Goal: Task Accomplishment & Management: Manage account settings

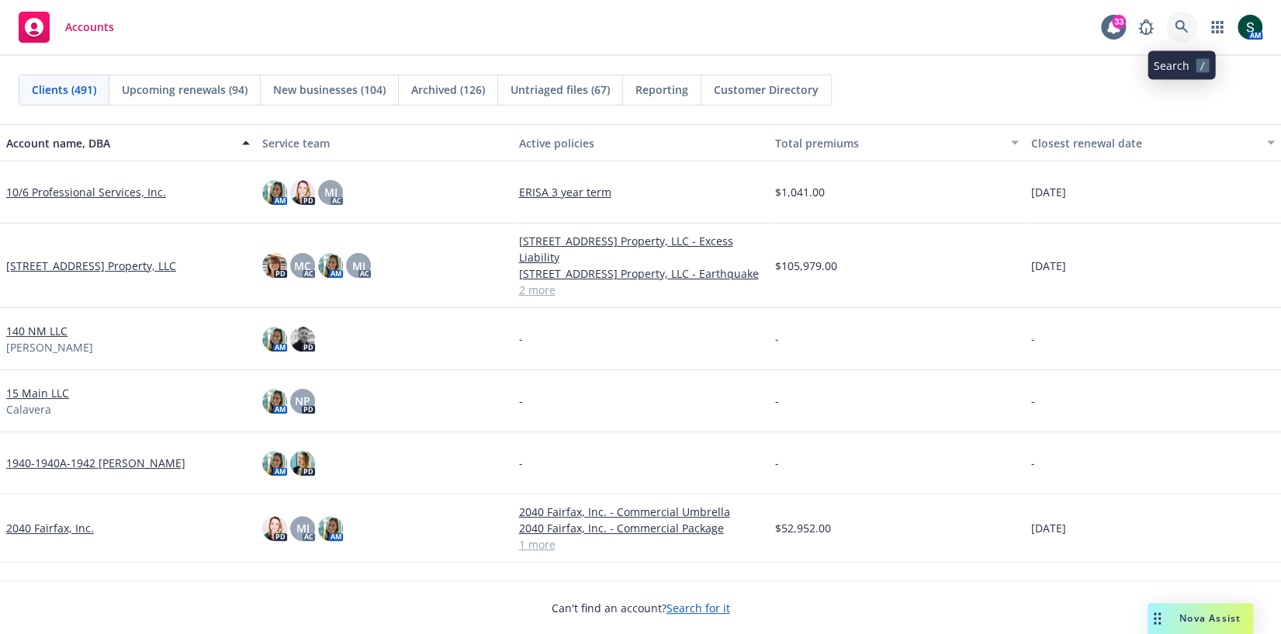
click at [1188, 23] on link at bounding box center [1182, 27] width 31 height 31
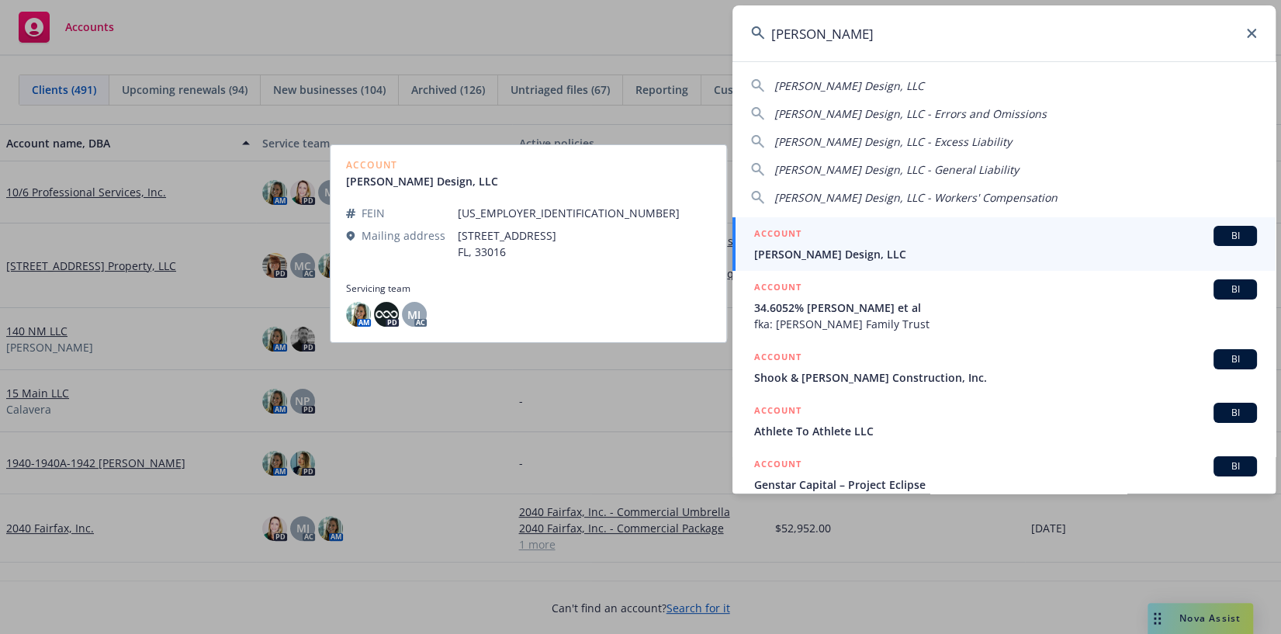
type input "waller"
click at [829, 251] on span "Waller Design, LLC" at bounding box center [1005, 254] width 503 height 16
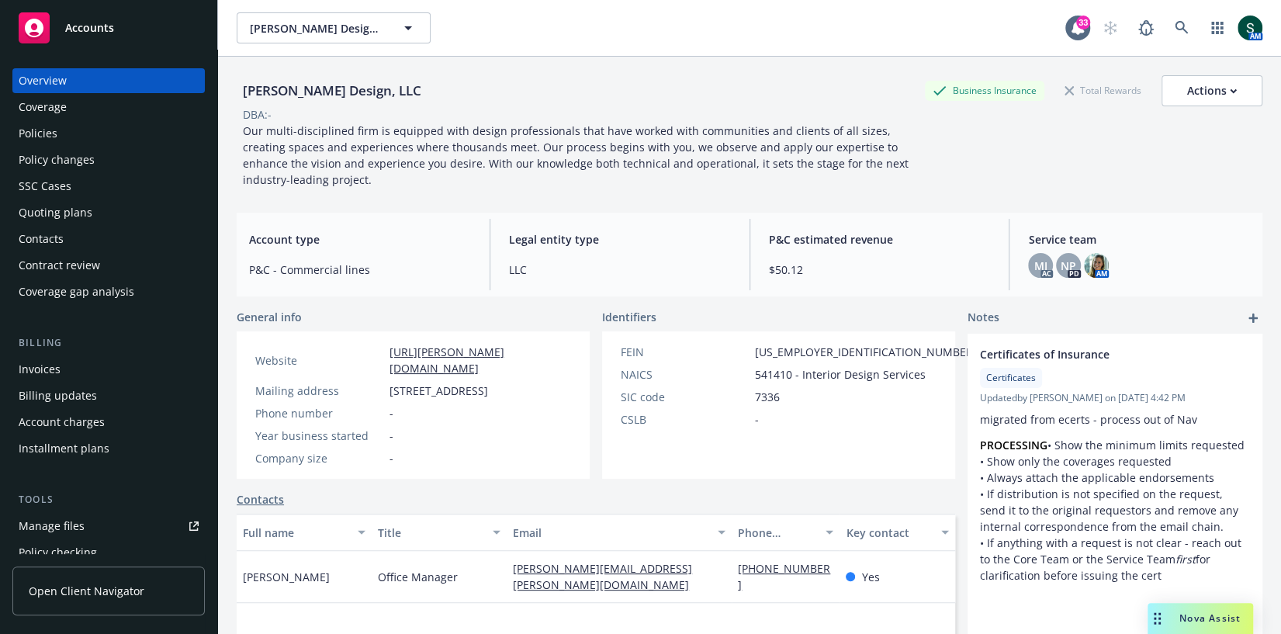
click at [75, 214] on div "Quoting plans" at bounding box center [56, 212] width 74 height 25
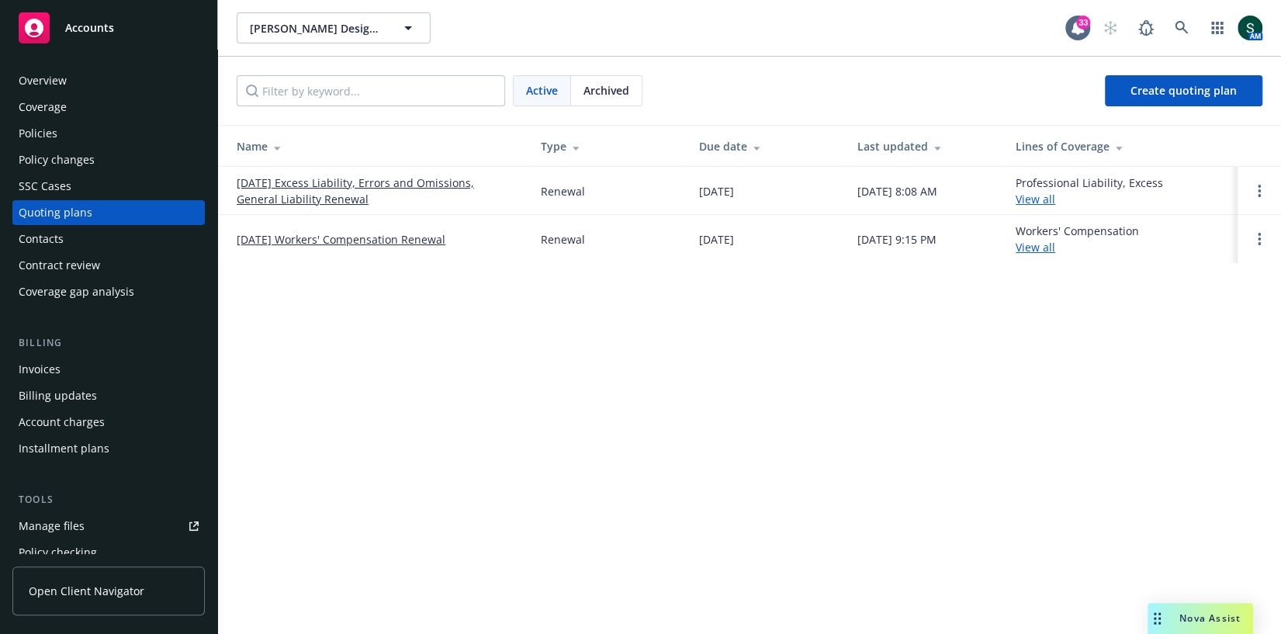
click at [340, 188] on link "10/10/25 Excess Liability, Errors and Omissions, General Liability Renewal" at bounding box center [376, 191] width 279 height 33
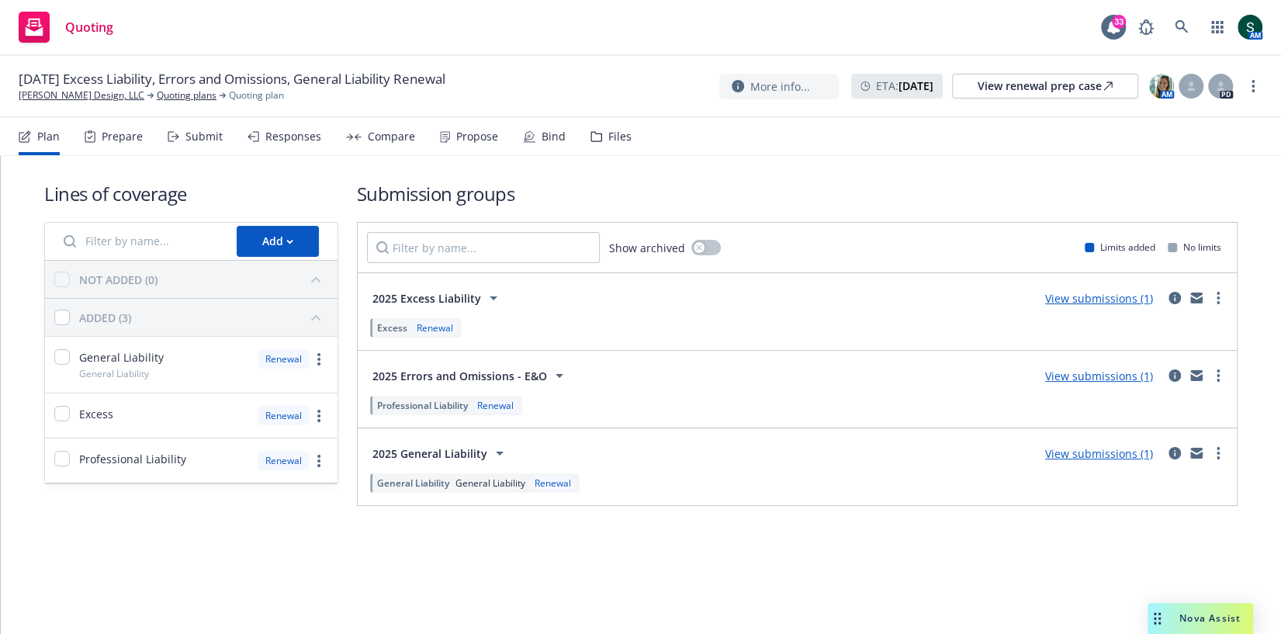
click at [1099, 452] on link "View submissions (1)" at bounding box center [1099, 453] width 108 height 15
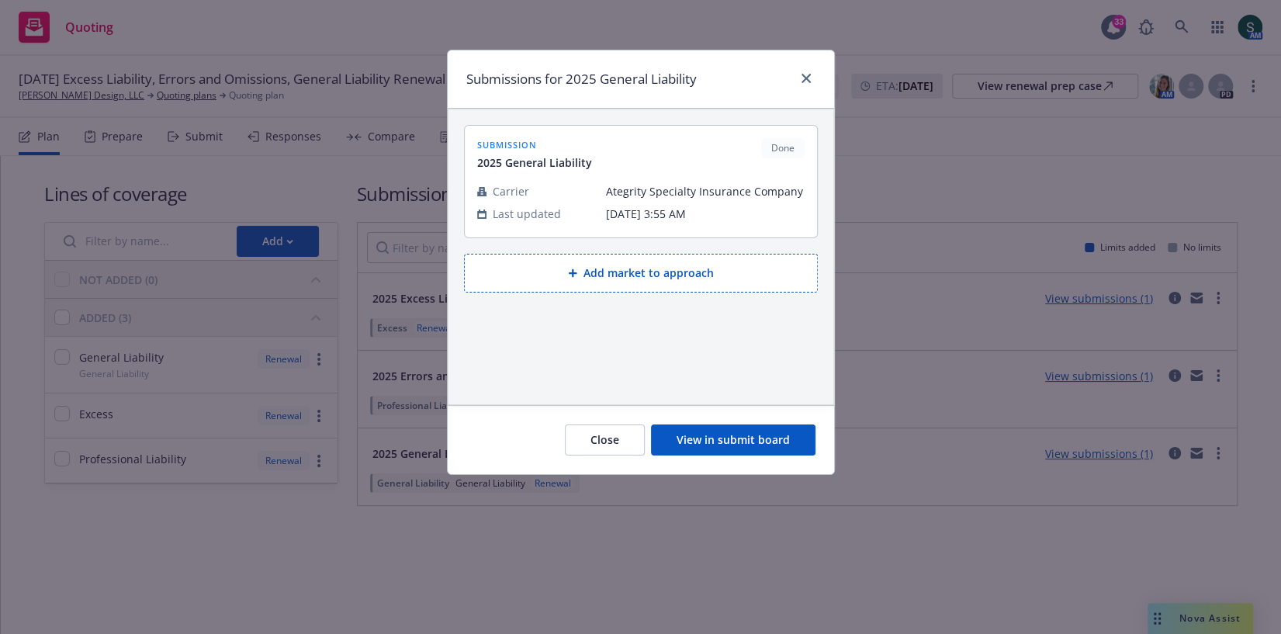
click at [722, 441] on button "View in submit board" at bounding box center [733, 440] width 165 height 31
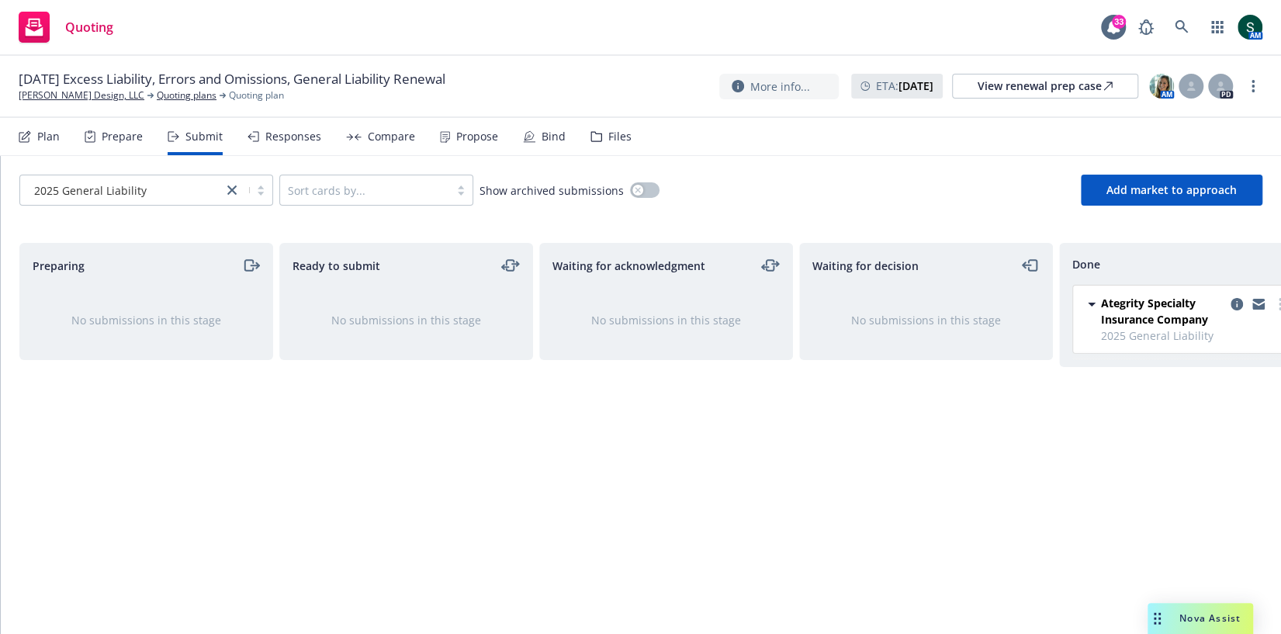
click at [428, 137] on div "Plan Prepare Submit Responses Compare Propose Bind Files" at bounding box center [325, 136] width 613 height 37
click at [459, 133] on div "Propose" at bounding box center [477, 136] width 42 height 12
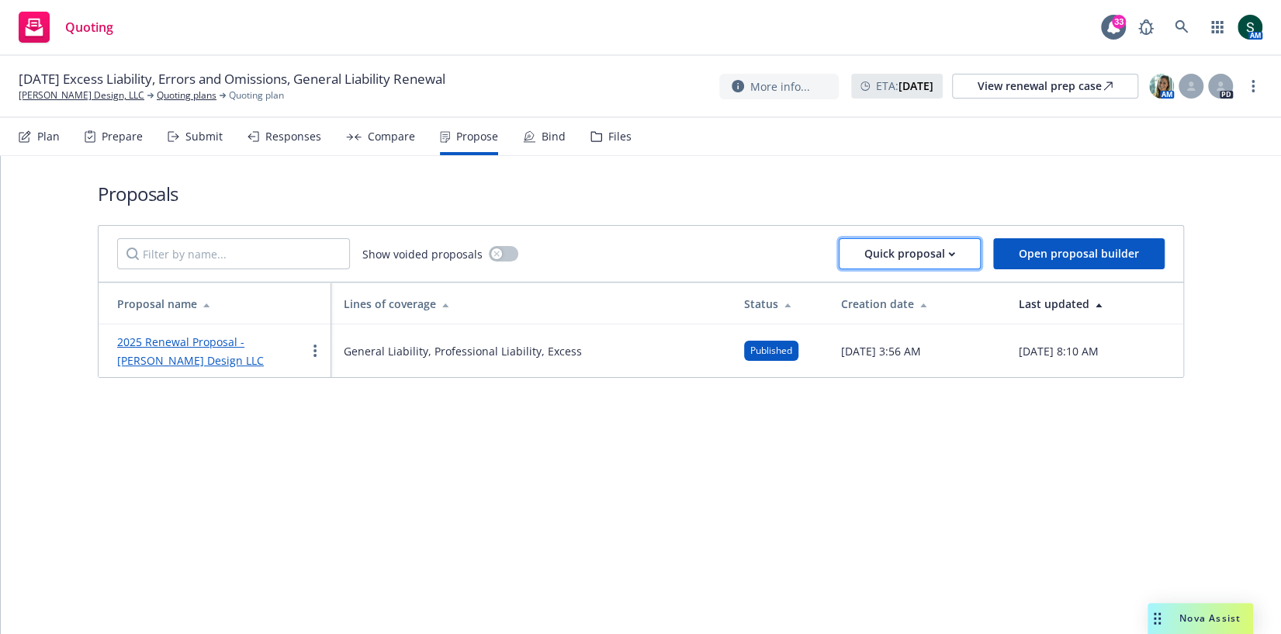
click at [952, 248] on div "Quick proposal" at bounding box center [910, 253] width 91 height 29
click at [967, 151] on nav "Plan Prepare Submit Responses Compare Propose Bind Files" at bounding box center [641, 136] width 1244 height 37
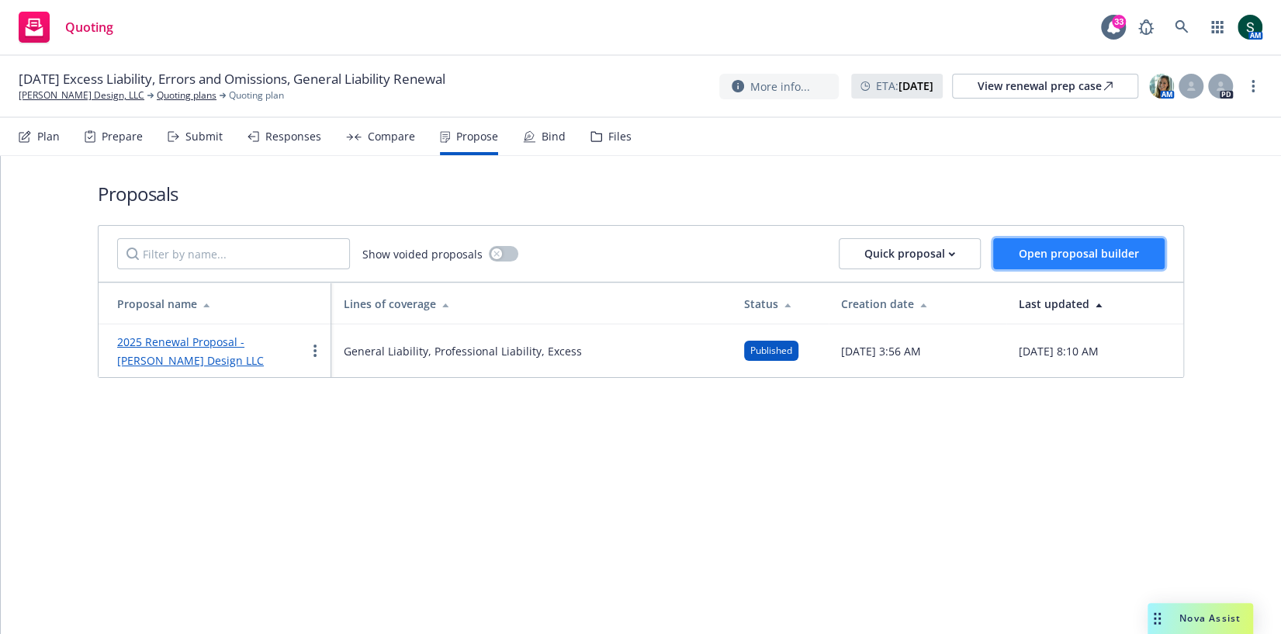
click at [1071, 253] on span "Open proposal builder" at bounding box center [1079, 253] width 120 height 15
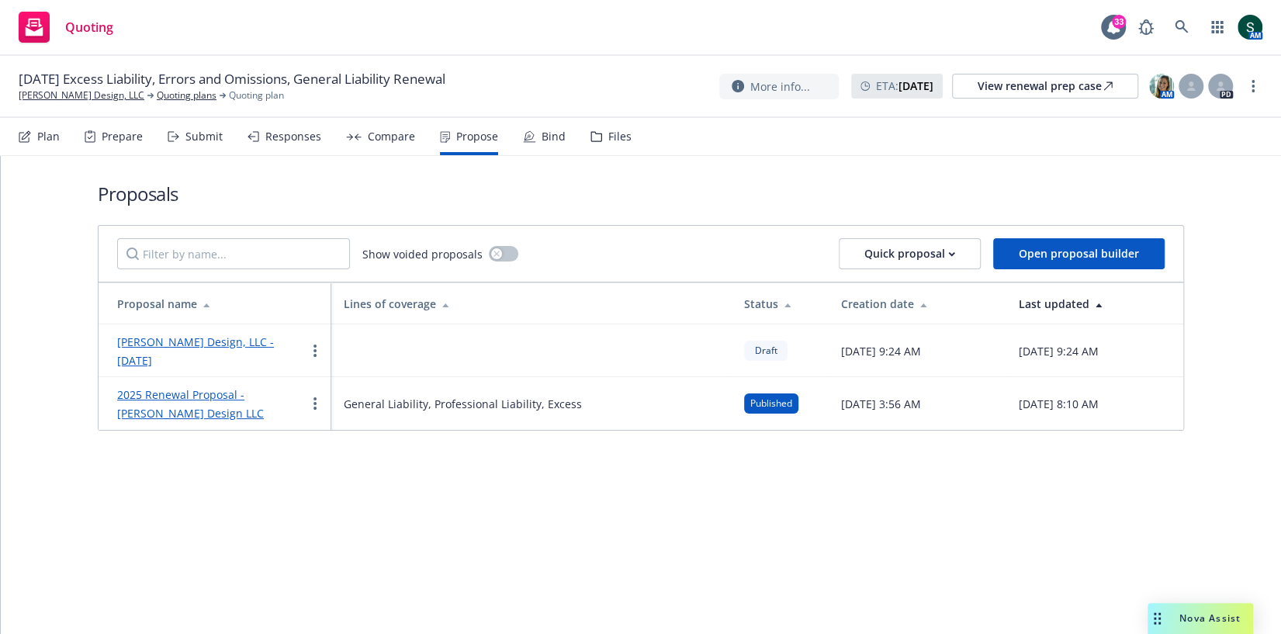
click at [251, 387] on link "2025 Renewal Proposal - Waller Design LLC" at bounding box center [190, 403] width 147 height 33
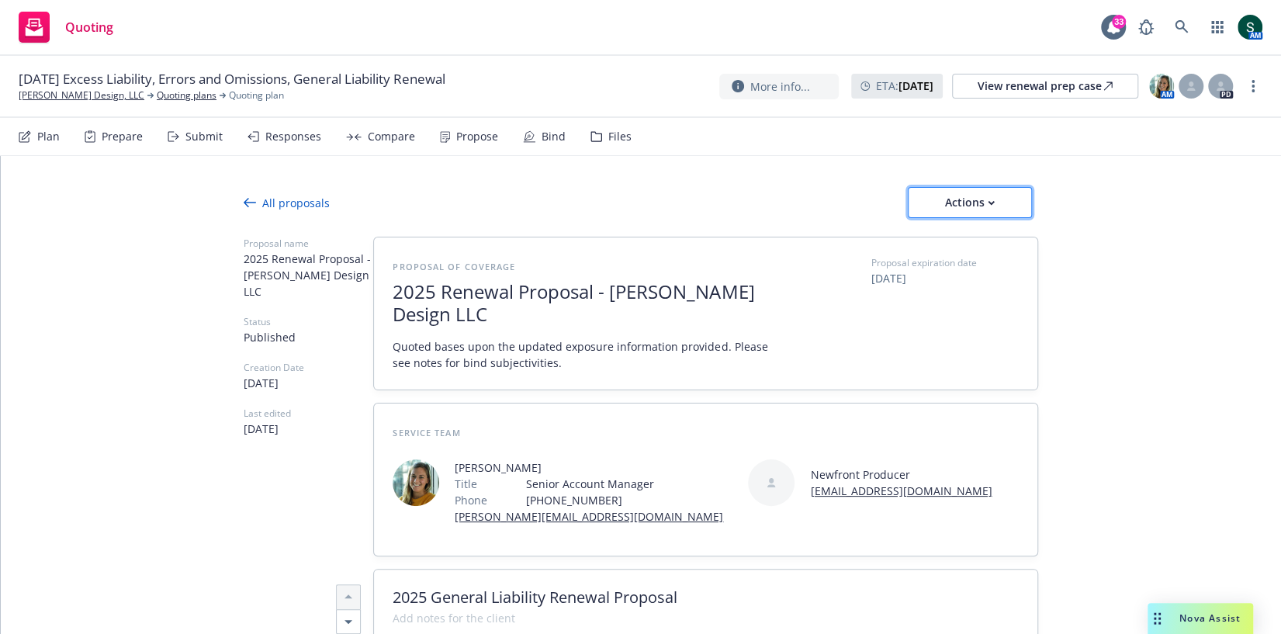
click at [978, 197] on div "Actions" at bounding box center [970, 202] width 73 height 29
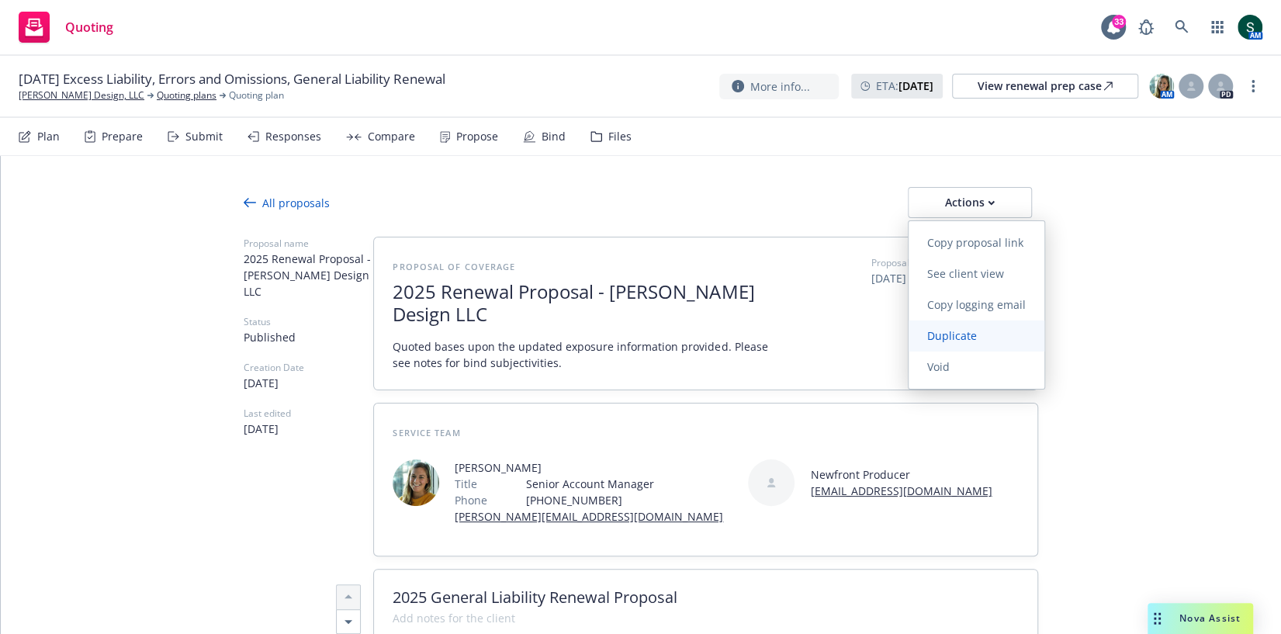
click at [967, 331] on span "Duplicate" at bounding box center [952, 335] width 87 height 15
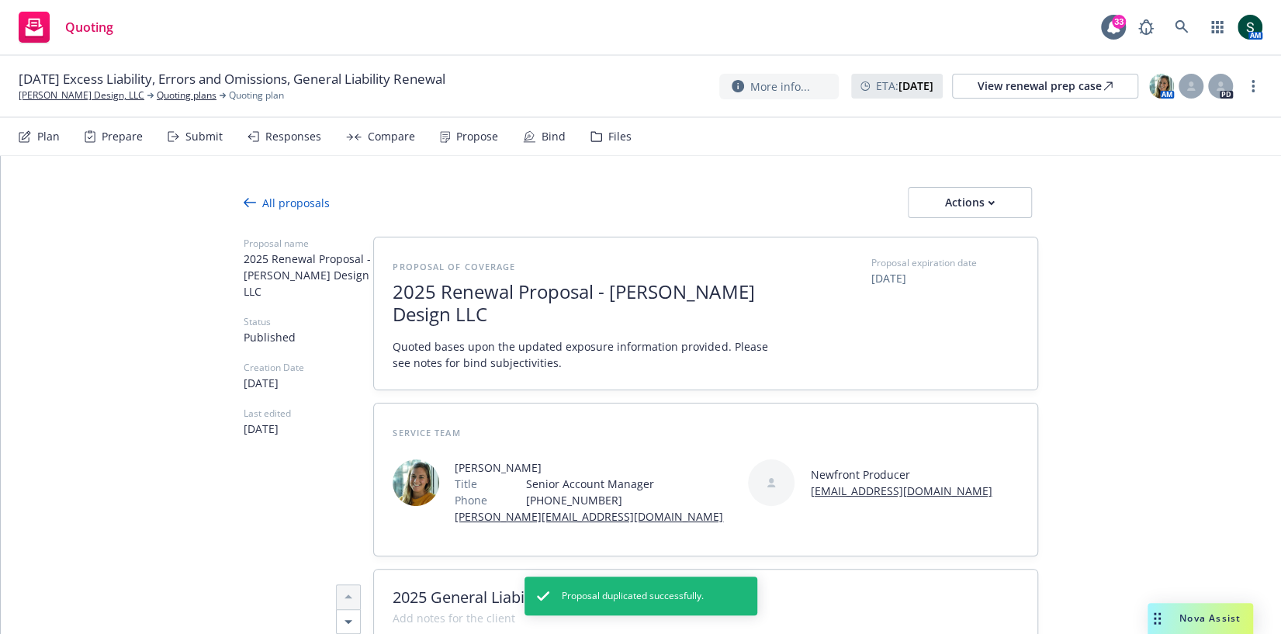
click at [300, 196] on div "All proposals" at bounding box center [287, 203] width 86 height 16
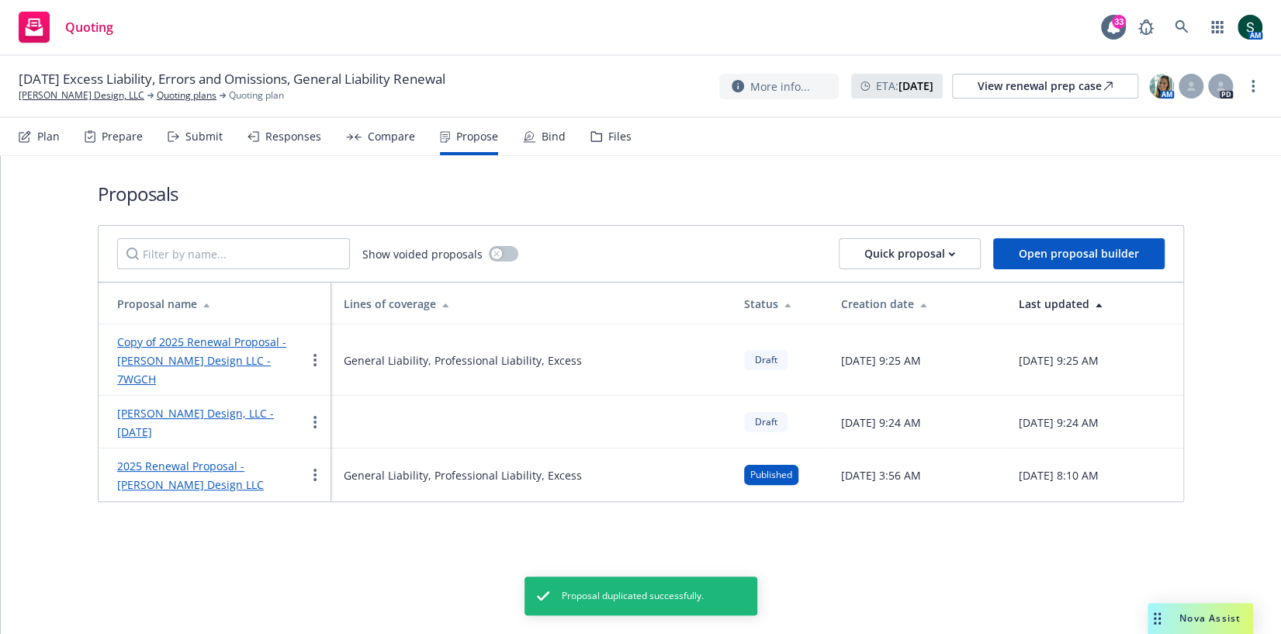
click at [202, 337] on link "Copy of 2025 Renewal Proposal - Waller Design LLC - 7WGCH" at bounding box center [201, 361] width 169 height 52
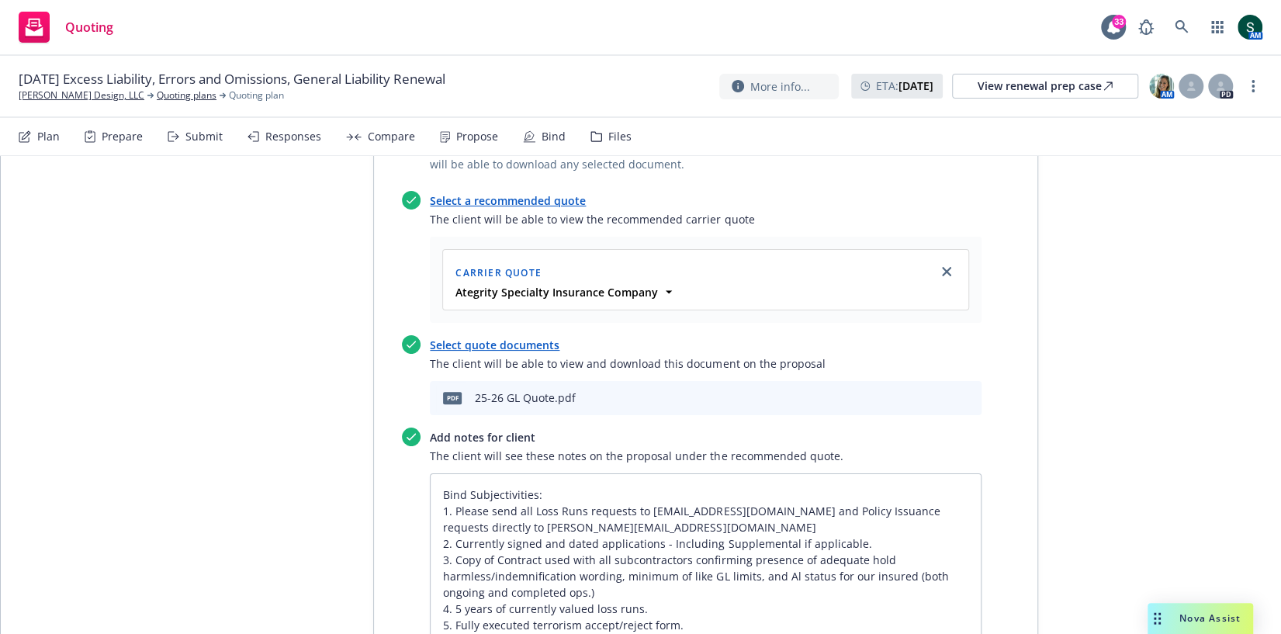
scroll to position [556, 0]
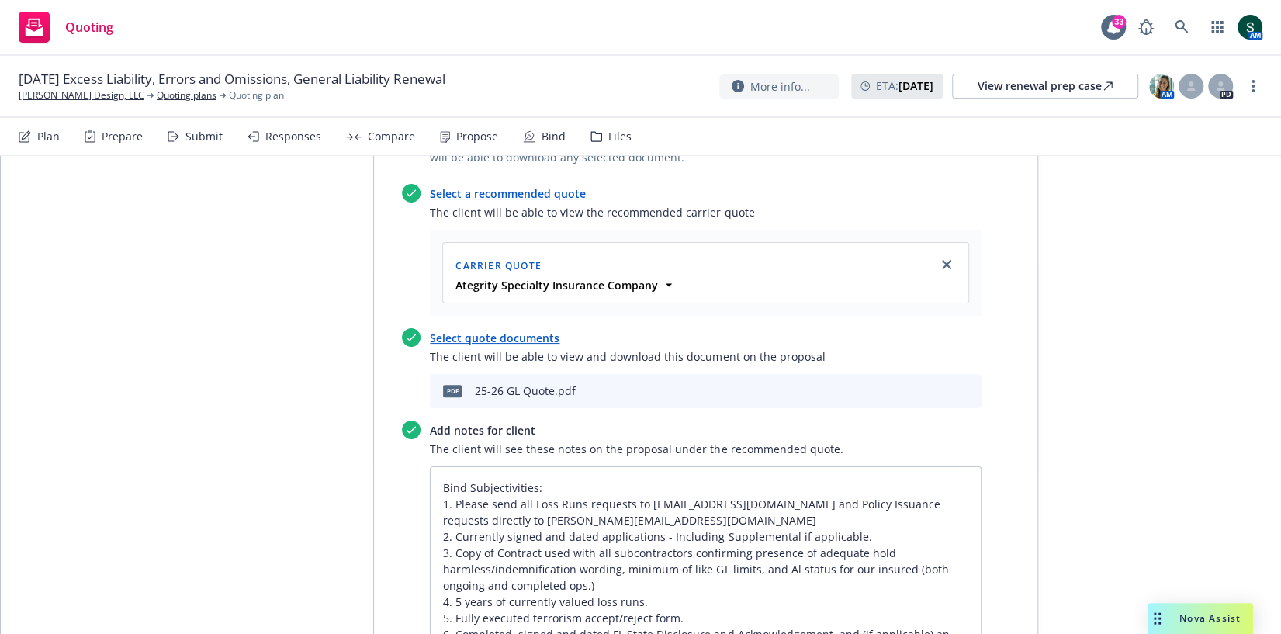
click at [970, 384] on icon "archive file" at bounding box center [967, 389] width 11 height 12
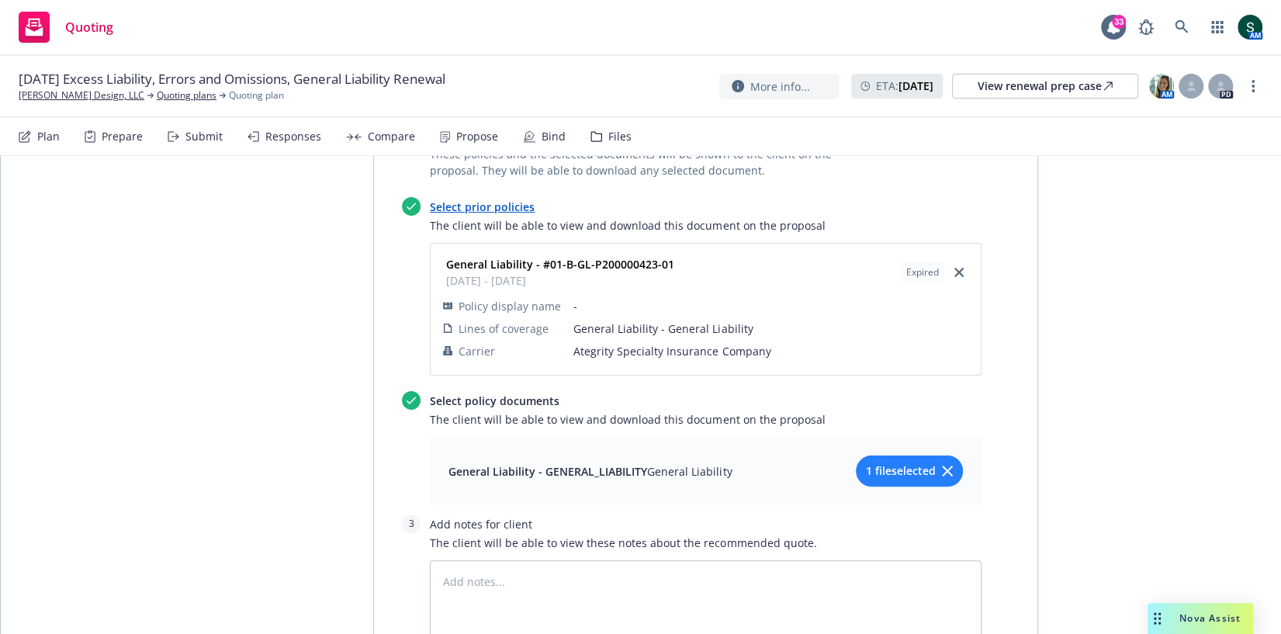
scroll to position [1122, 0]
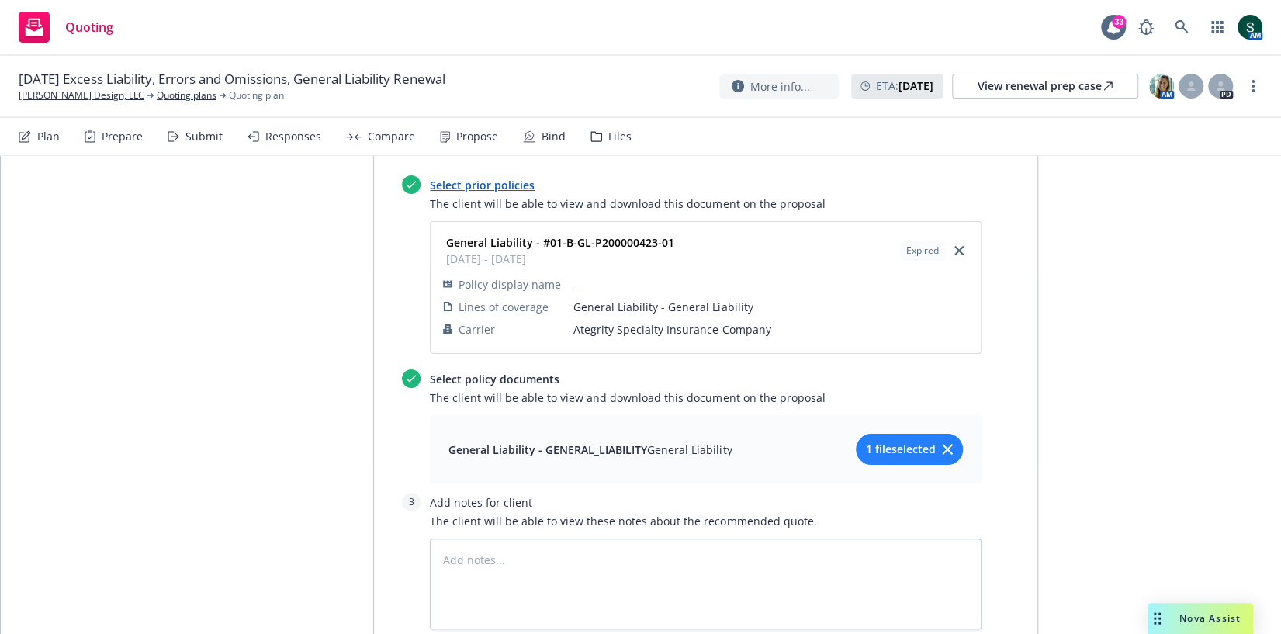
click at [948, 450] on icon "button" at bounding box center [947, 449] width 11 height 11
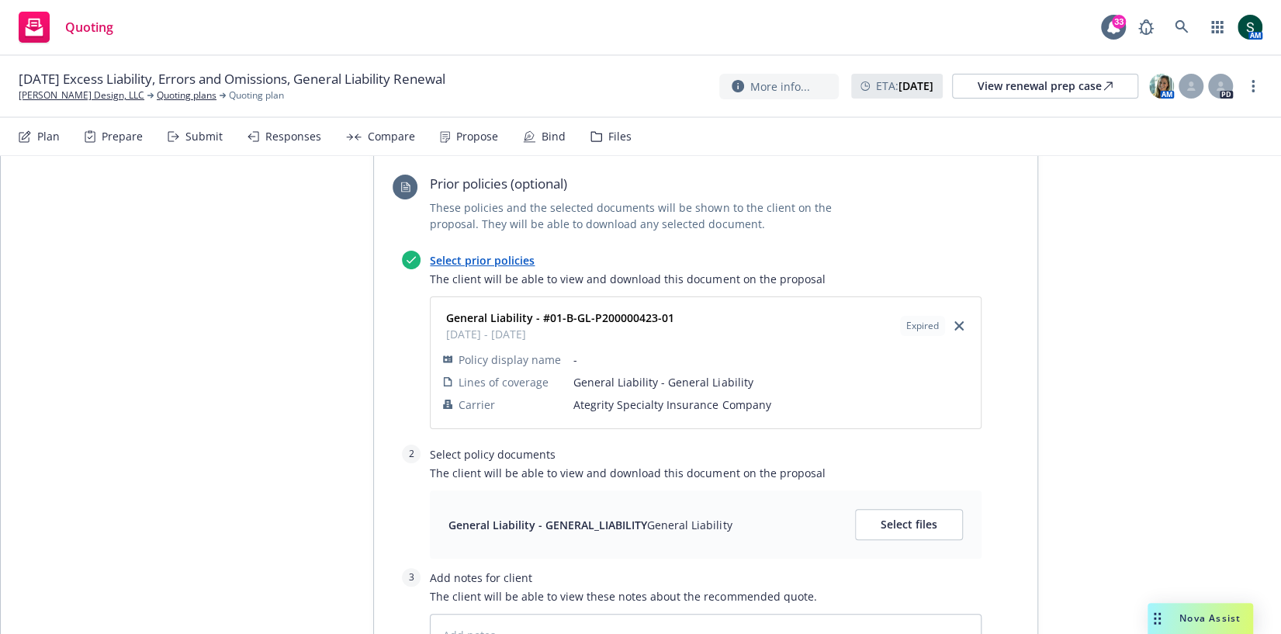
scroll to position [1078, 0]
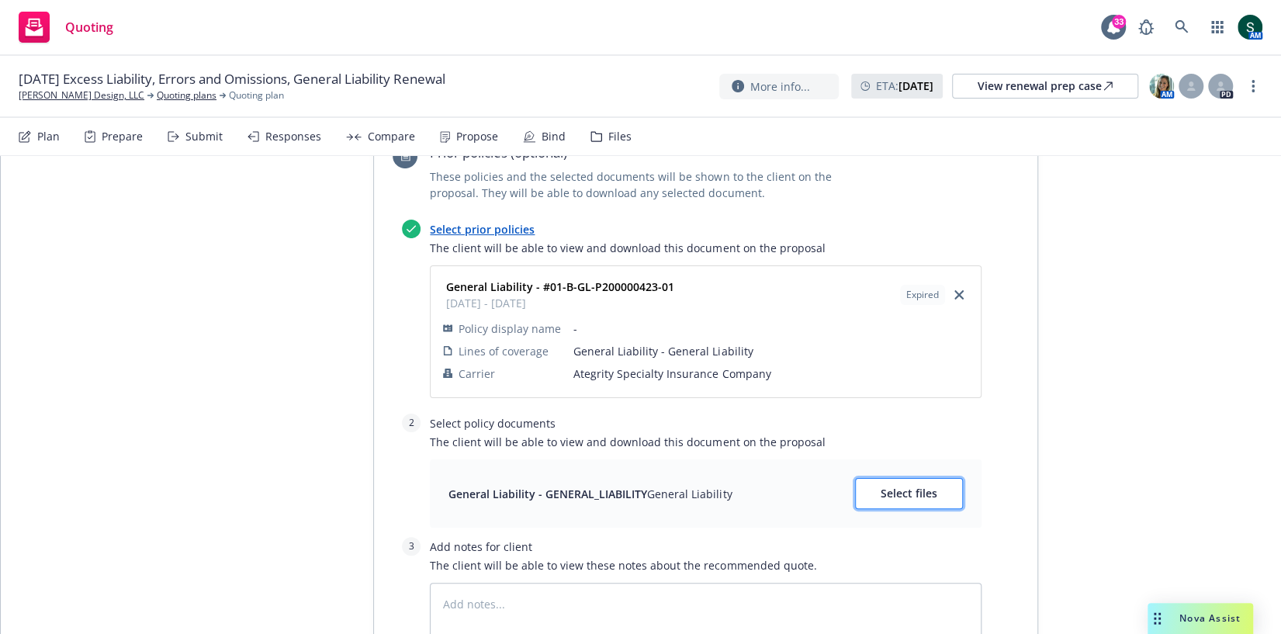
click at [917, 491] on span "Select files" at bounding box center [909, 493] width 57 height 15
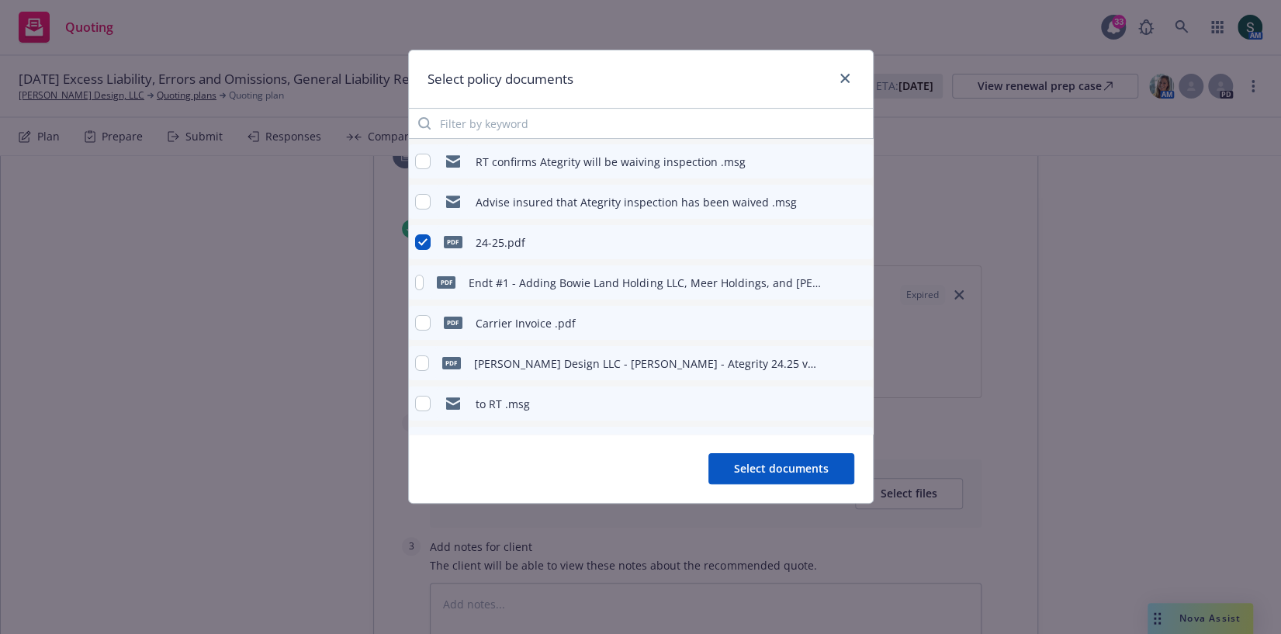
scroll to position [75, 0]
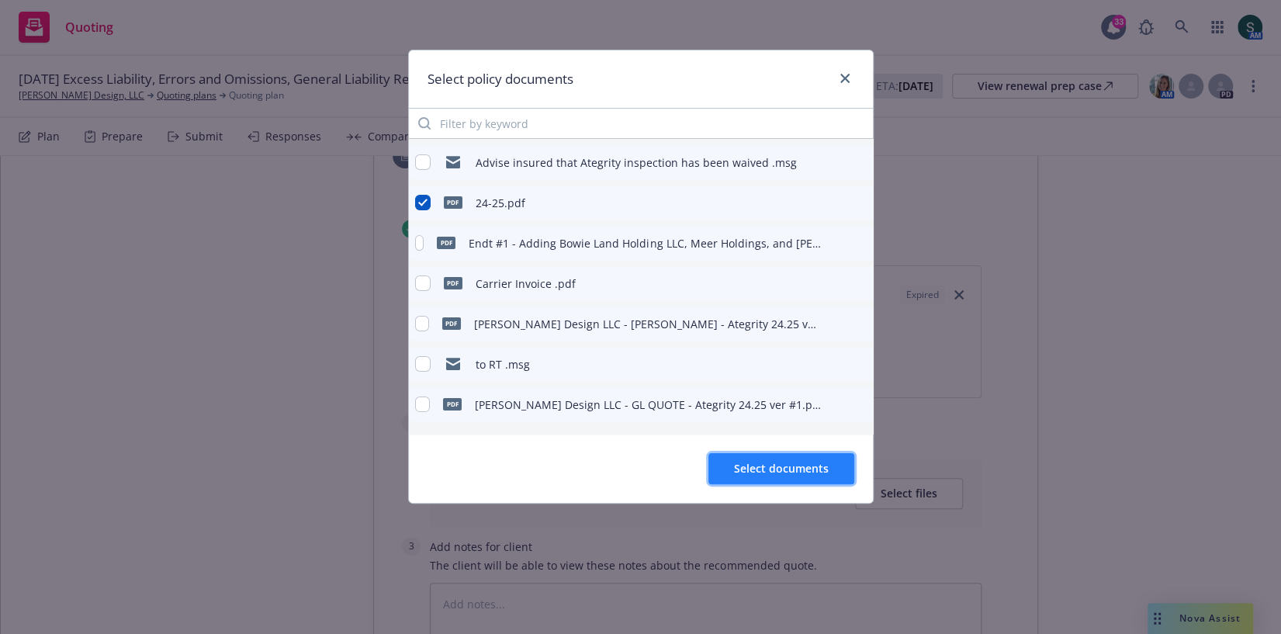
click at [792, 459] on button "Select documents" at bounding box center [782, 468] width 146 height 31
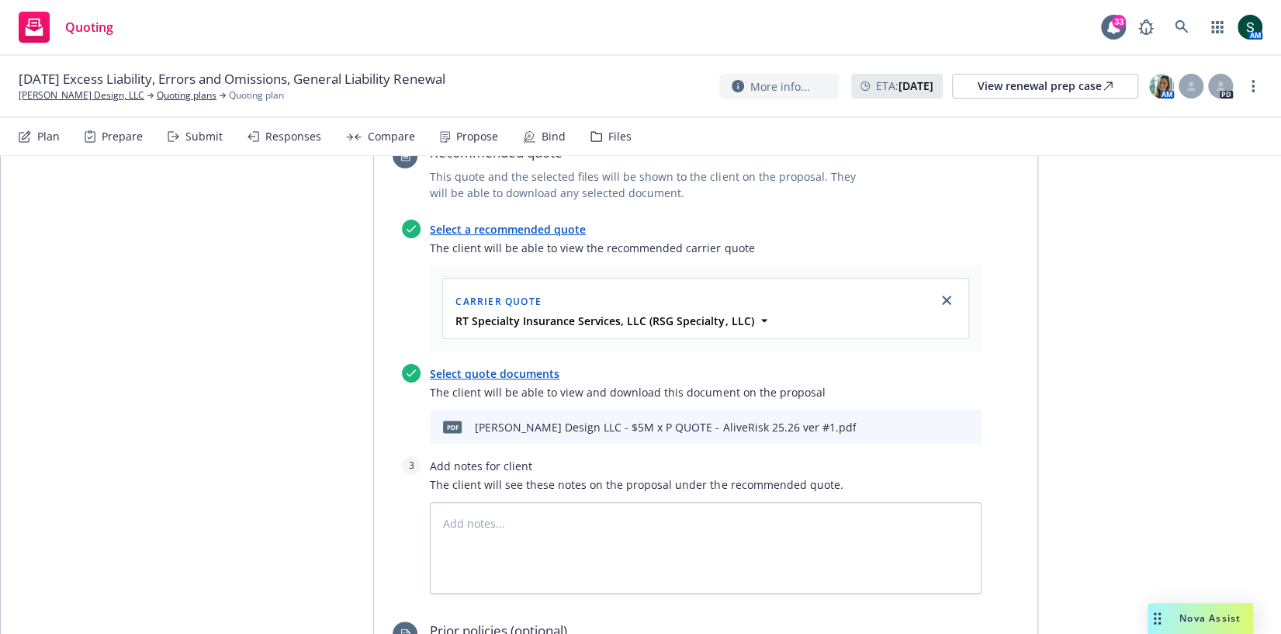
scroll to position [1748, 0]
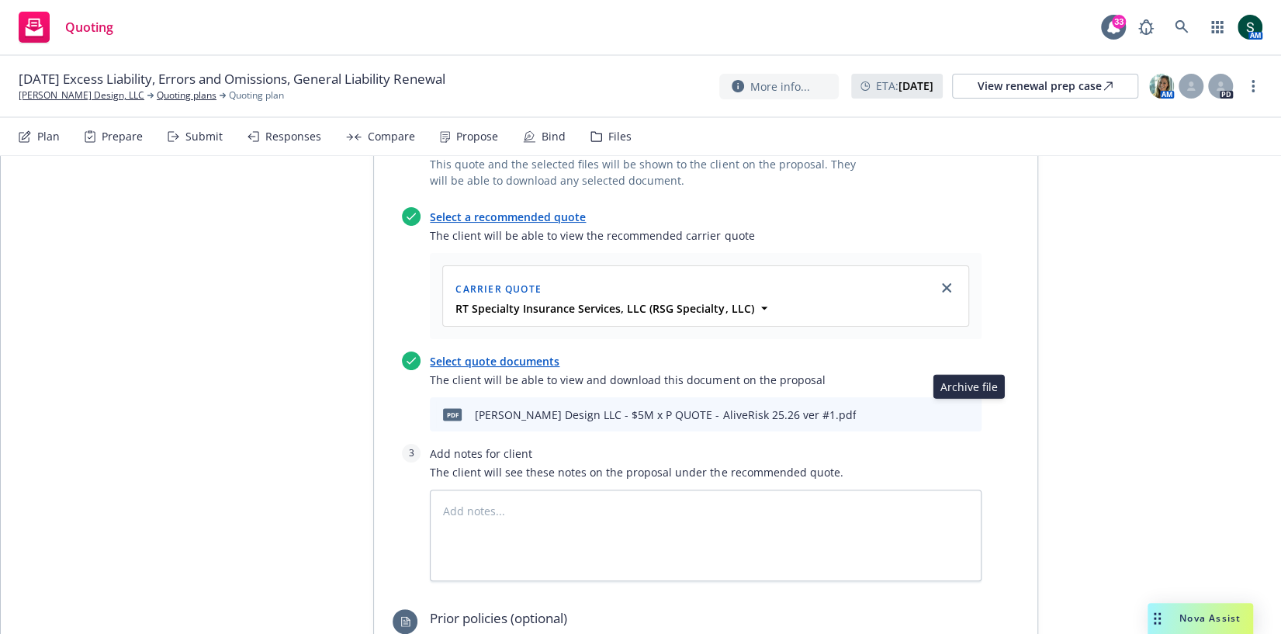
click at [970, 408] on icon "archive file" at bounding box center [967, 413] width 11 height 12
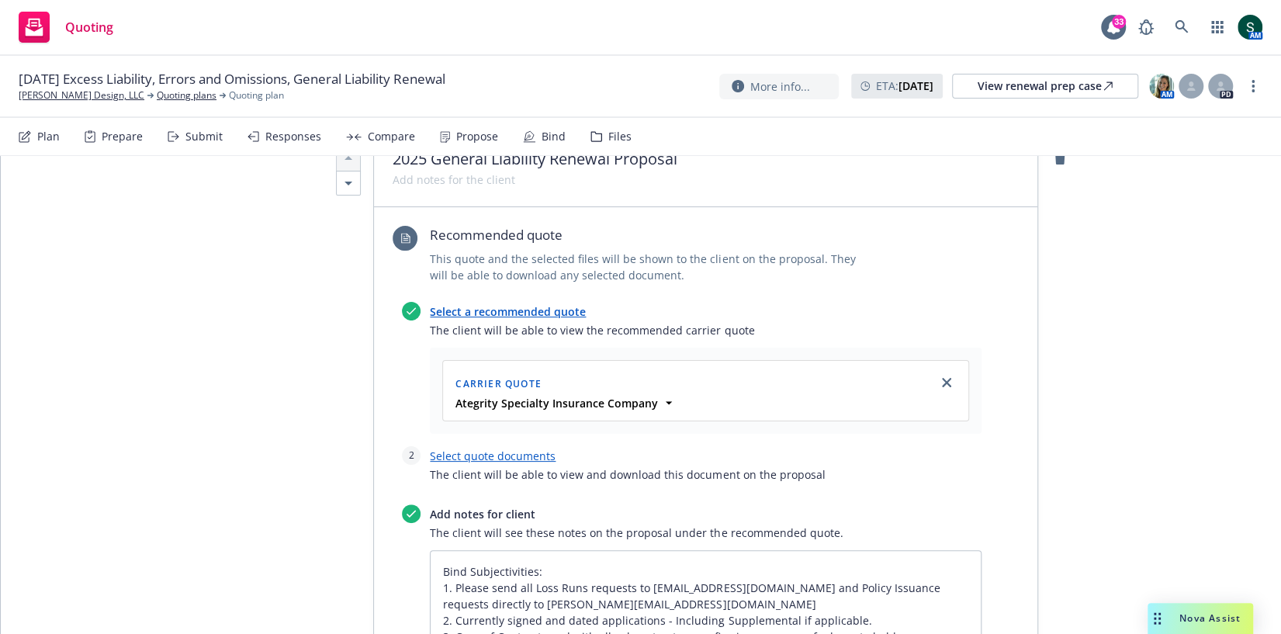
scroll to position [414, 0]
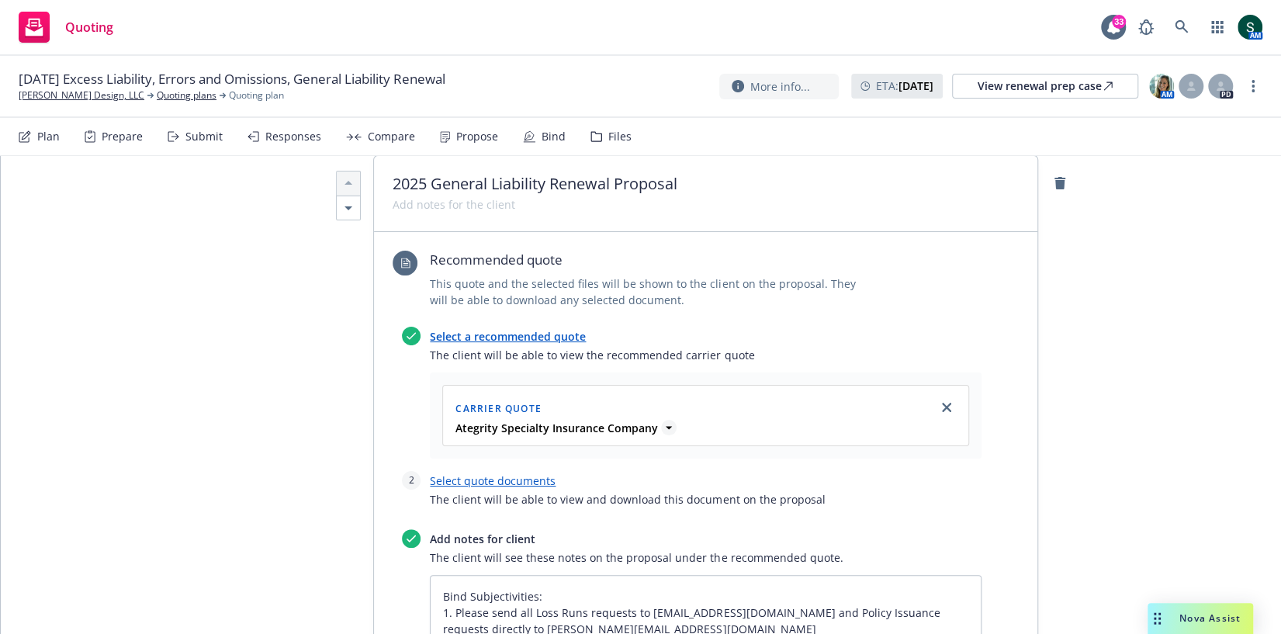
click at [661, 421] on icon at bounding box center [669, 428] width 16 height 16
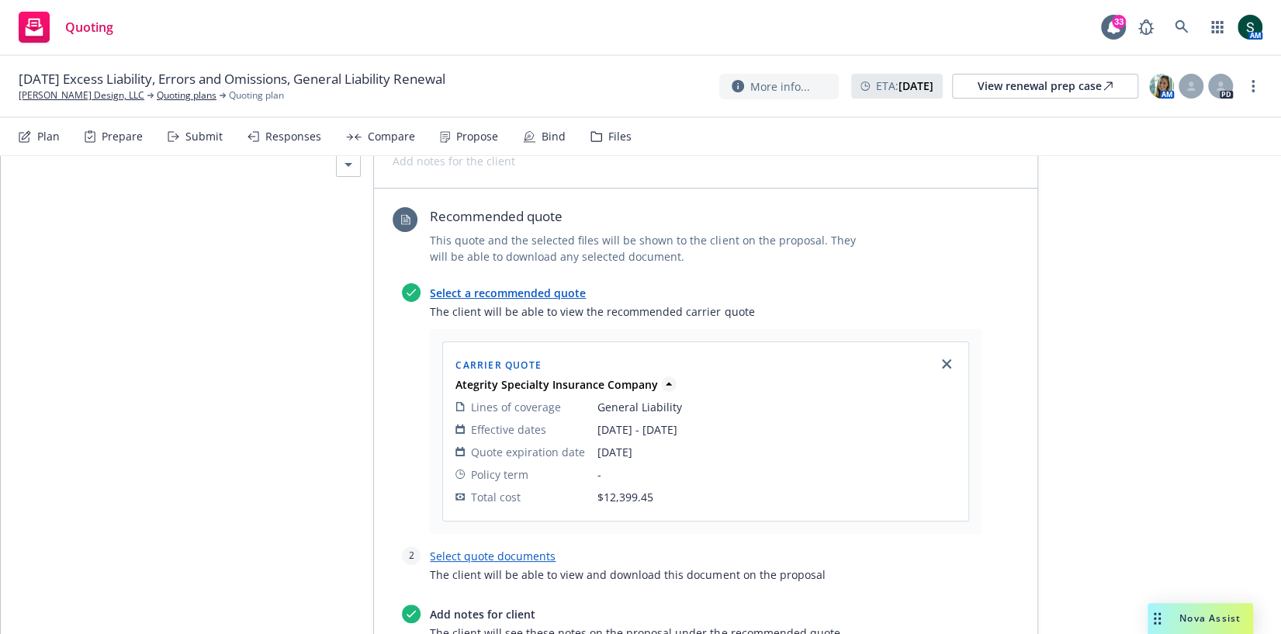
scroll to position [464, 0]
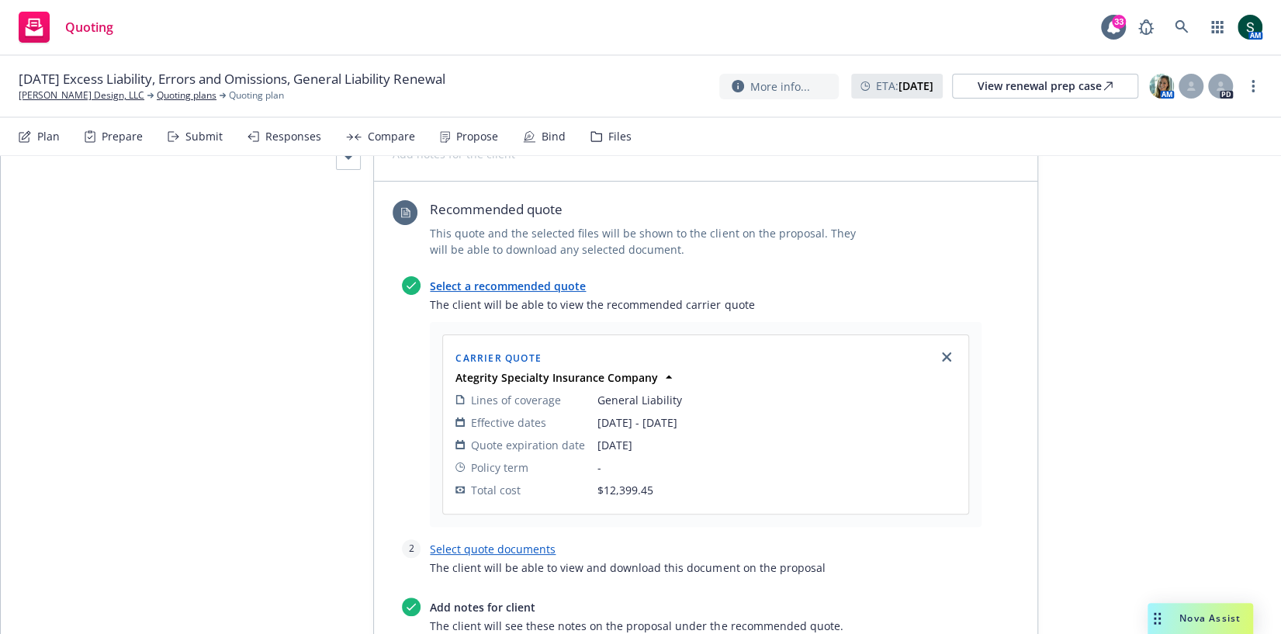
click at [558, 284] on link "Select a recommended quote" at bounding box center [508, 286] width 156 height 15
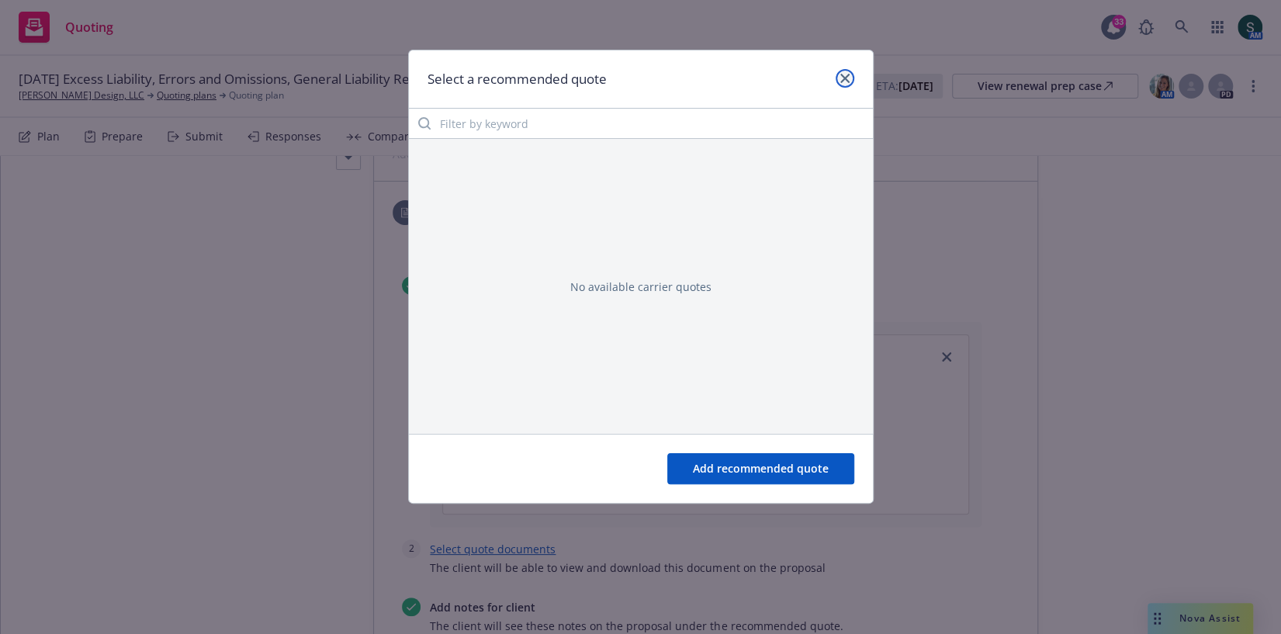
click at [852, 72] on link "close" at bounding box center [845, 78] width 19 height 19
type textarea "x"
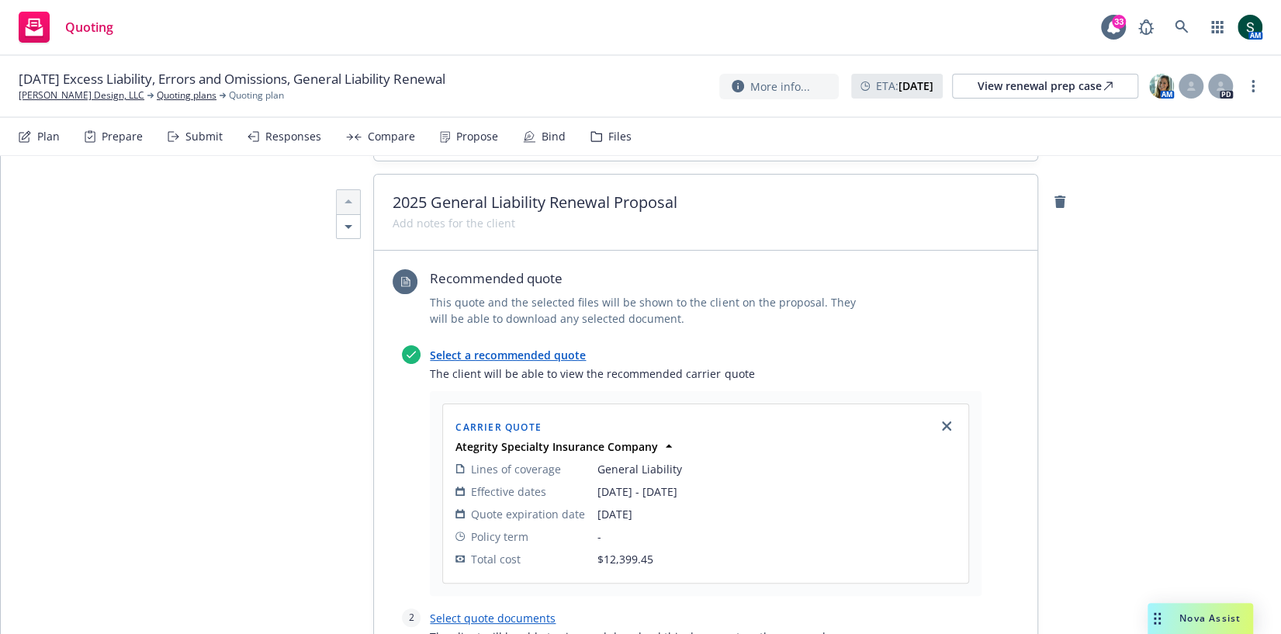
scroll to position [0, 0]
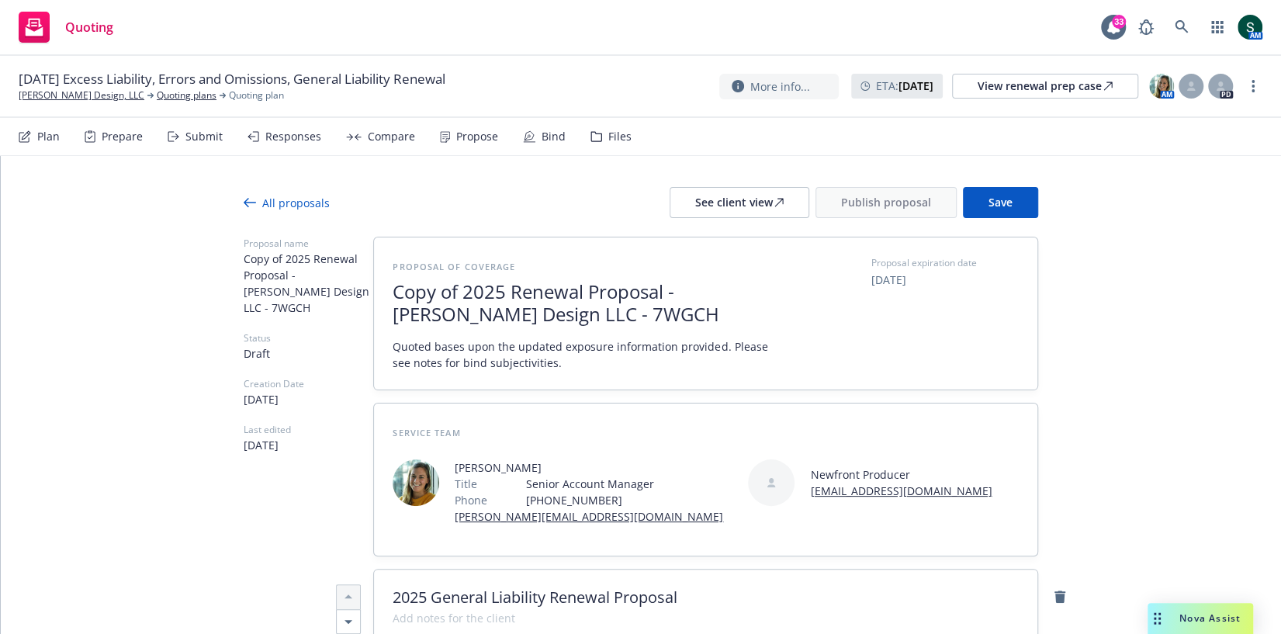
click at [295, 134] on div "Responses" at bounding box center [293, 136] width 56 height 12
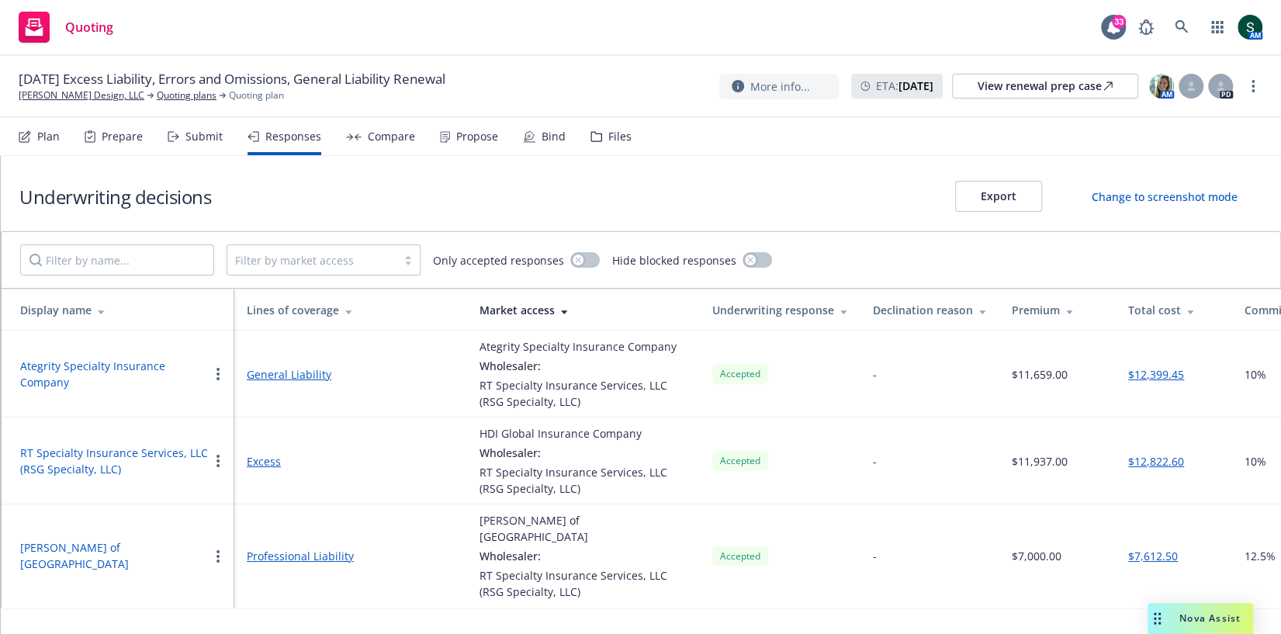
click at [1164, 376] on button "$12,399.45" at bounding box center [1156, 374] width 56 height 16
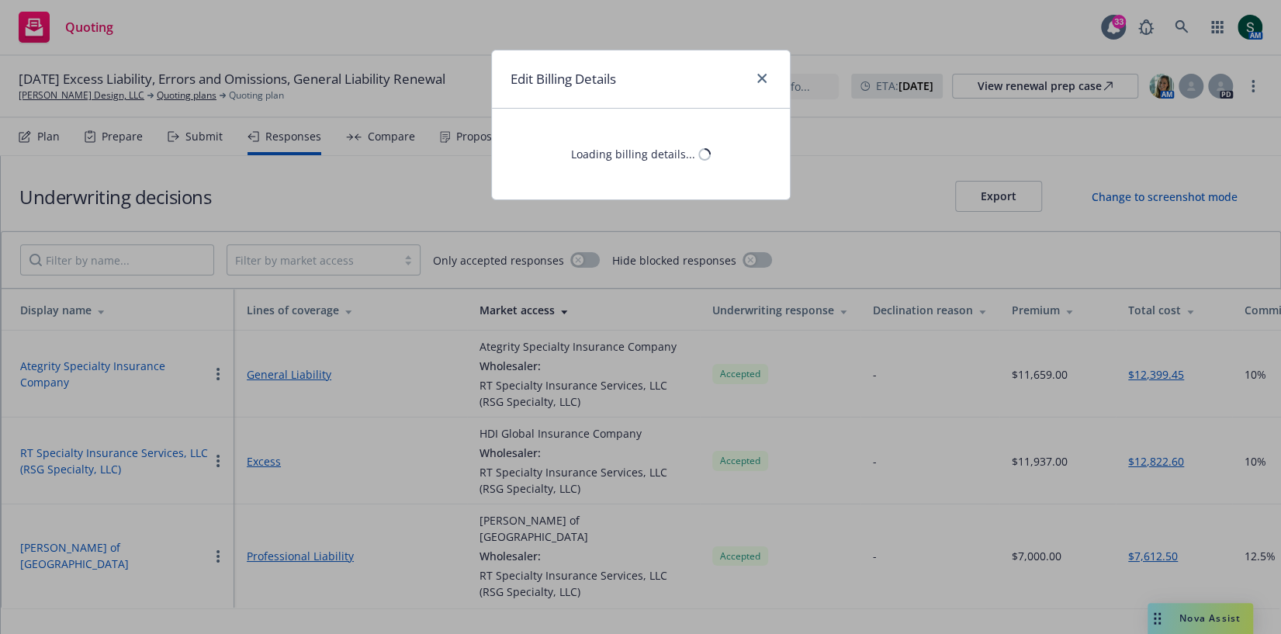
select select "FL"
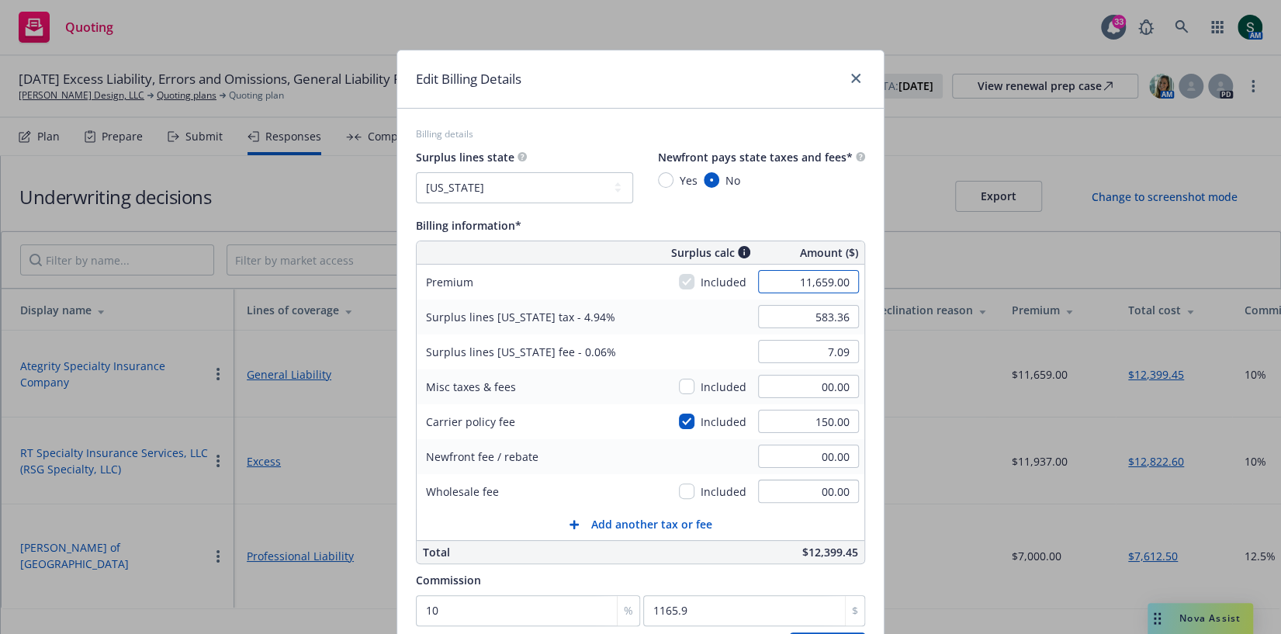
click at [803, 284] on input "11,659.00" at bounding box center [808, 281] width 101 height 23
paste input "8,628.42"
type input "8,628.42"
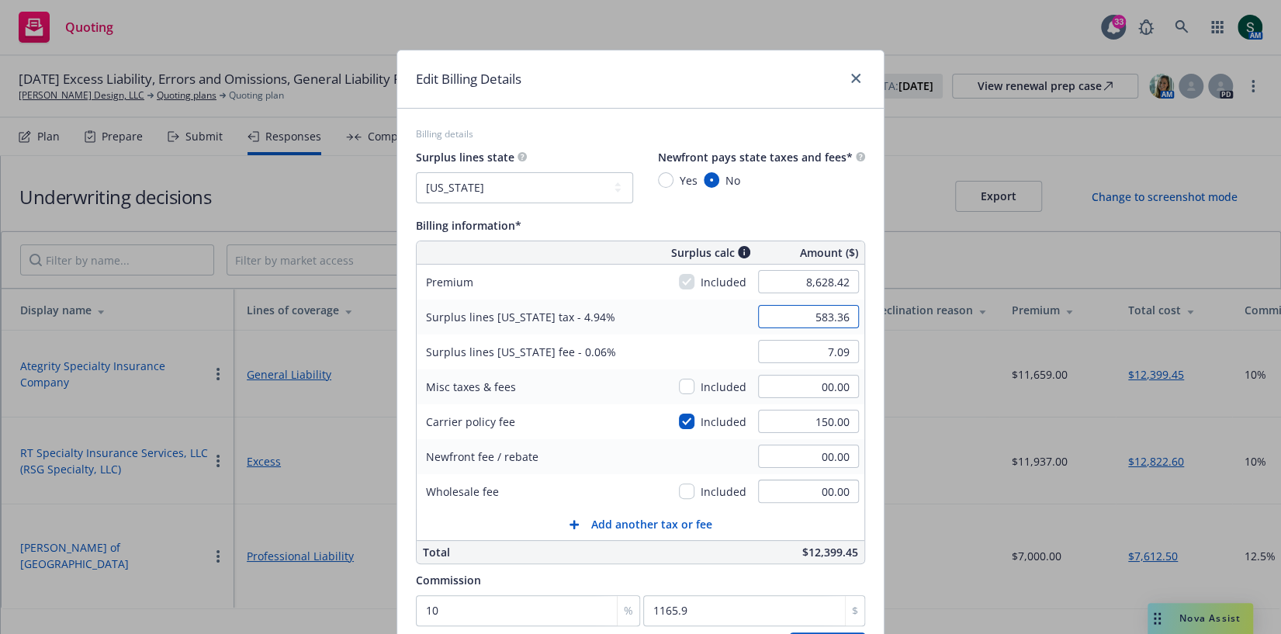
type input "433.65"
type input "5.27"
type input "862.84"
click at [818, 272] on input "8,628.42" at bounding box center [808, 281] width 101 height 23
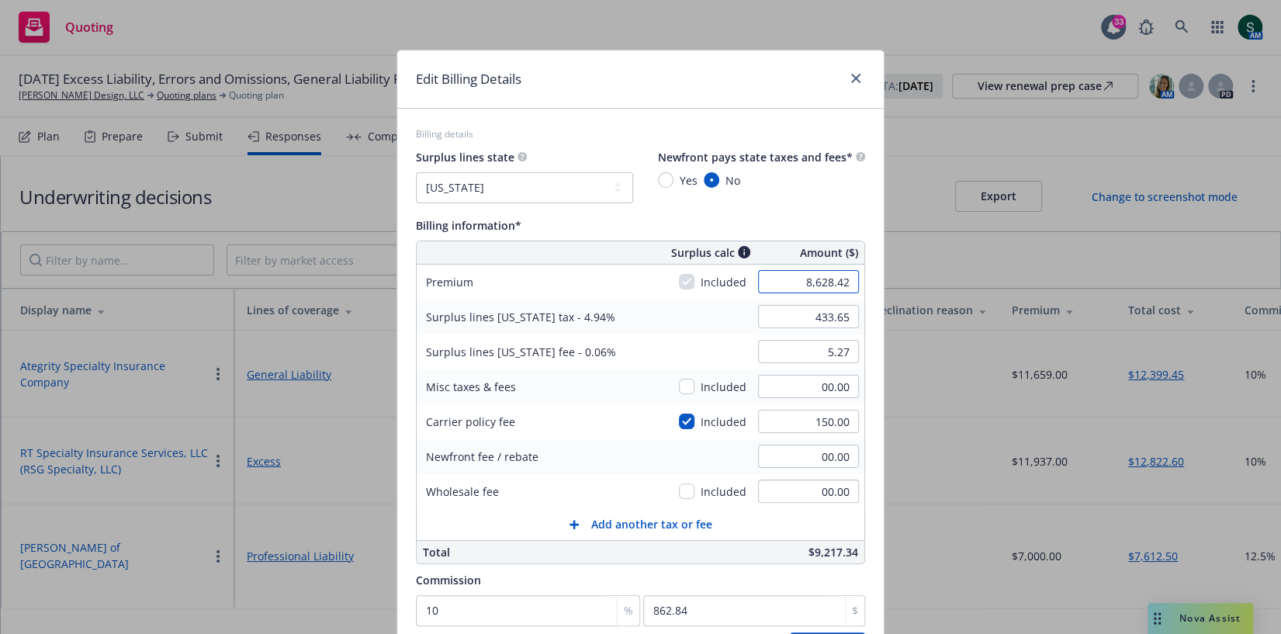
click at [818, 272] on input "8,628.42" at bounding box center [808, 281] width 101 height 23
type input "8,067.00"
type input "405.92"
type input "4.93"
type input "806.7"
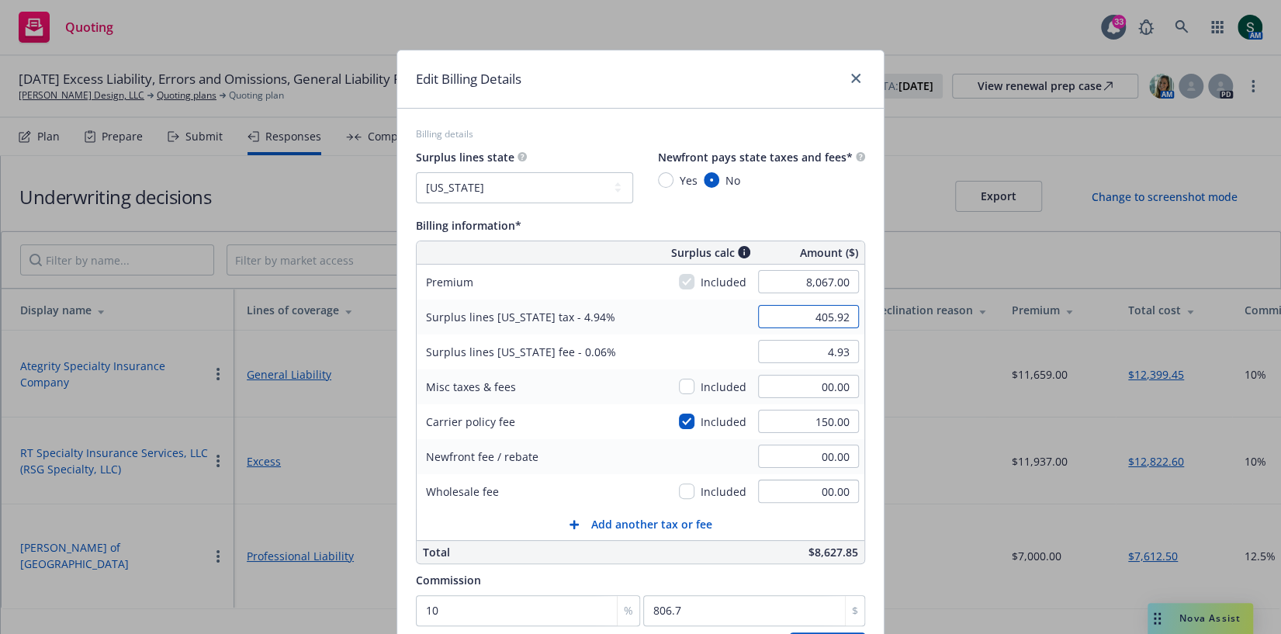
scroll to position [96, 0]
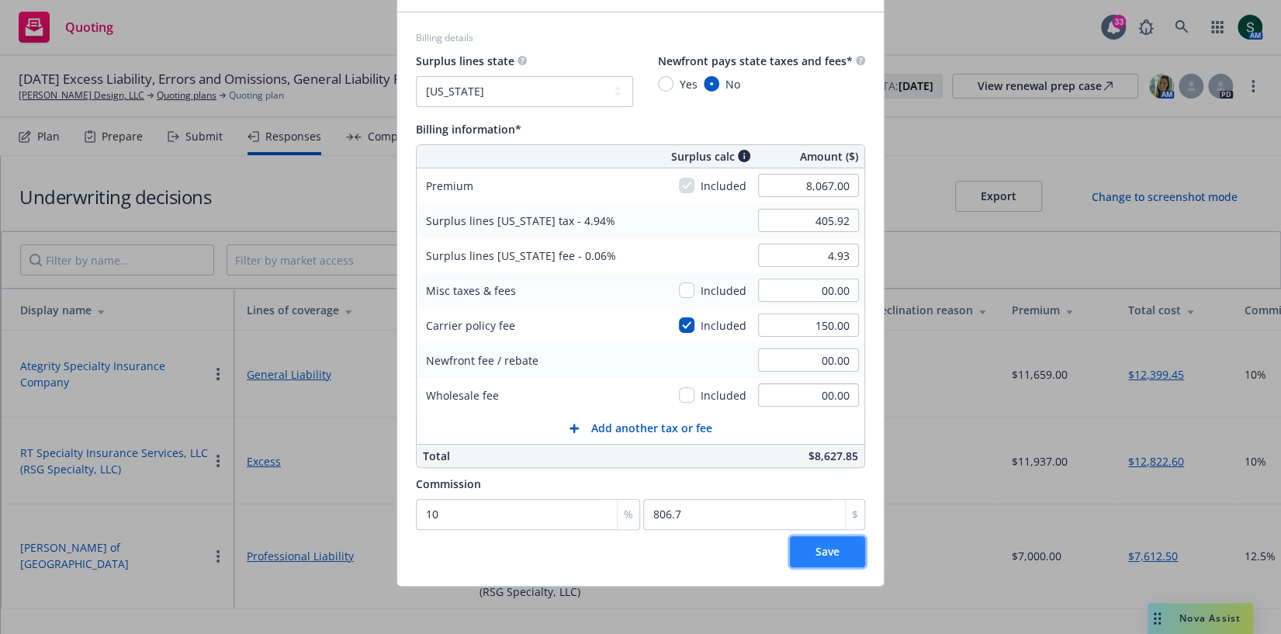
click at [834, 557] on button "Save" at bounding box center [827, 551] width 75 height 31
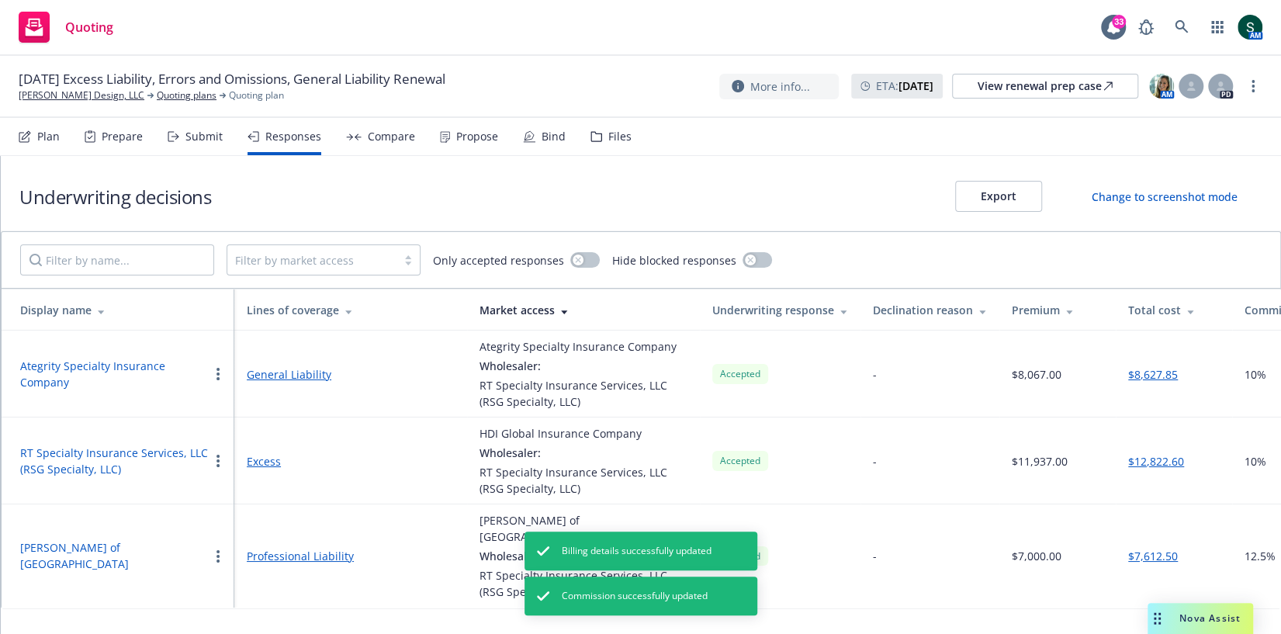
click at [265, 462] on link "Excess" at bounding box center [351, 461] width 208 height 16
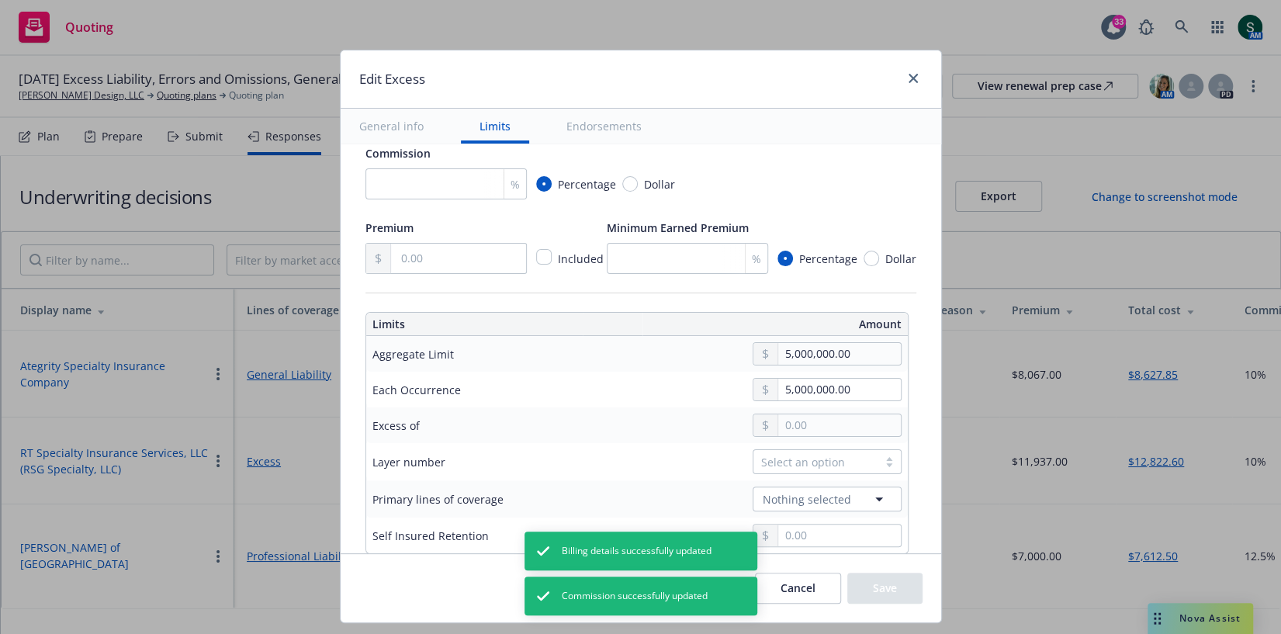
scroll to position [293, 0]
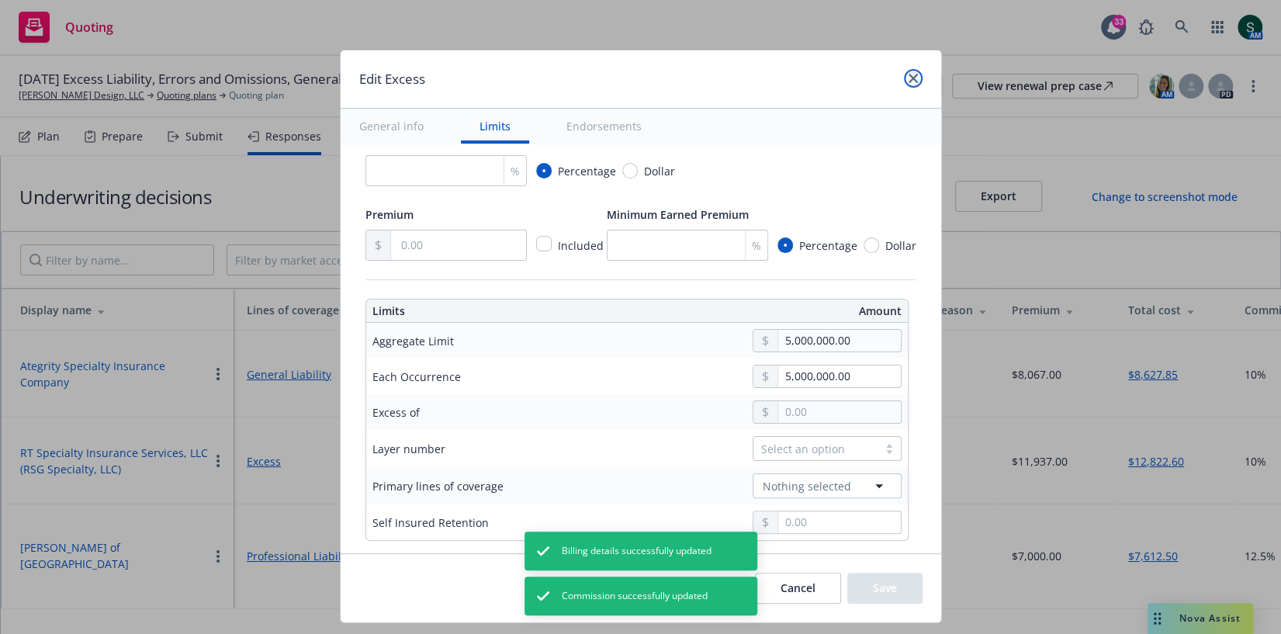
click at [909, 82] on icon "close" at bounding box center [913, 78] width 9 height 9
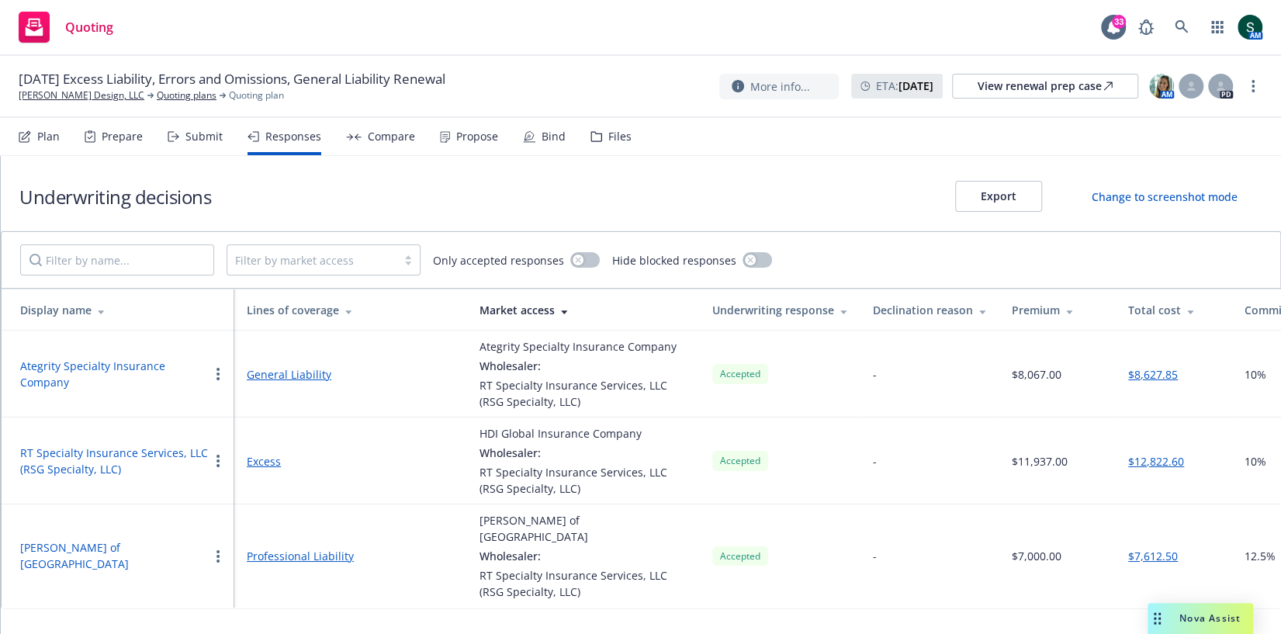
click at [1163, 448] on td "$12,822.60" at bounding box center [1174, 461] width 116 height 87
click at [1161, 466] on button "$12,822.60" at bounding box center [1156, 461] width 56 height 16
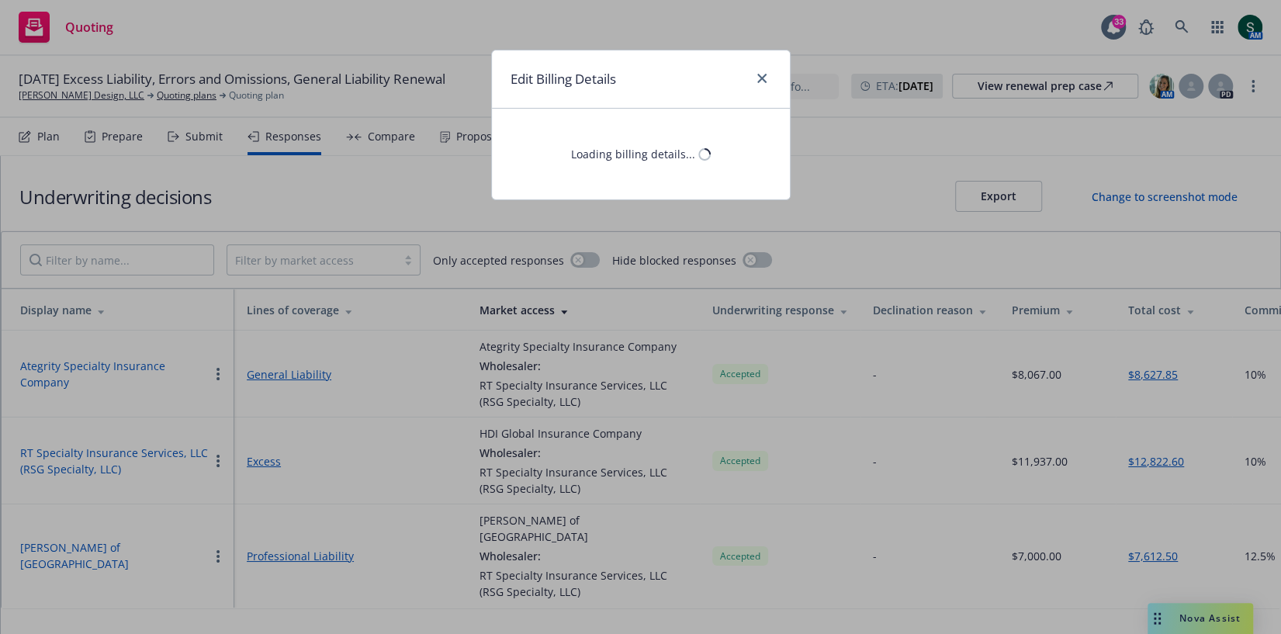
select select "FL"
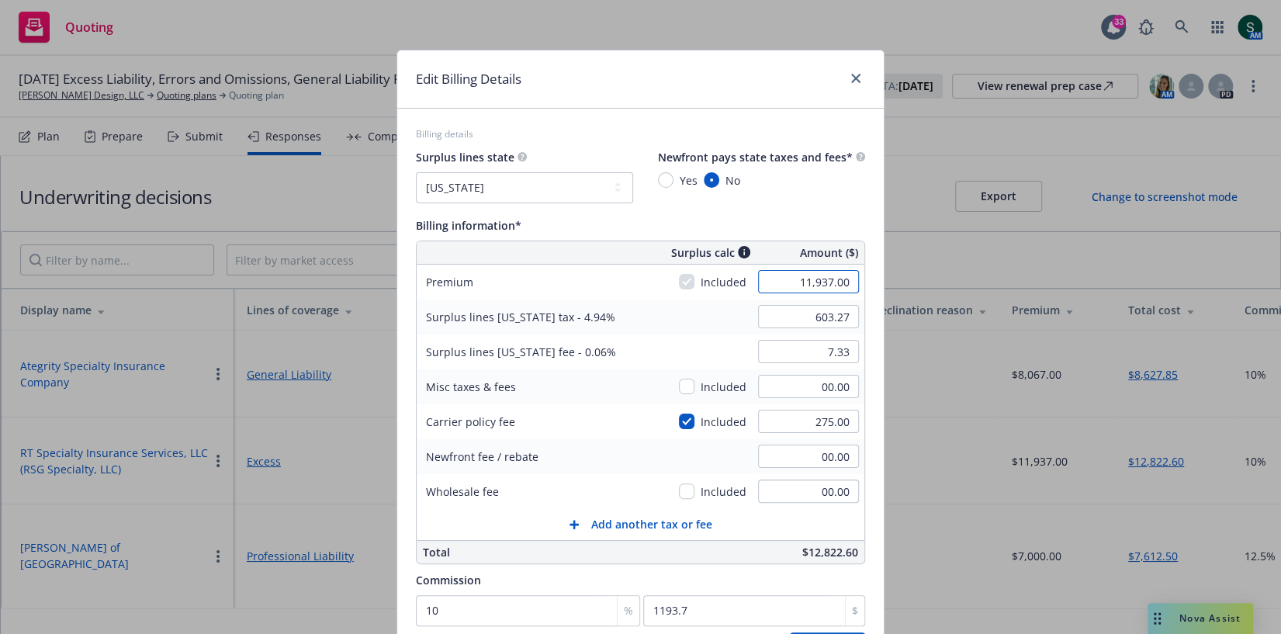
drag, startPoint x: 795, startPoint y: 283, endPoint x: 866, endPoint y: 284, distance: 71.4
click at [866, 284] on div "Billing details Surplus lines state No surplus lines state Alaska Alabama Arkan…" at bounding box center [640, 395] width 487 height 573
type input "10,000.00"
type input "507.58"
type input "6.17"
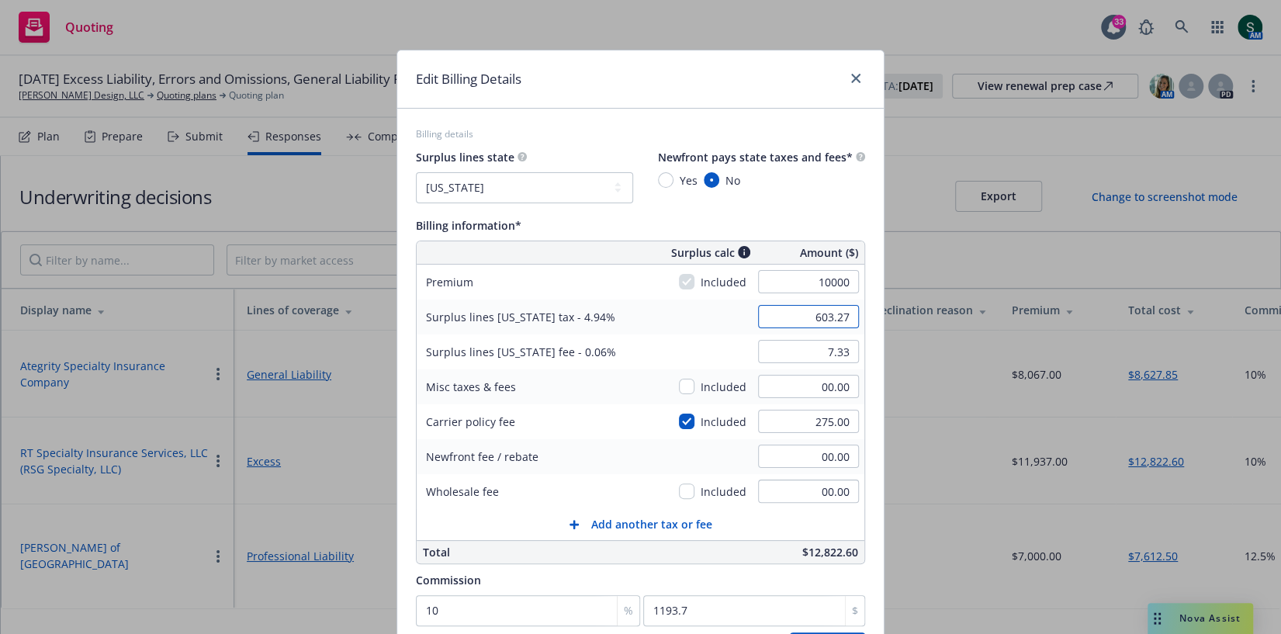
type input "1000"
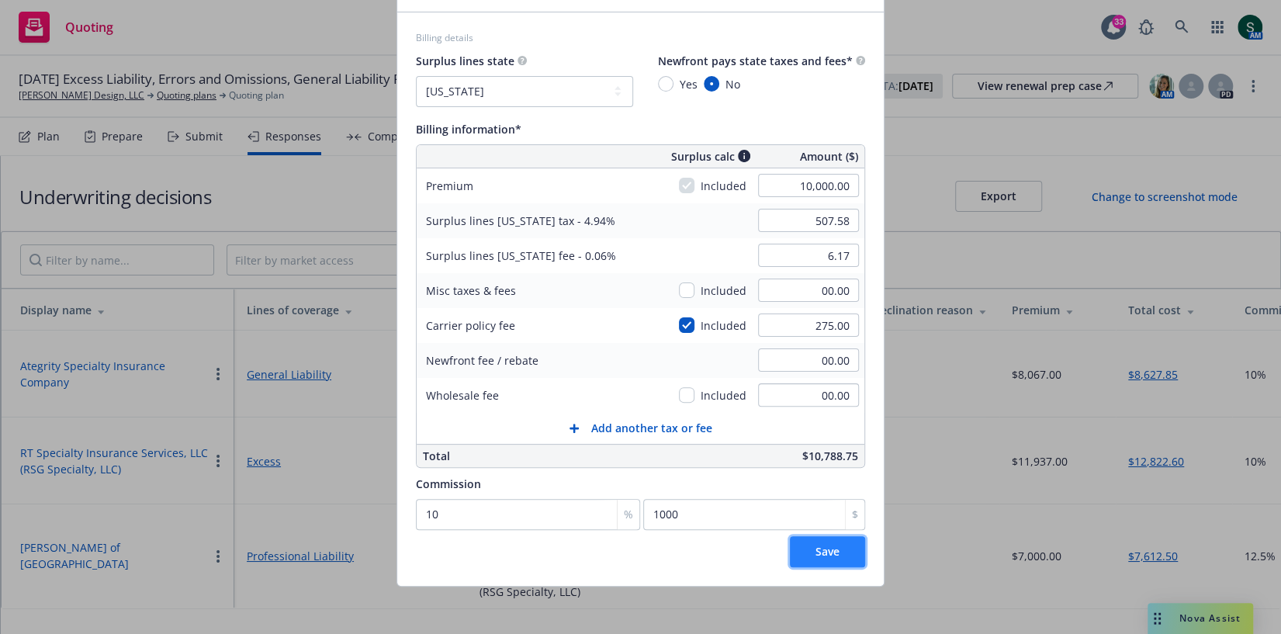
click at [828, 553] on span "Save" at bounding box center [828, 551] width 24 height 15
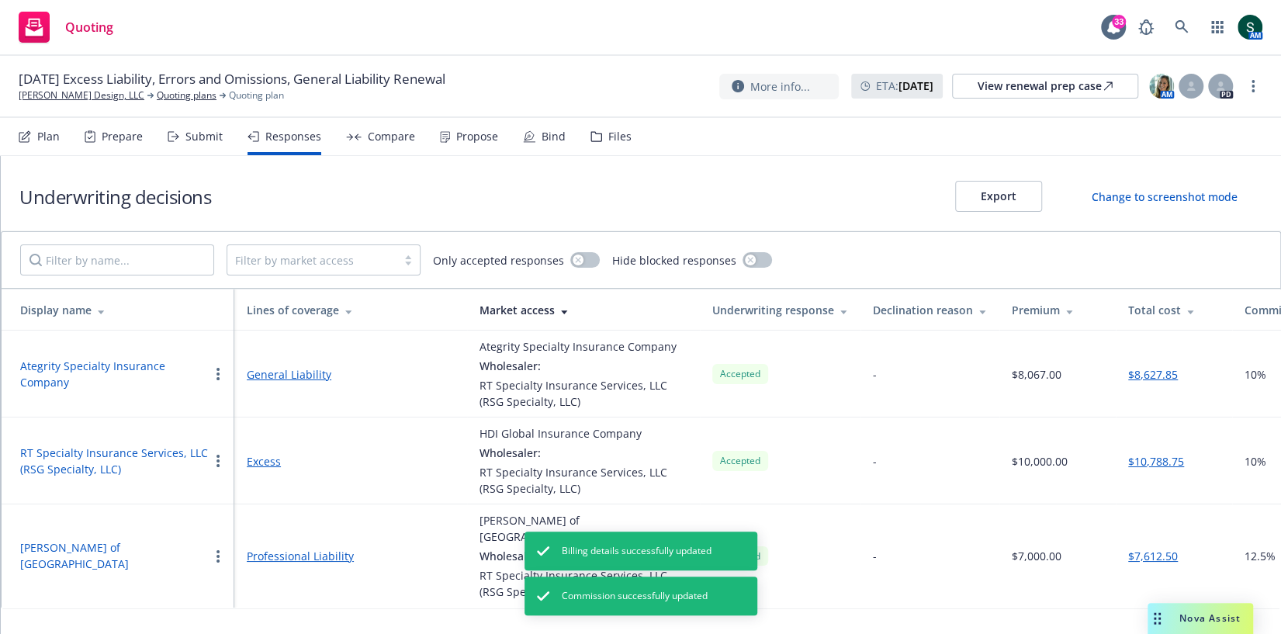
click at [480, 139] on div "Propose" at bounding box center [477, 136] width 42 height 12
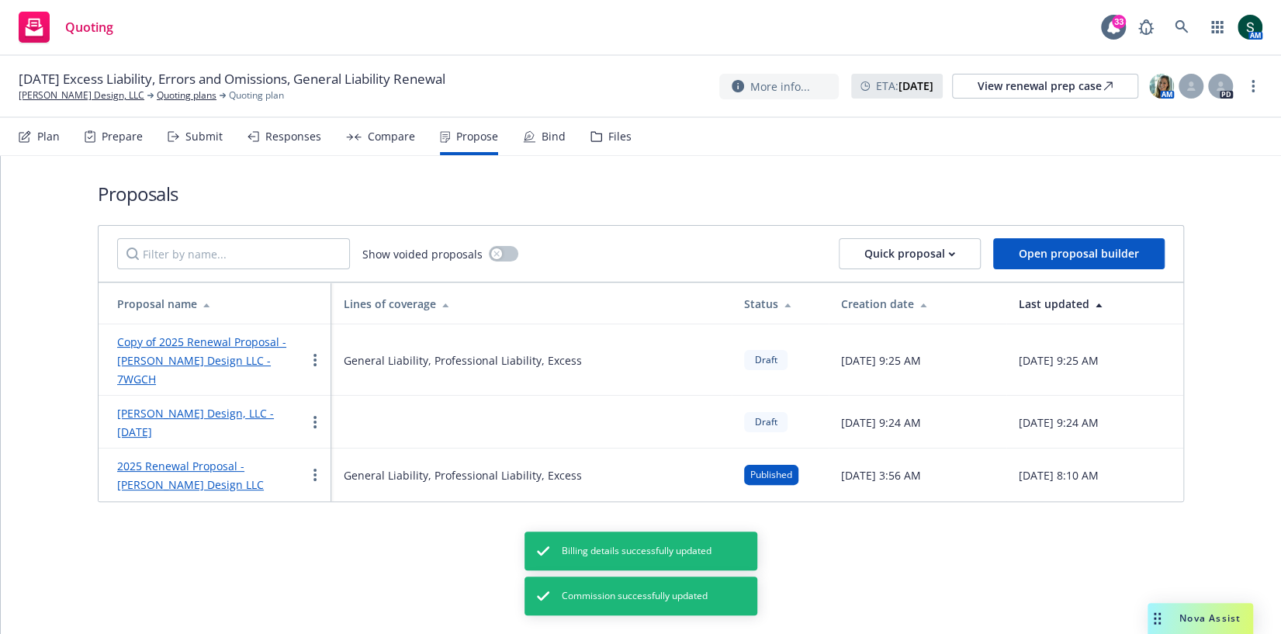
click at [178, 341] on link "Copy of 2025 Renewal Proposal - Waller Design LLC - 7WGCH" at bounding box center [201, 361] width 169 height 52
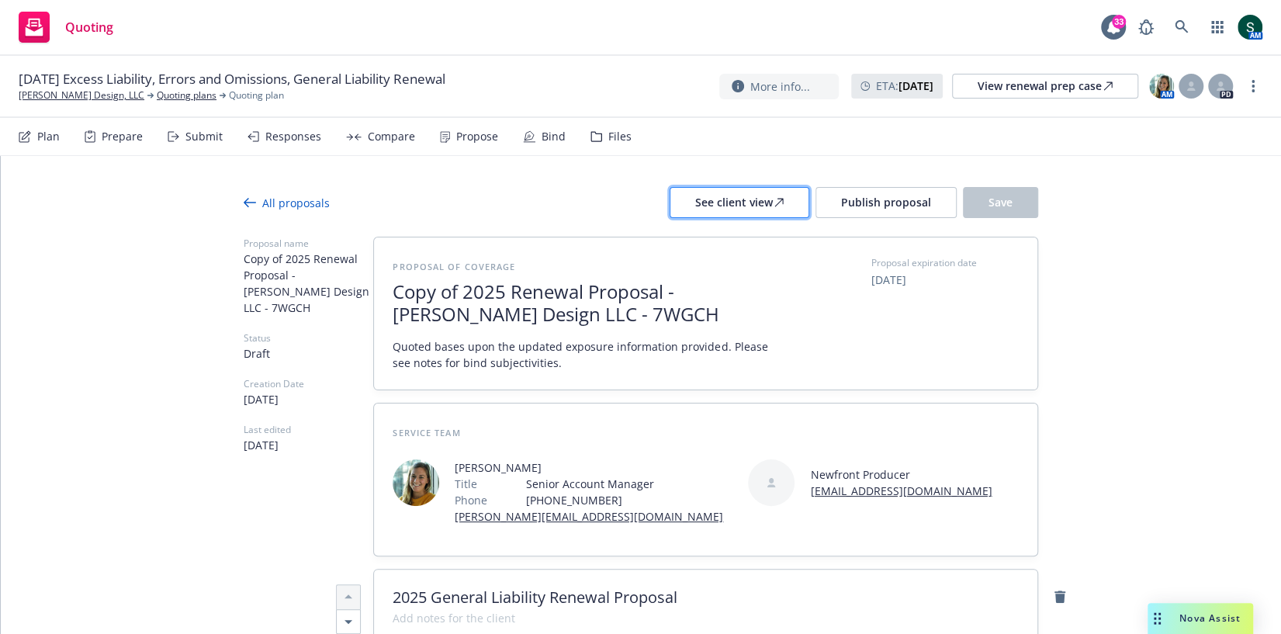
click at [766, 200] on div "See client view" at bounding box center [739, 202] width 88 height 29
click at [872, 202] on span "Publish proposal" at bounding box center [886, 202] width 90 height 15
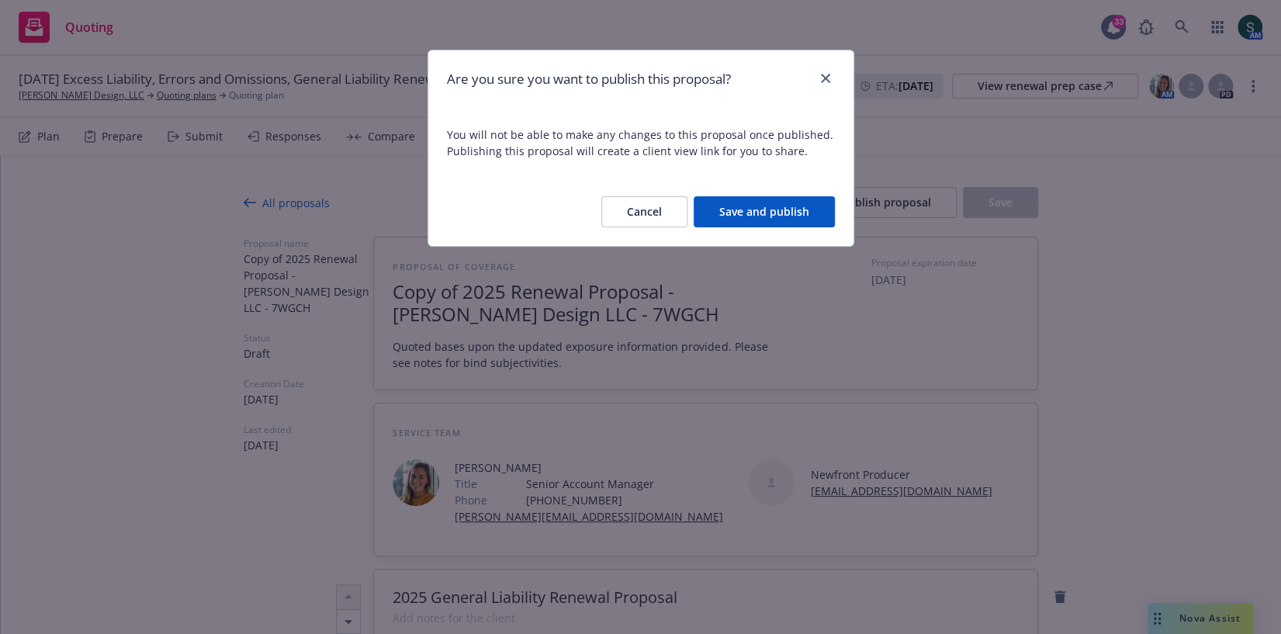
click at [761, 208] on button "Save and publish" at bounding box center [764, 211] width 141 height 31
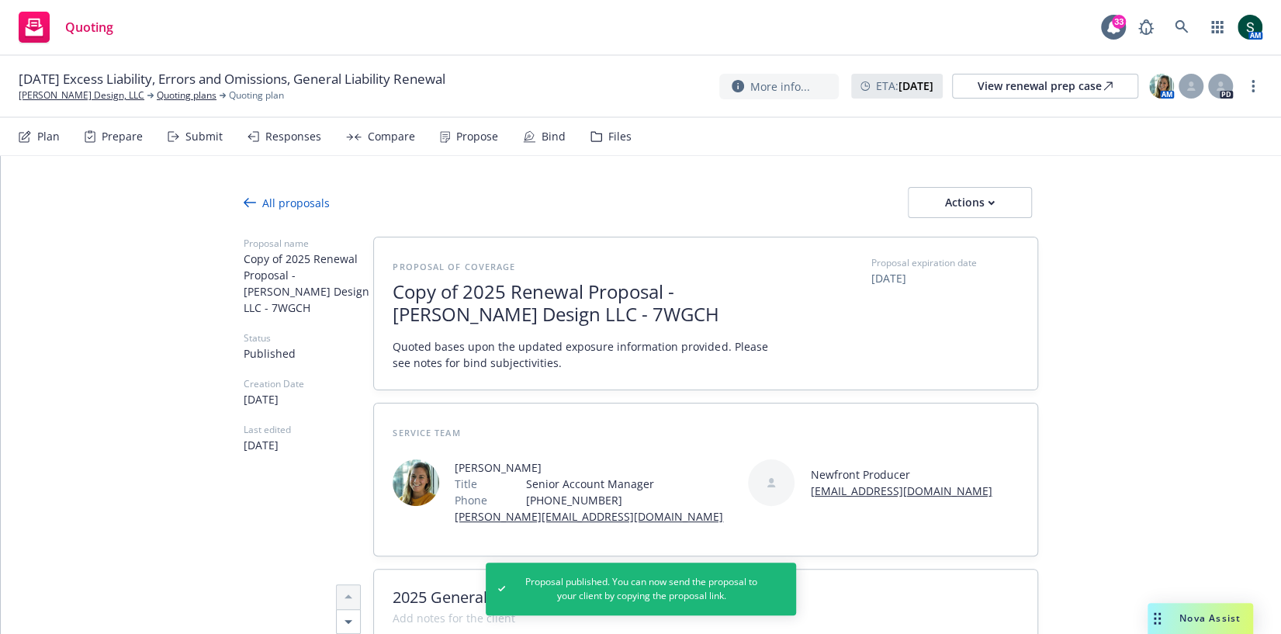
click at [293, 196] on div "All proposals" at bounding box center [287, 203] width 86 height 16
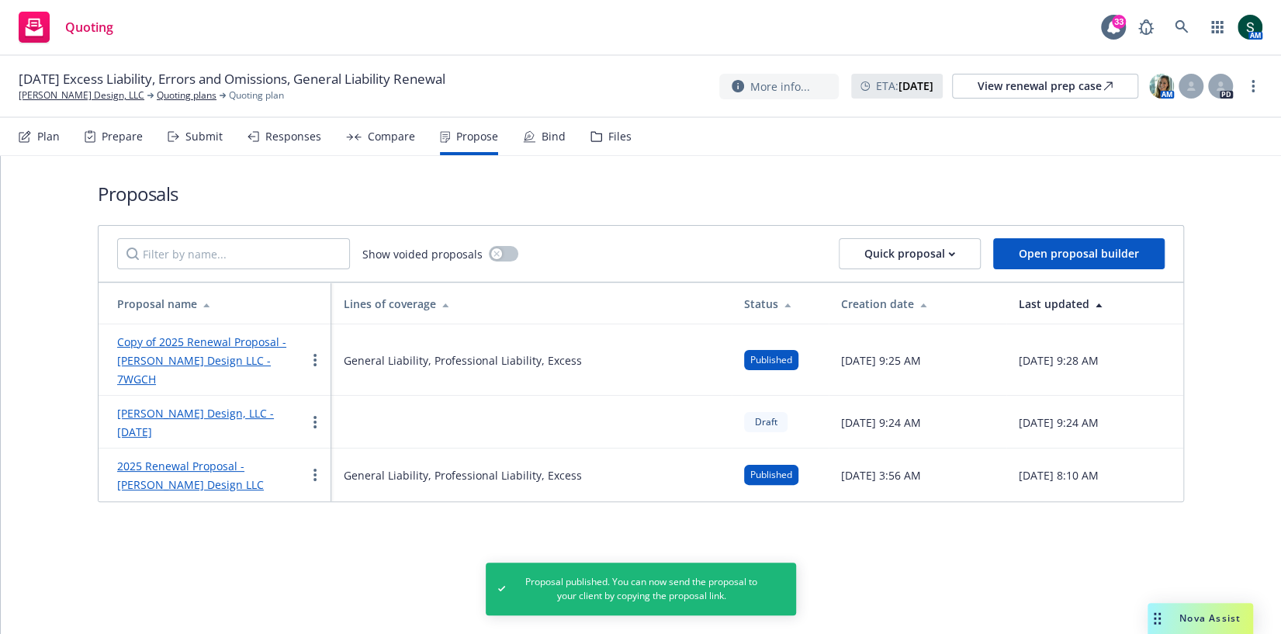
click at [231, 345] on link "Copy of 2025 Renewal Proposal - Waller Design LLC - 7WGCH" at bounding box center [201, 361] width 169 height 52
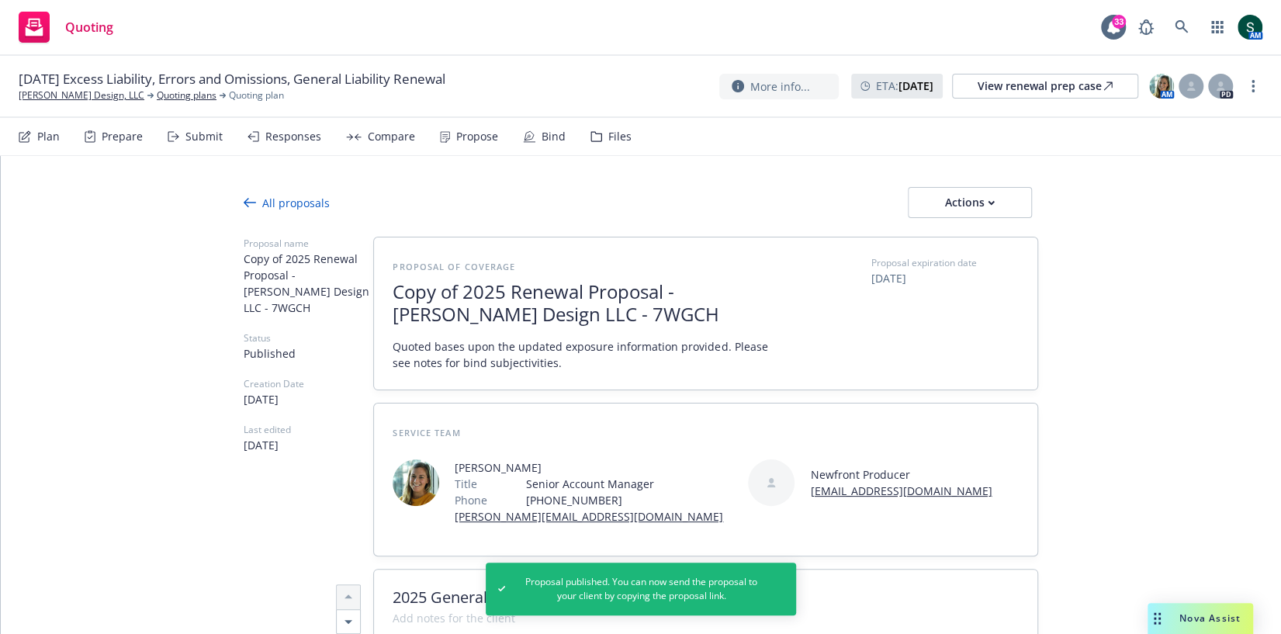
type textarea "x"
click at [294, 203] on div "All proposals" at bounding box center [287, 203] width 86 height 16
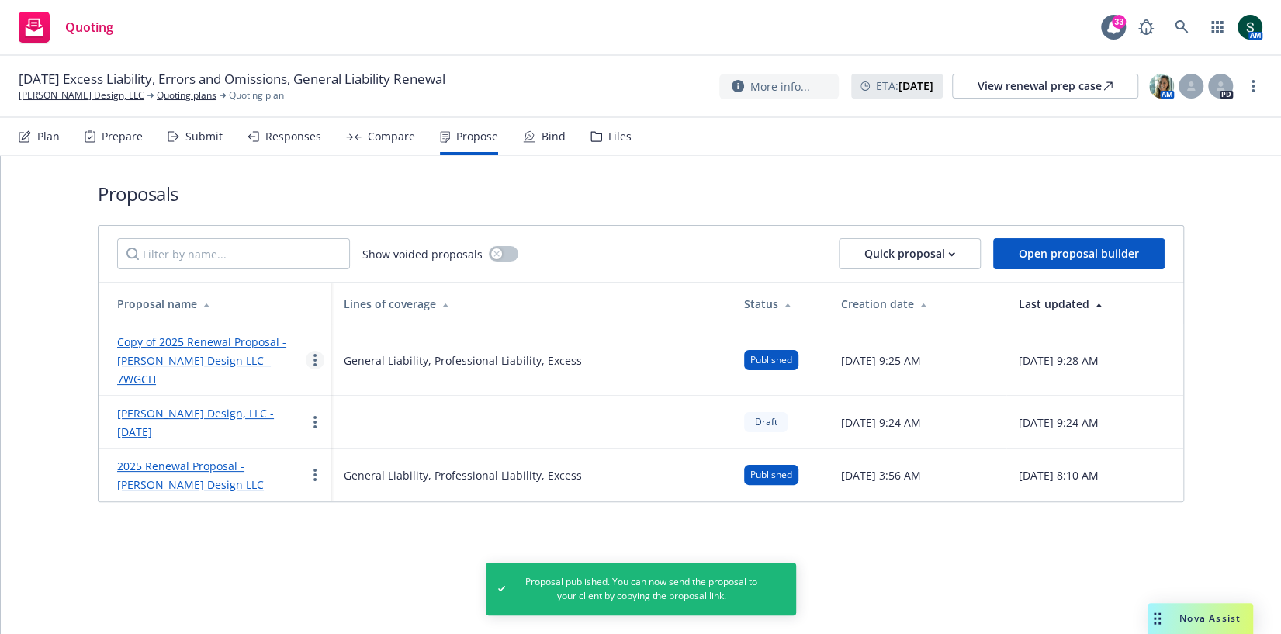
click at [314, 351] on link "more" at bounding box center [315, 360] width 19 height 19
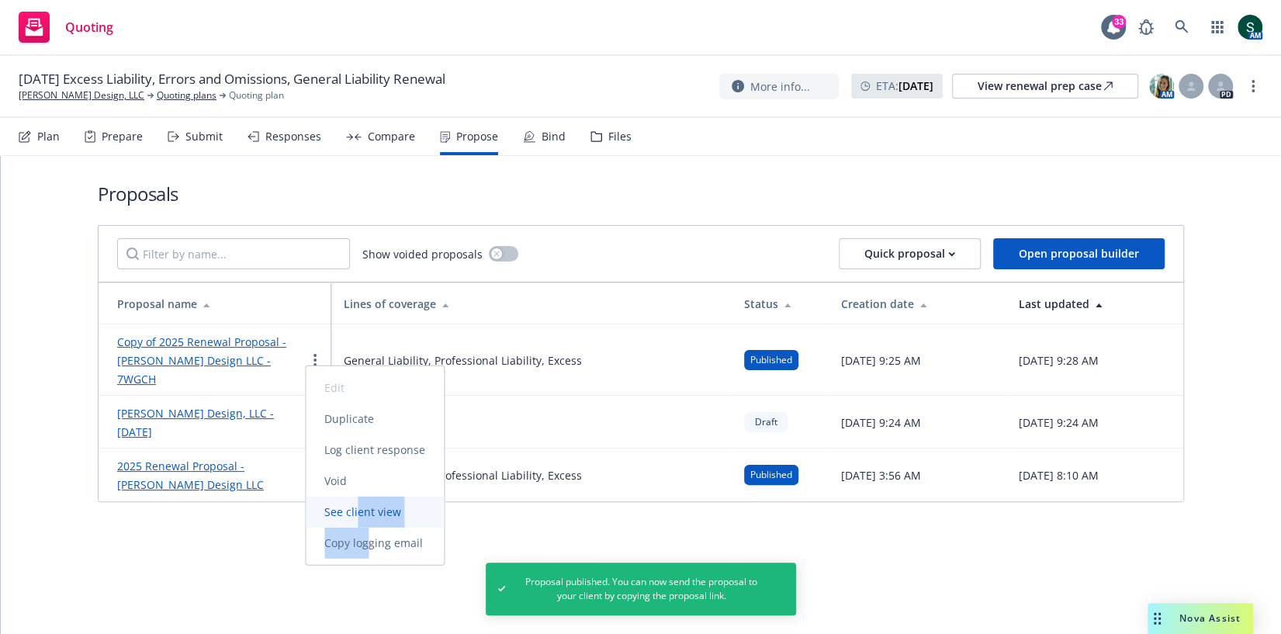
drag, startPoint x: 365, startPoint y: 537, endPoint x: 357, endPoint y: 508, distance: 30.5
click at [357, 508] on div "Edit Duplicate Log client response Void See client view Copy logging email" at bounding box center [375, 466] width 138 height 186
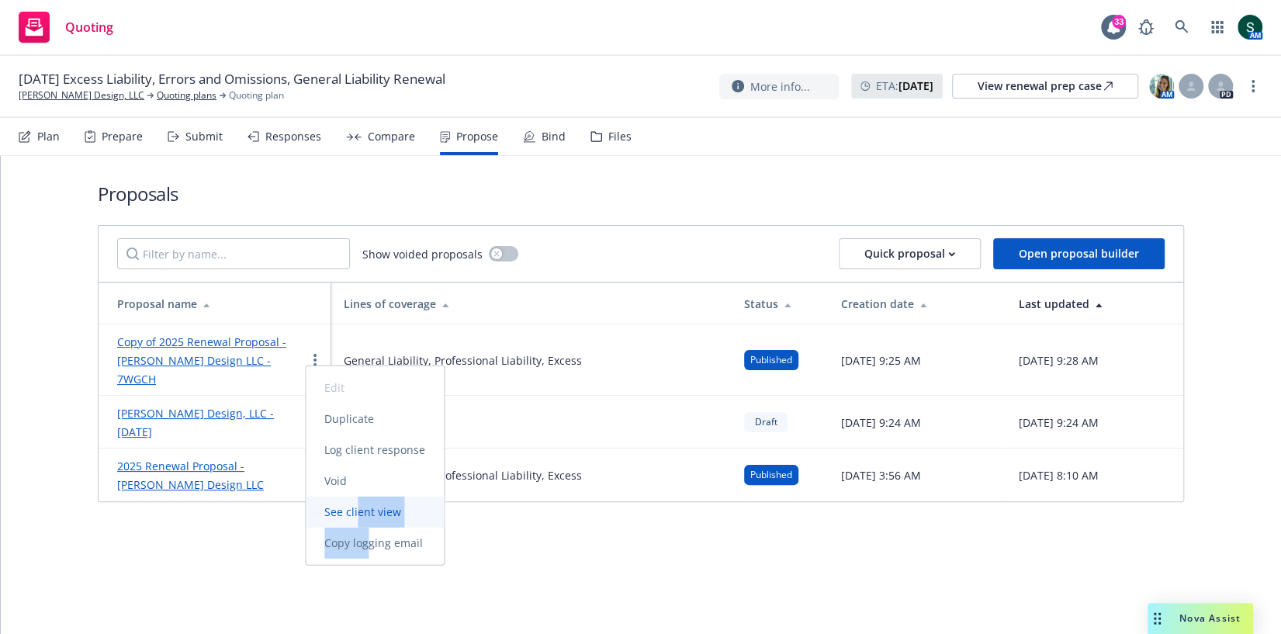
click at [341, 513] on span "See client view" at bounding box center [363, 511] width 114 height 15
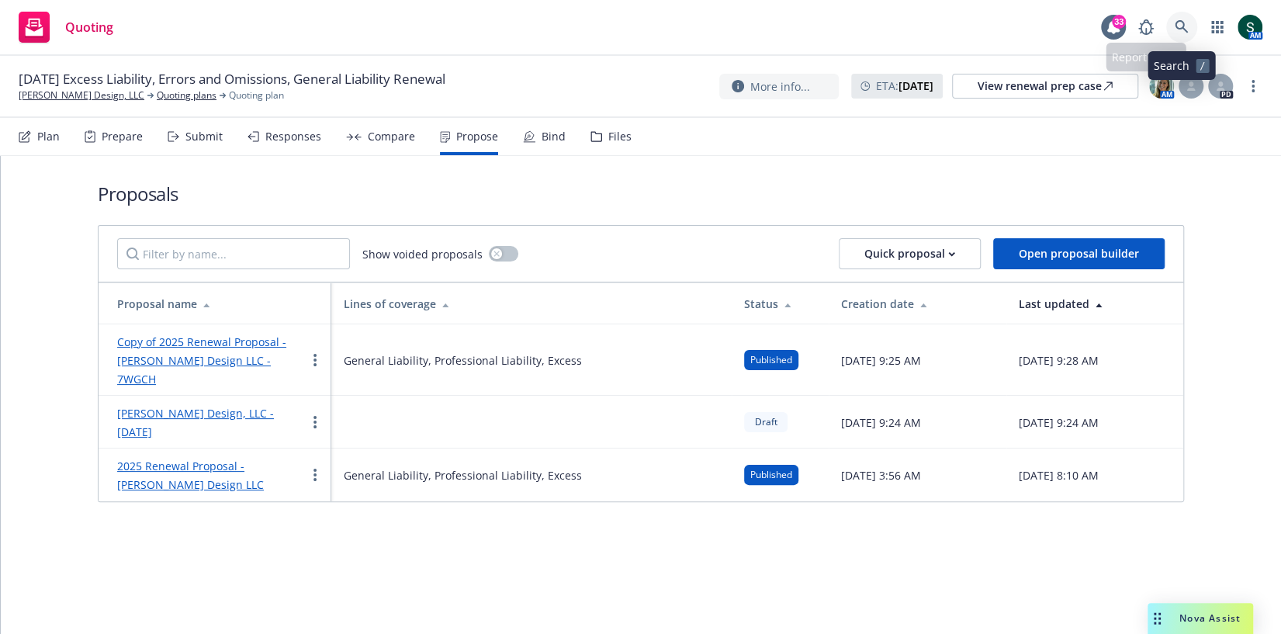
click at [1171, 21] on link at bounding box center [1182, 27] width 31 height 31
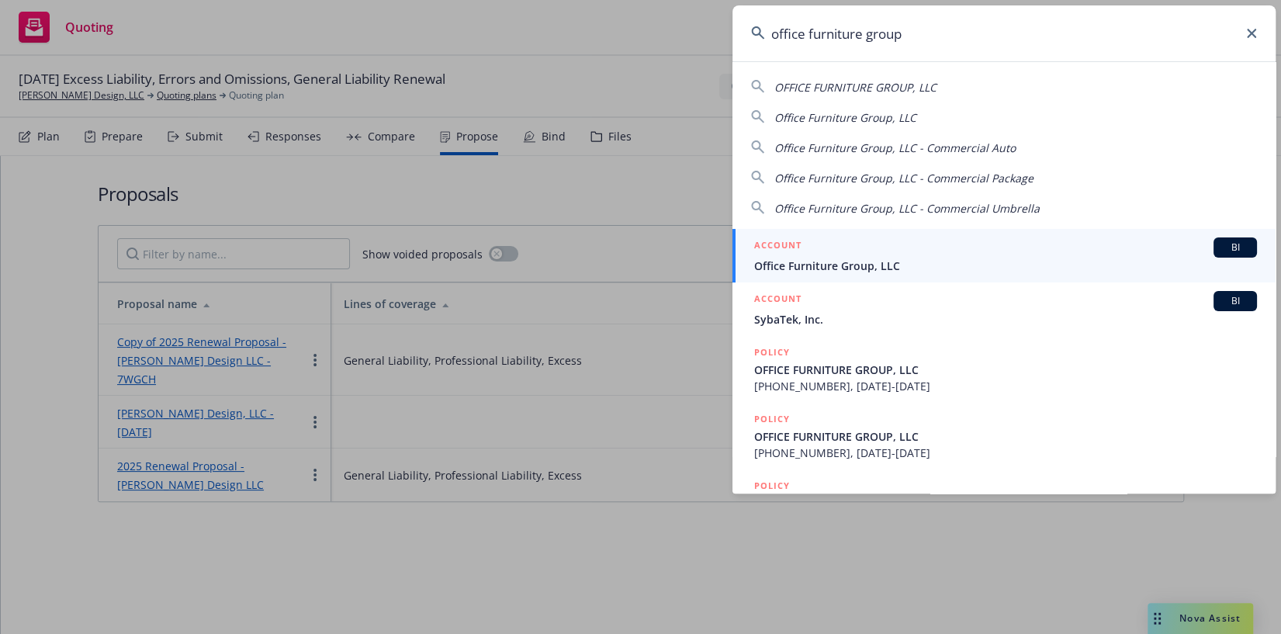
type input "office furniture group"
click at [848, 253] on div "ACCOUNT BI" at bounding box center [1005, 247] width 503 height 20
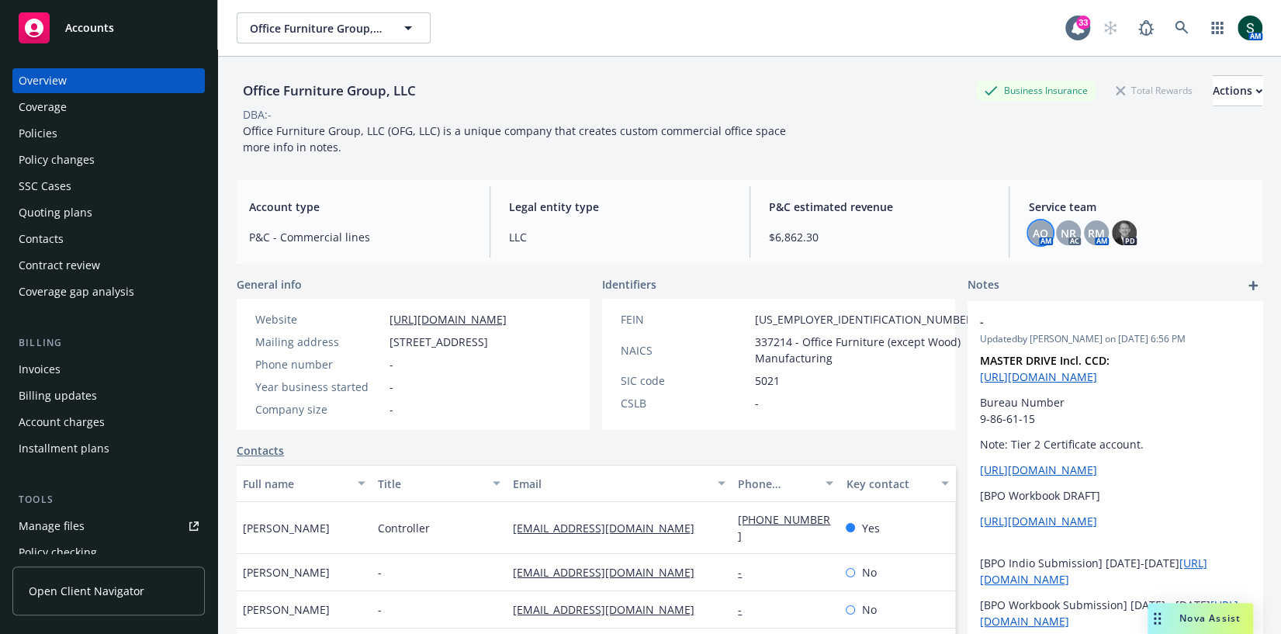
click at [1042, 227] on span "AO" at bounding box center [1041, 233] width 16 height 16
click at [1064, 229] on span "NR" at bounding box center [1069, 233] width 16 height 16
click at [1098, 229] on span "RM" at bounding box center [1096, 233] width 17 height 16
click at [1128, 228] on img at bounding box center [1124, 232] width 25 height 25
click at [45, 137] on div "Policies" at bounding box center [38, 133] width 39 height 25
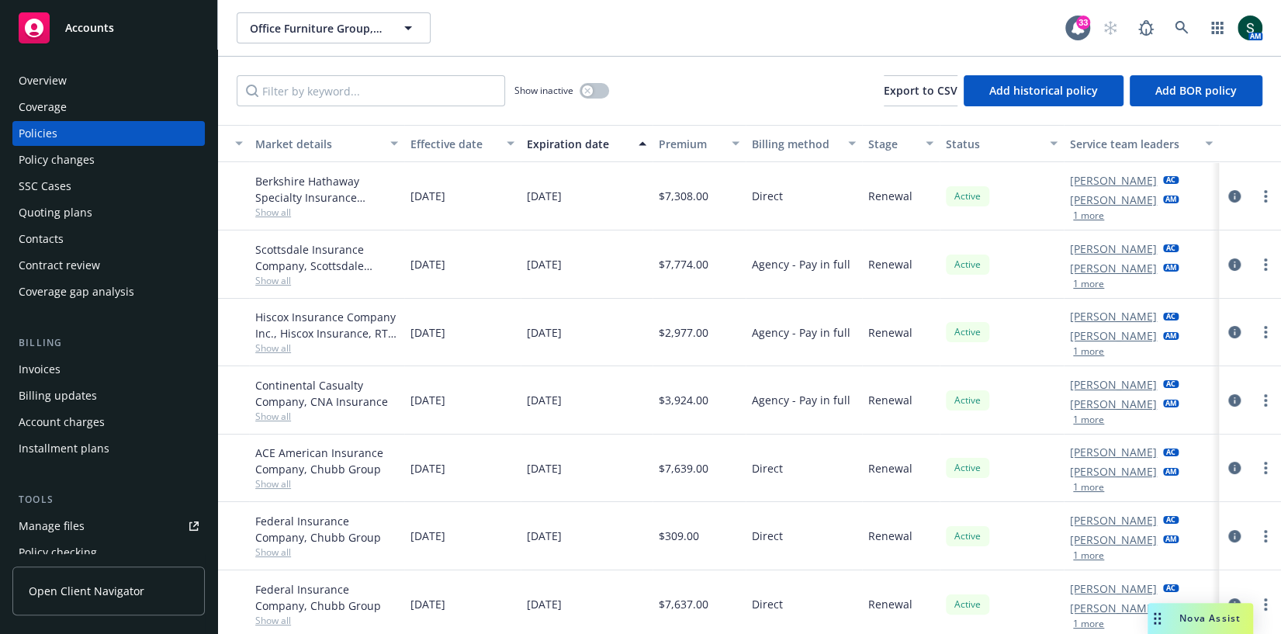
scroll to position [70, 435]
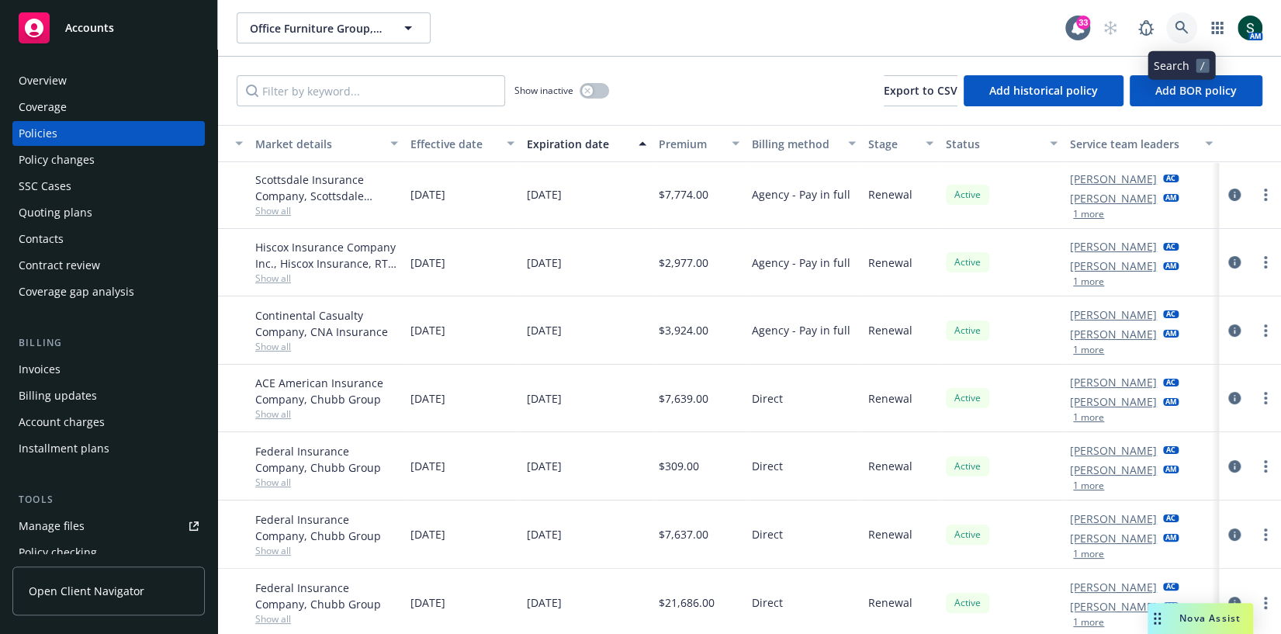
click at [1181, 26] on icon at bounding box center [1182, 28] width 14 height 14
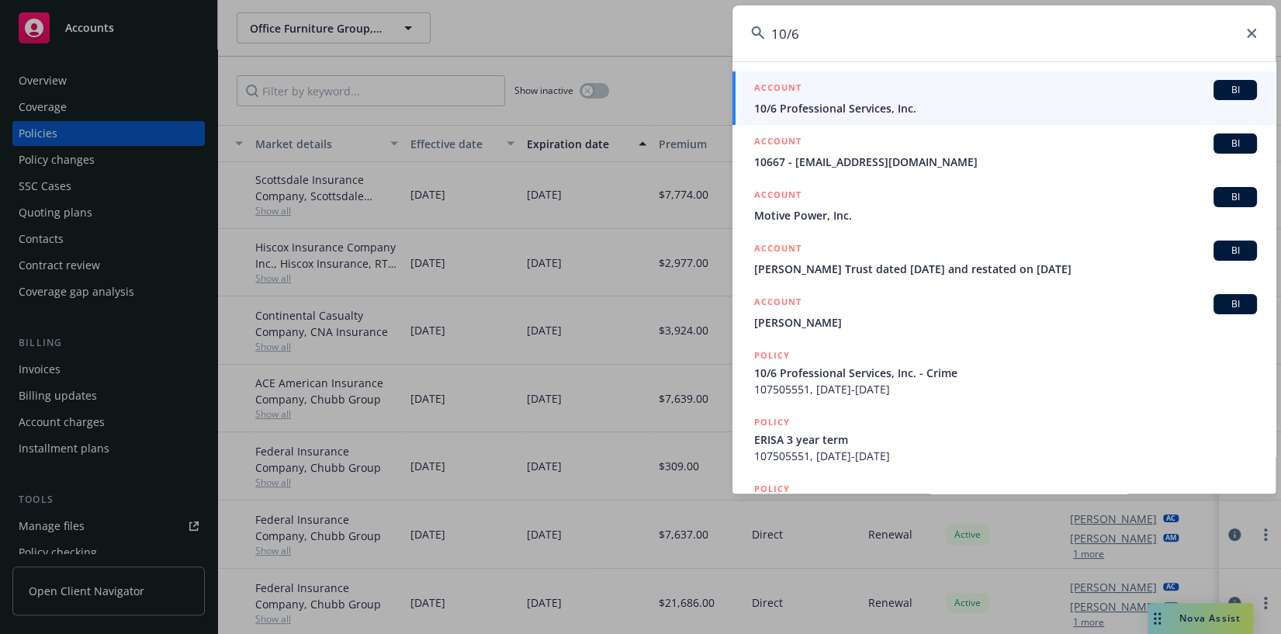
type input "10/6"
click at [927, 98] on div "ACCOUNT BI" at bounding box center [1005, 90] width 503 height 20
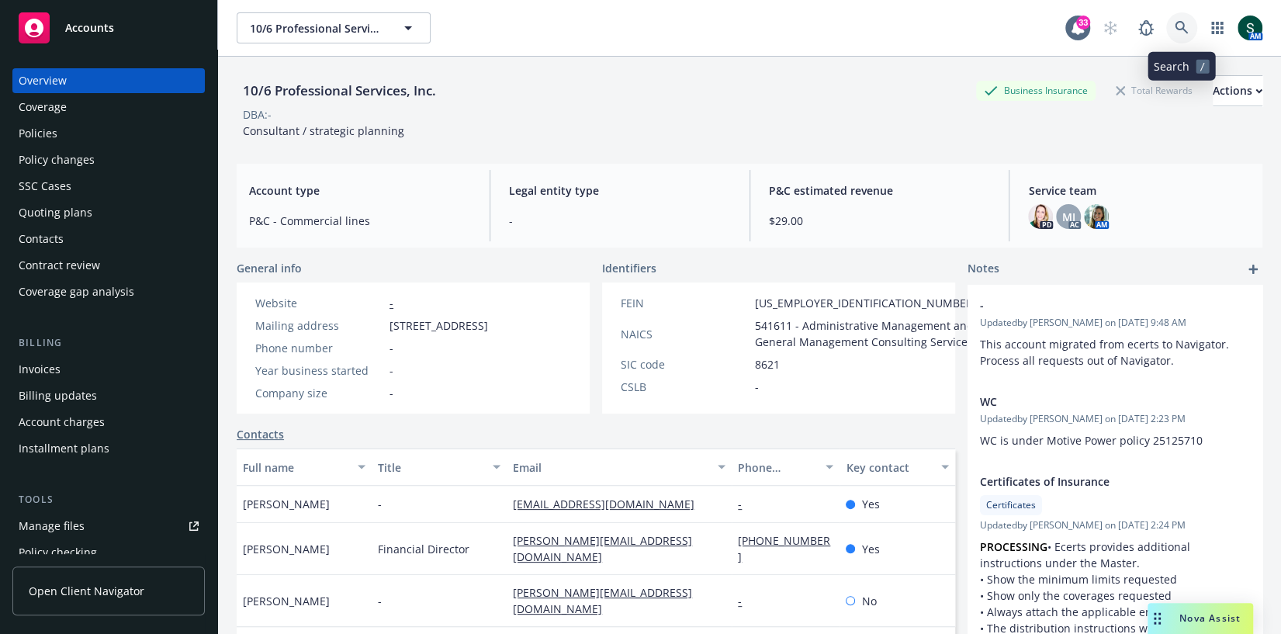
click at [1184, 23] on icon at bounding box center [1182, 28] width 14 height 14
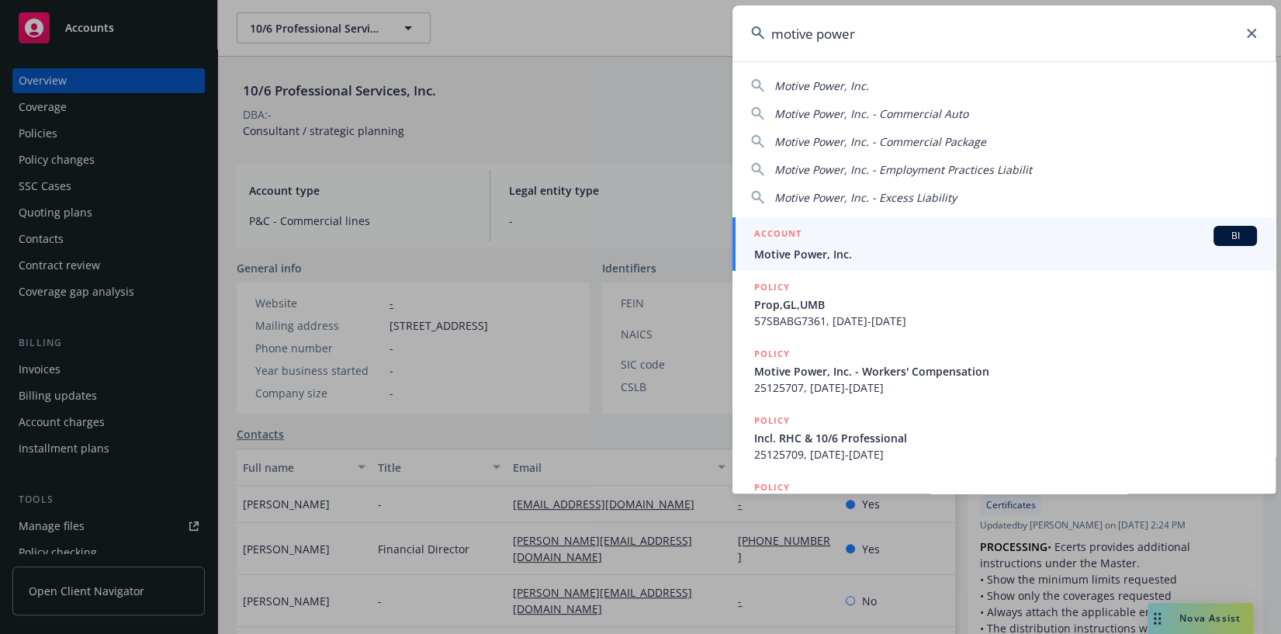
type input "motive power"
click at [820, 242] on div "ACCOUNT BI" at bounding box center [1005, 236] width 503 height 20
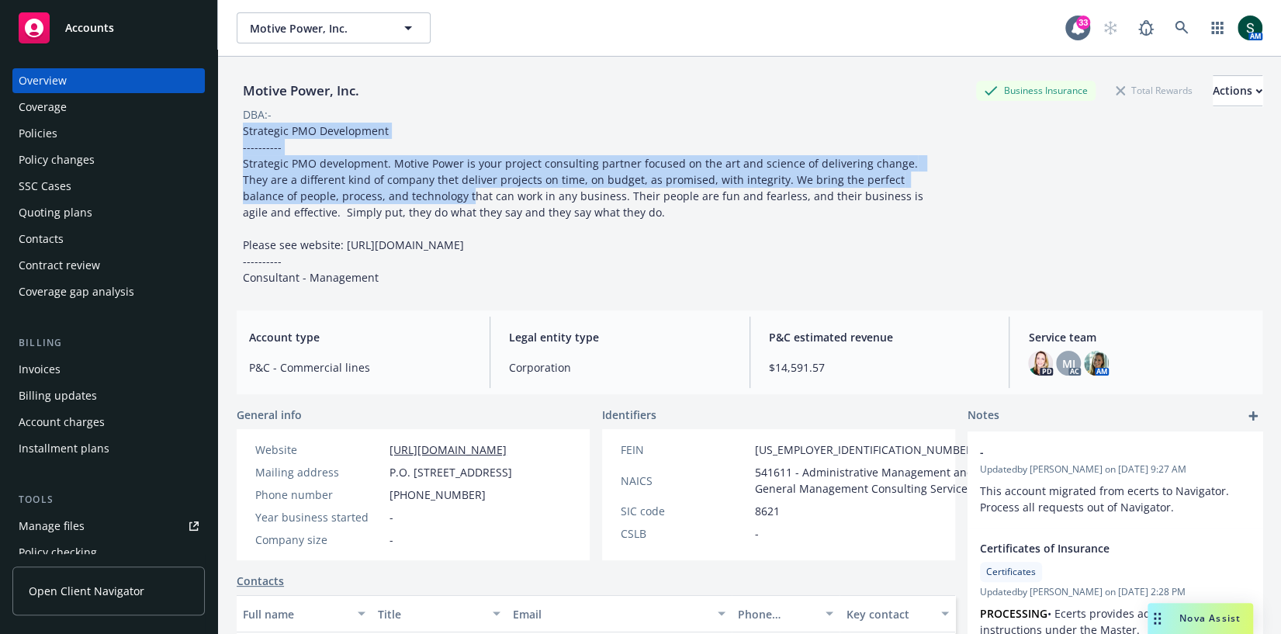
drag, startPoint x: 403, startPoint y: 116, endPoint x: 414, endPoint y: 199, distance: 84.5
click at [414, 199] on div "Motive Power, Inc. Business Insurance Total Rewards Actions DBA: - Strategic PM…" at bounding box center [750, 180] width 1026 height 210
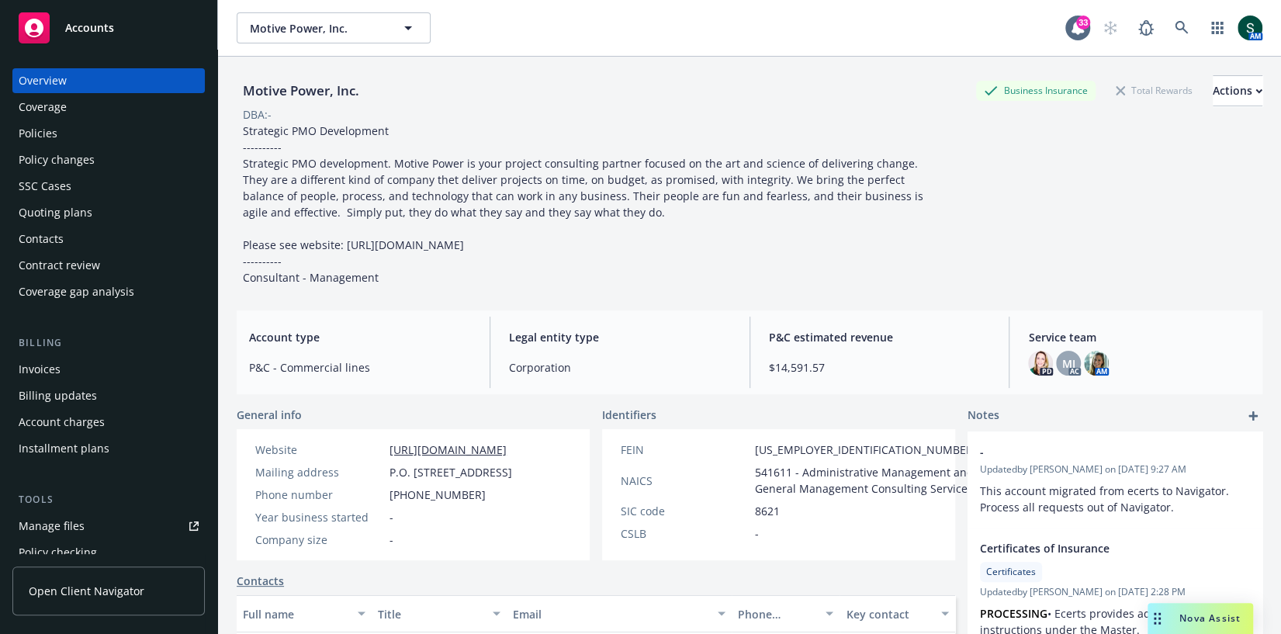
click at [443, 219] on div "Strategic PMO Development ---------- Strategic PMO development. Motive Power is…" at bounding box center [586, 204] width 699 height 163
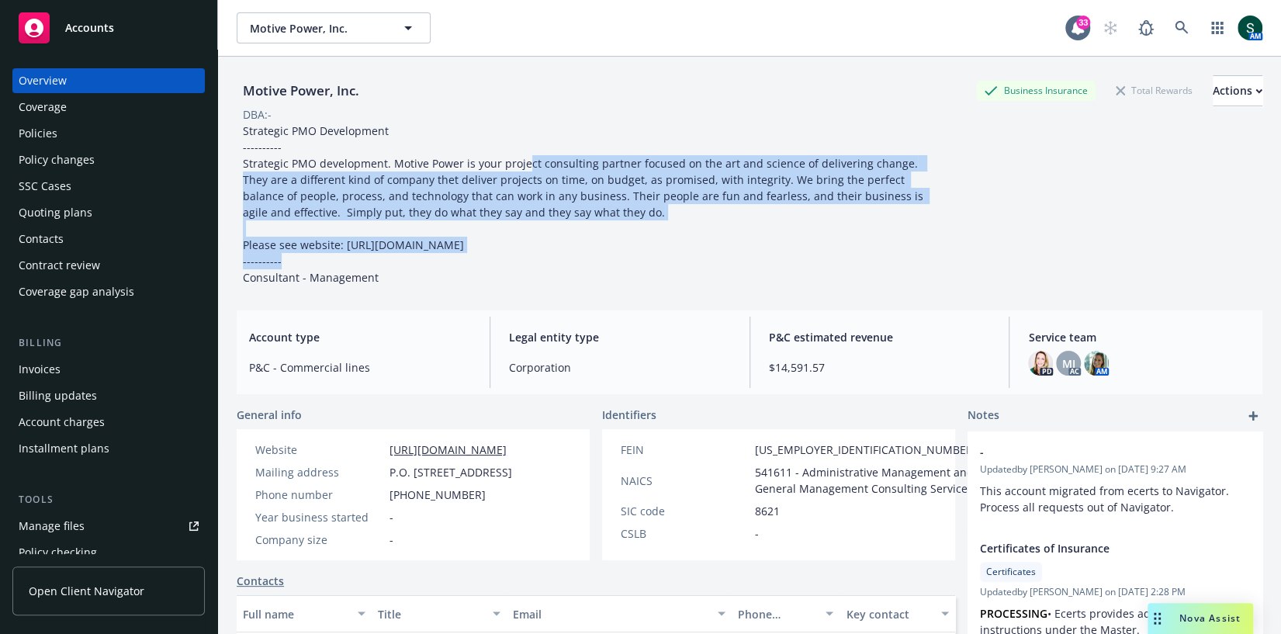
drag, startPoint x: 518, startPoint y: 242, endPoint x: 526, endPoint y: 162, distance: 80.4
click at [526, 162] on div "Strategic PMO Development ---------- Strategic PMO development. Motive Power is…" at bounding box center [586, 204] width 699 height 163
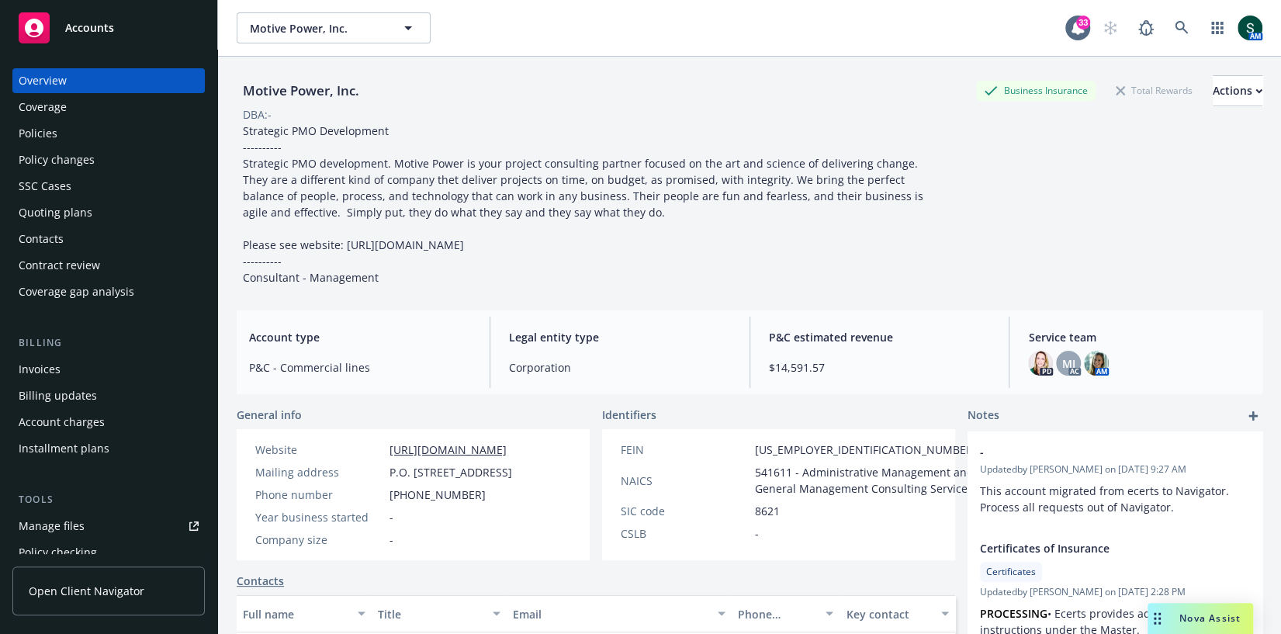
click at [494, 116] on div "DBA: -" at bounding box center [750, 114] width 1026 height 16
click at [1186, 16] on link at bounding box center [1182, 27] width 31 height 31
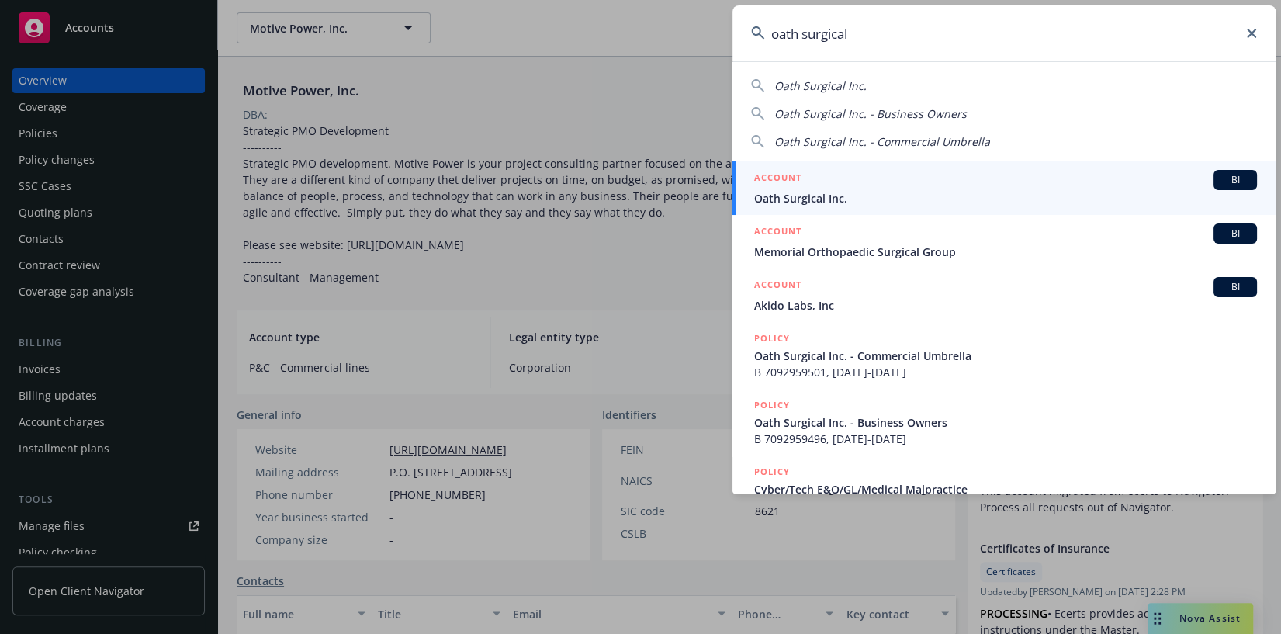
type input "oath surgical"
click at [1021, 190] on span "Oath Surgical Inc." at bounding box center [1005, 198] width 503 height 16
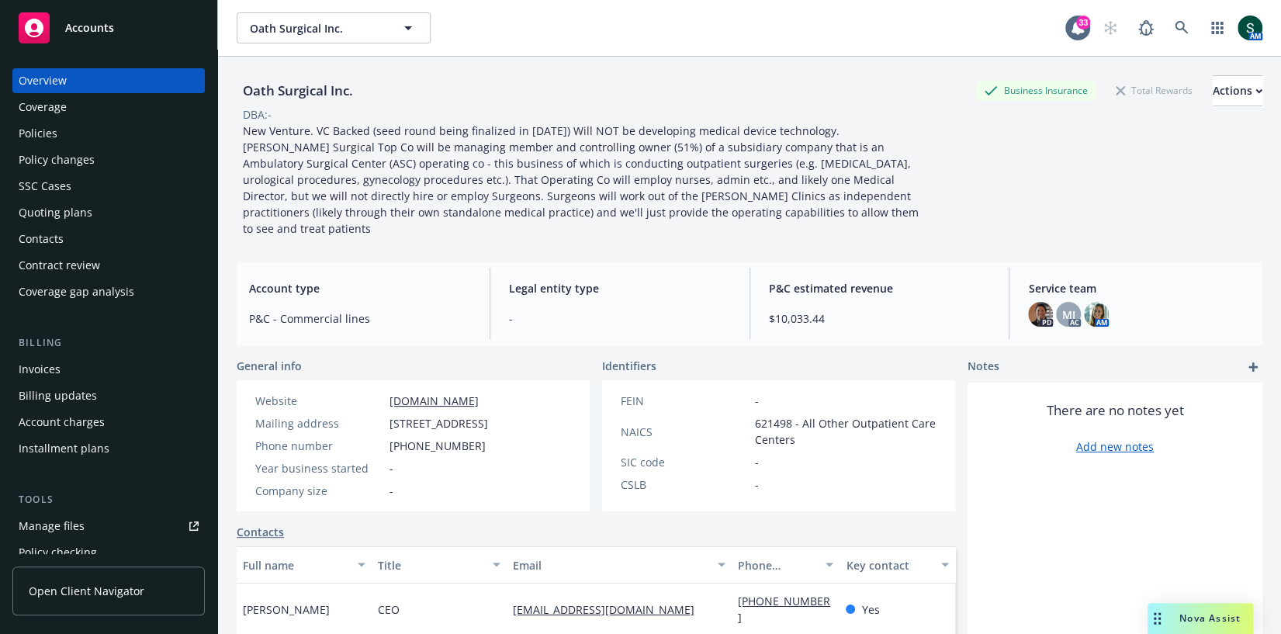
click at [66, 129] on div "Policies" at bounding box center [109, 133] width 180 height 25
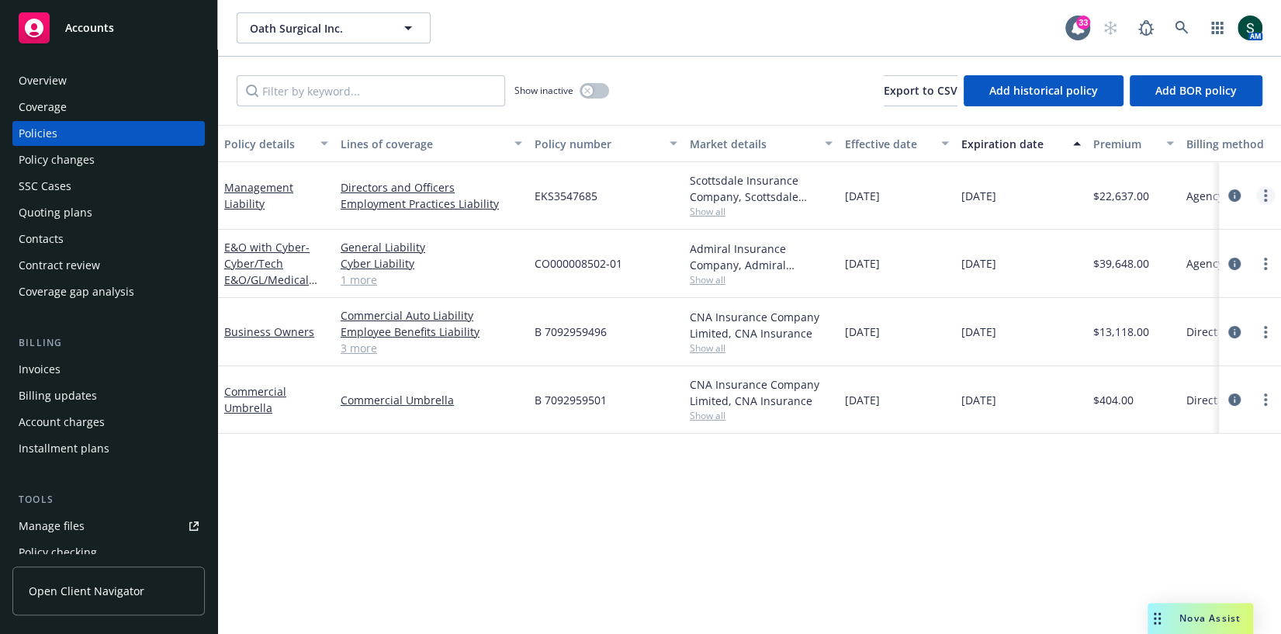
click at [1262, 191] on link "more" at bounding box center [1266, 195] width 19 height 19
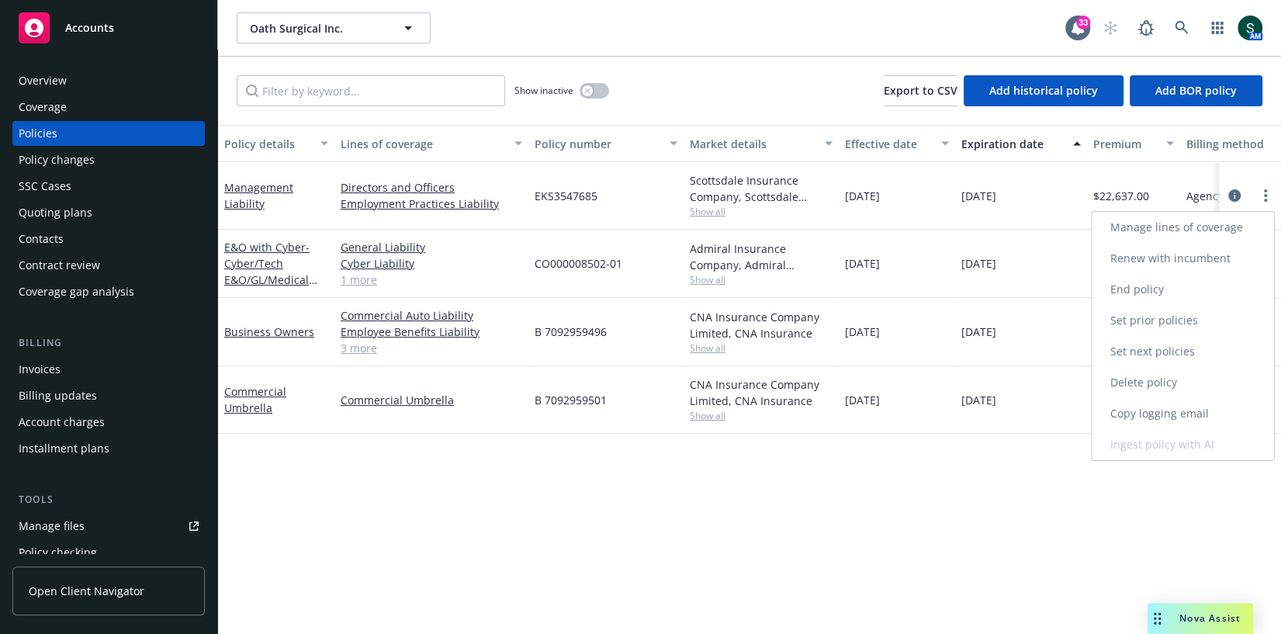
click at [1161, 416] on link "Copy logging email" at bounding box center [1183, 413] width 182 height 31
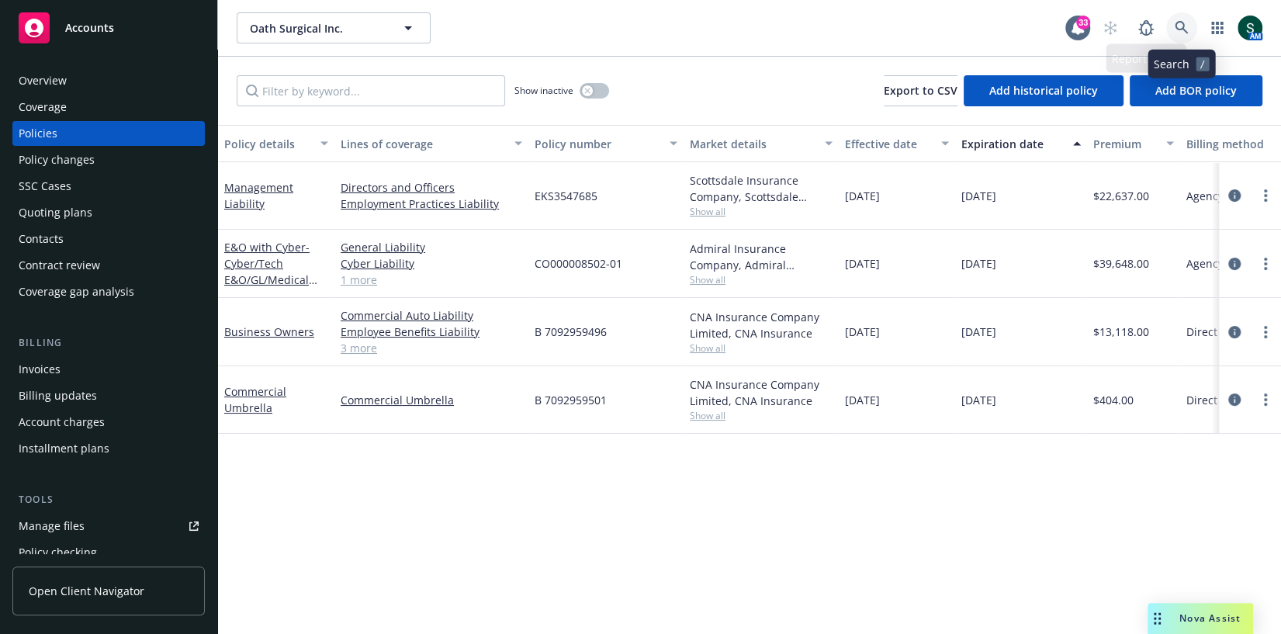
click at [1178, 35] on link at bounding box center [1182, 27] width 31 height 31
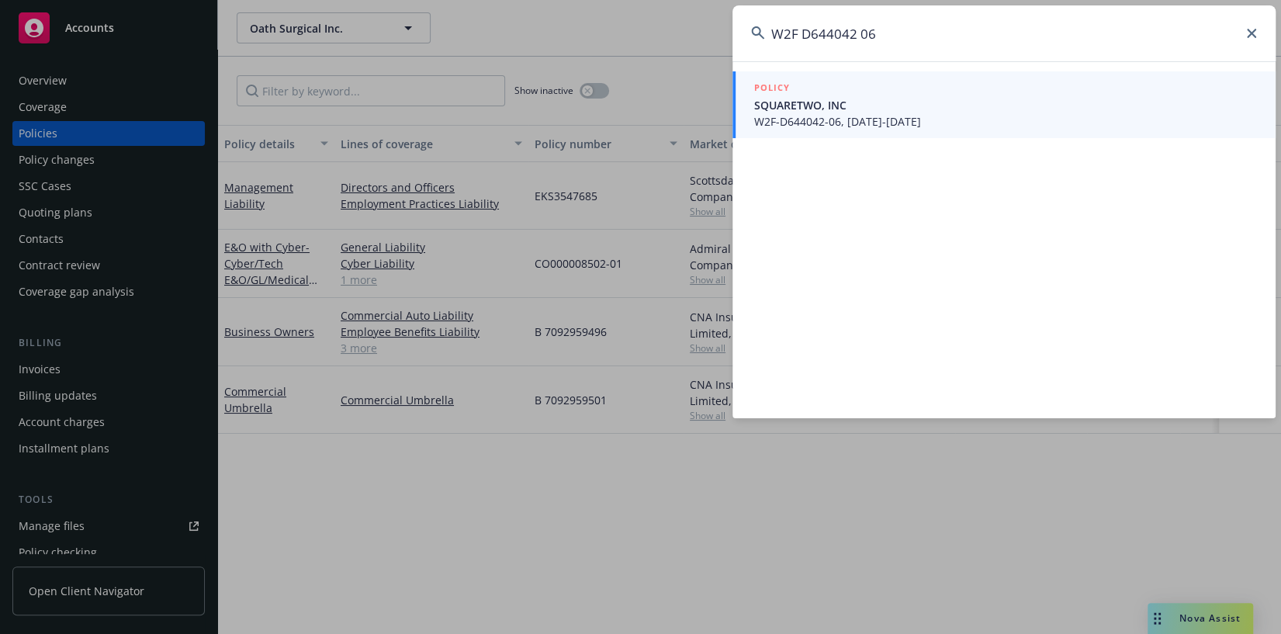
type input "W2F D644042 06"
click at [868, 117] on span "W2F-D644042-06, [DATE]-[DATE]" at bounding box center [1005, 121] width 503 height 16
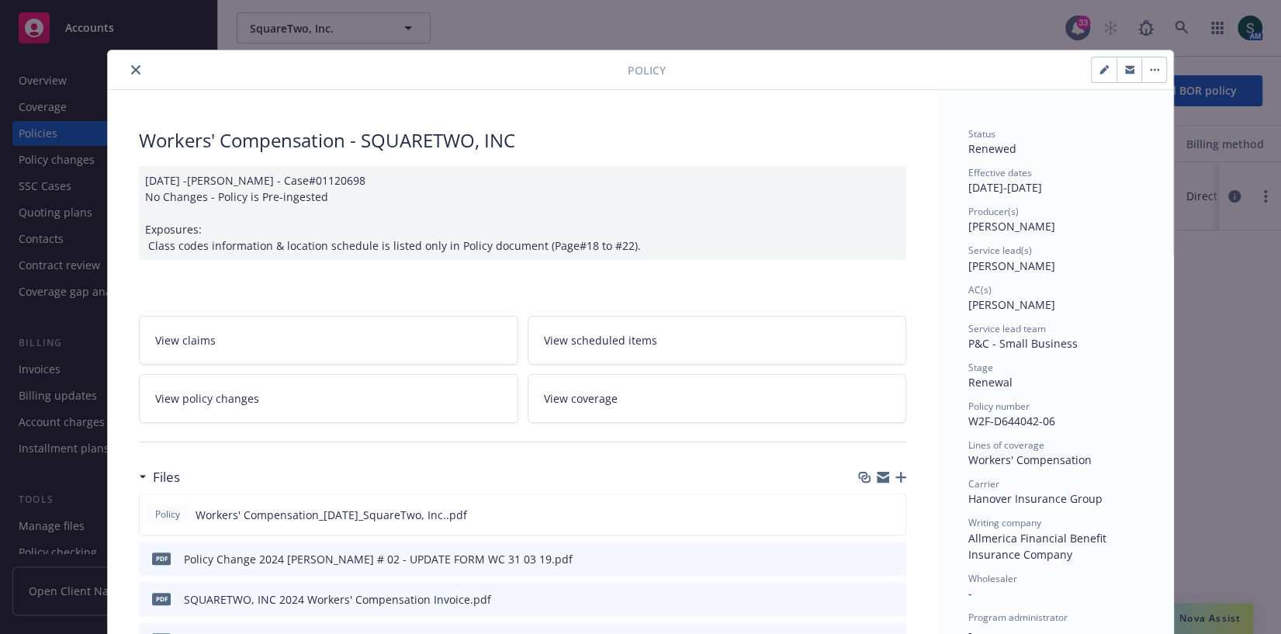
click at [133, 68] on icon "close" at bounding box center [135, 69] width 9 height 9
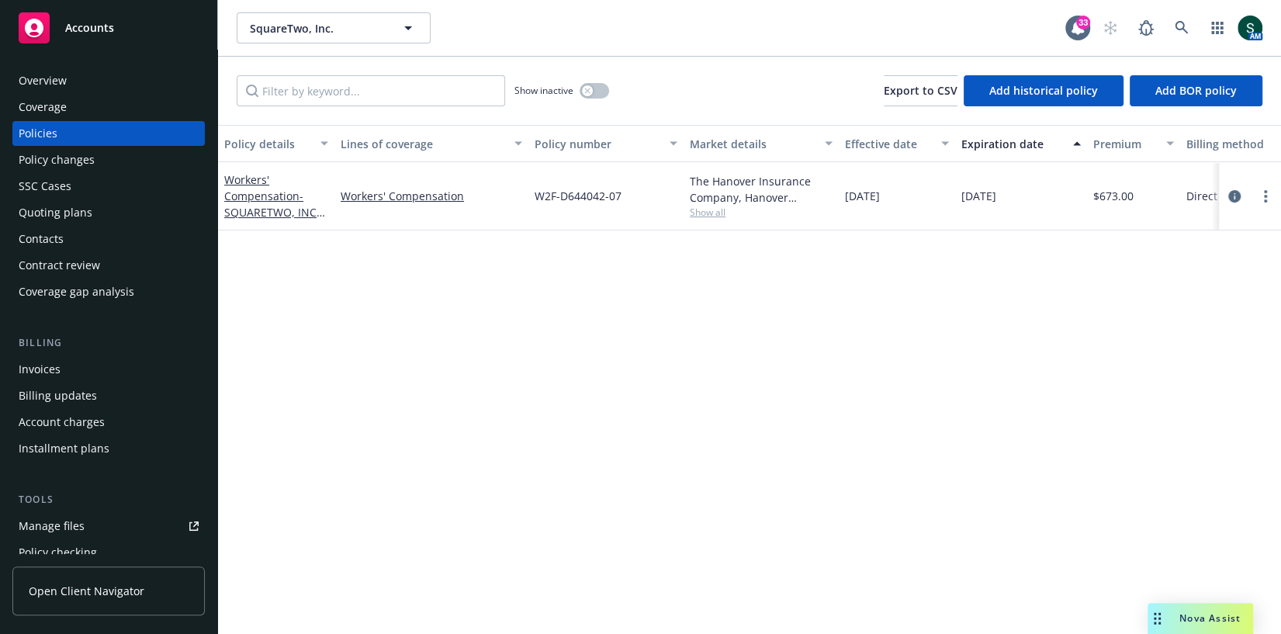
click at [39, 70] on div "Overview" at bounding box center [43, 80] width 48 height 25
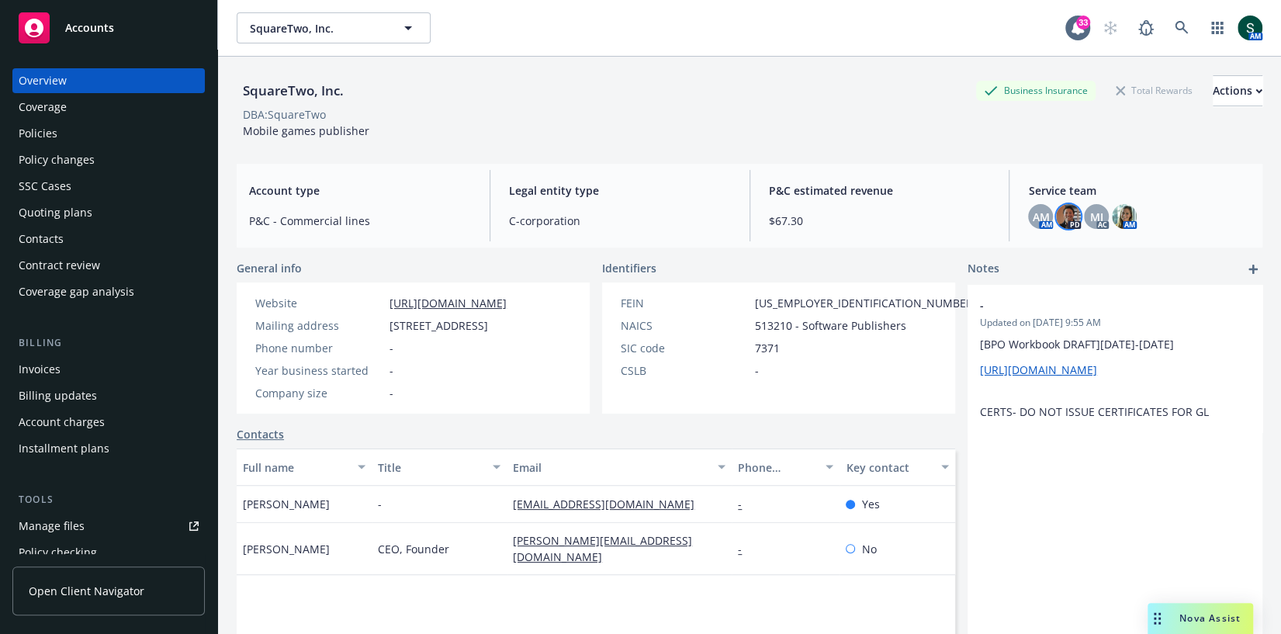
click at [1073, 216] on img at bounding box center [1068, 216] width 25 height 25
click at [1070, 160] on div "SquareTwo, Inc. Business Insurance Total Rewards Actions DBA: SquareTwo Mobile …" at bounding box center [750, 364] width 1026 height 615
click at [1032, 212] on span "AM" at bounding box center [1040, 217] width 17 height 16
click at [716, 128] on div "SquareTwo, Inc. Business Insurance Total Rewards Actions DBA: SquareTwo Mobile …" at bounding box center [750, 107] width 1026 height 64
click at [113, 142] on div "Policies" at bounding box center [109, 133] width 180 height 25
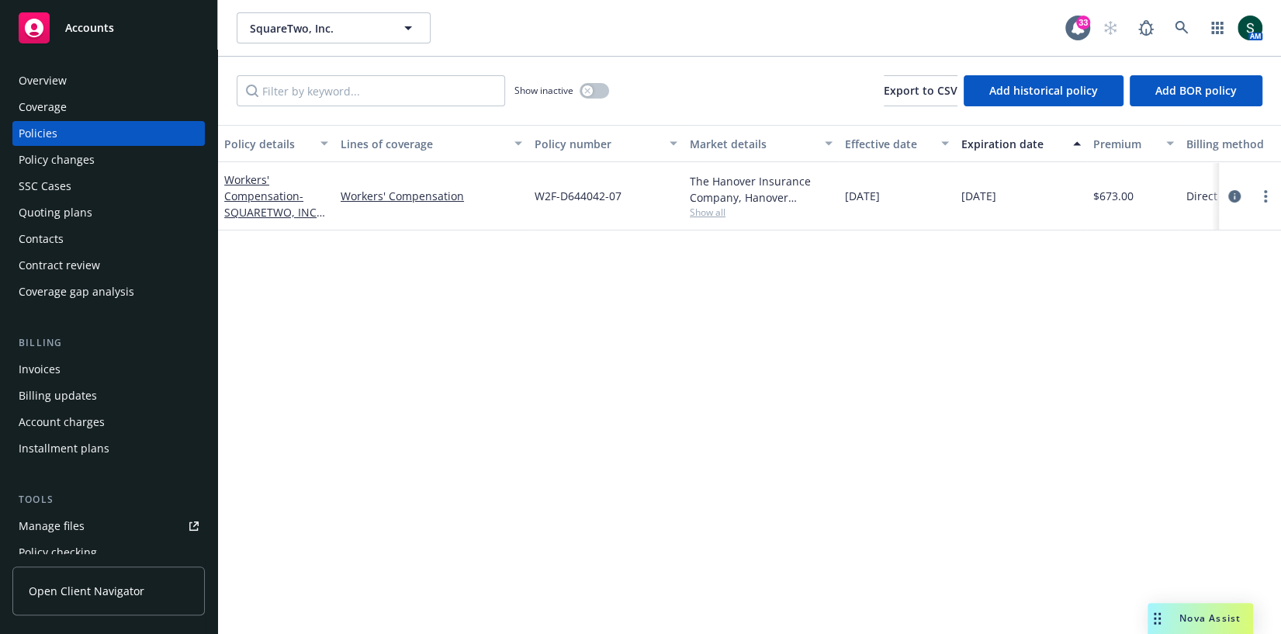
scroll to position [0, 435]
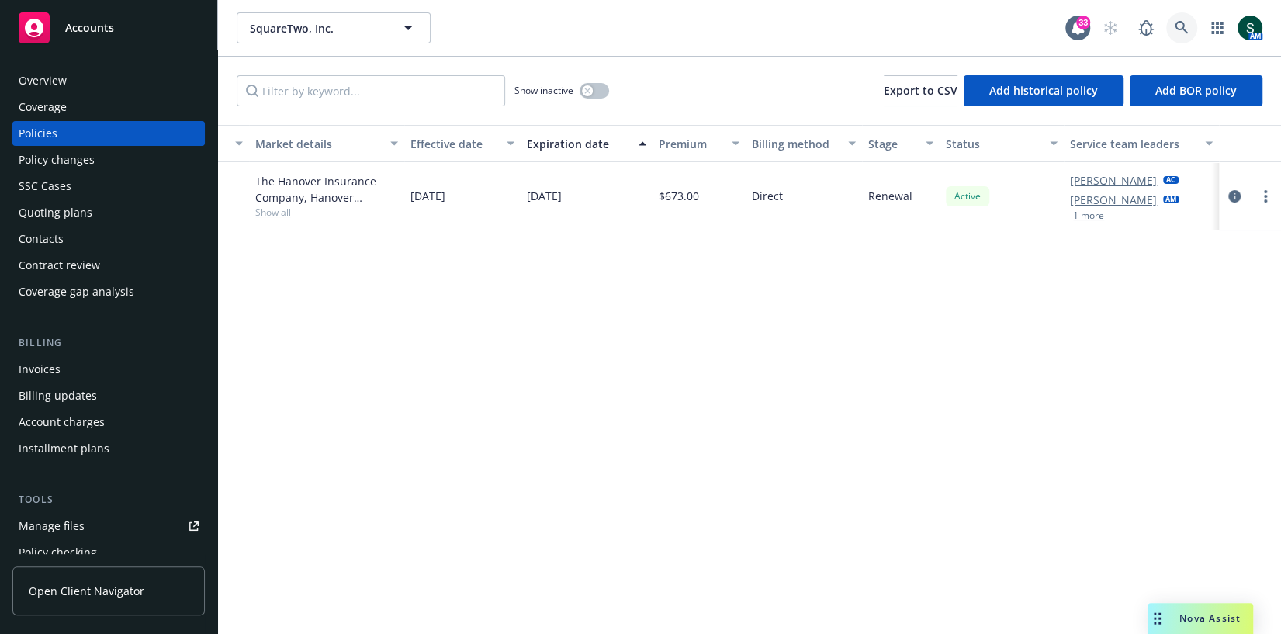
click at [1174, 26] on link at bounding box center [1182, 27] width 31 height 31
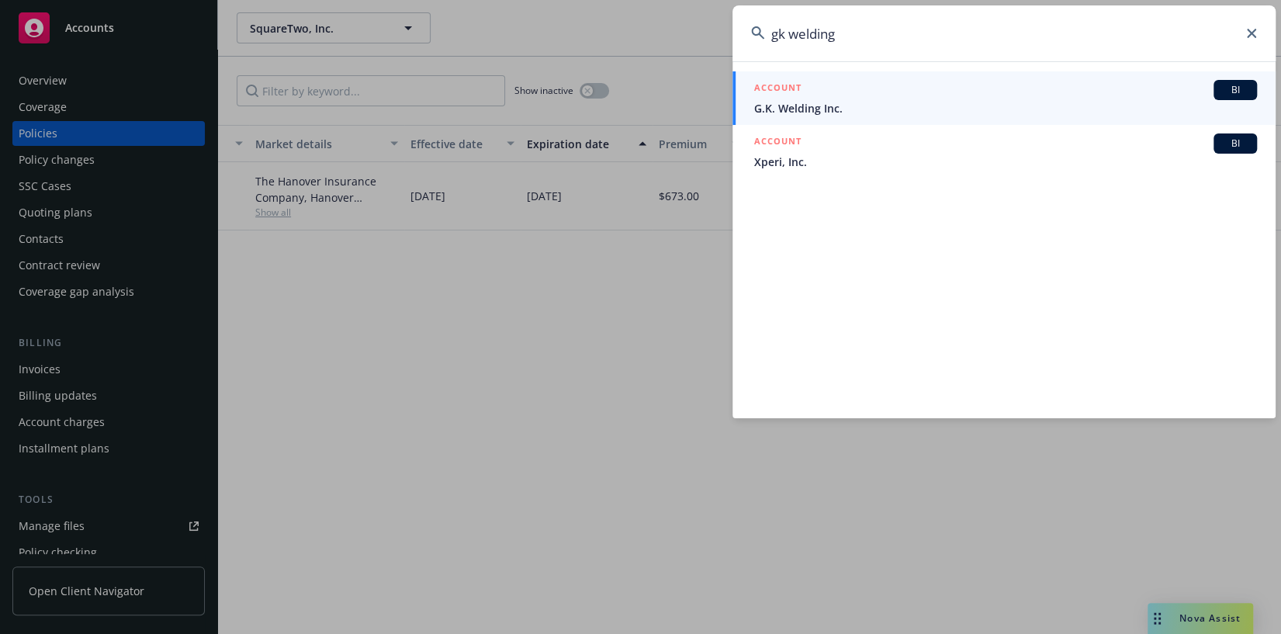
type input "gk welding"
click at [788, 104] on span "G.K. Welding Inc." at bounding box center [1005, 108] width 503 height 16
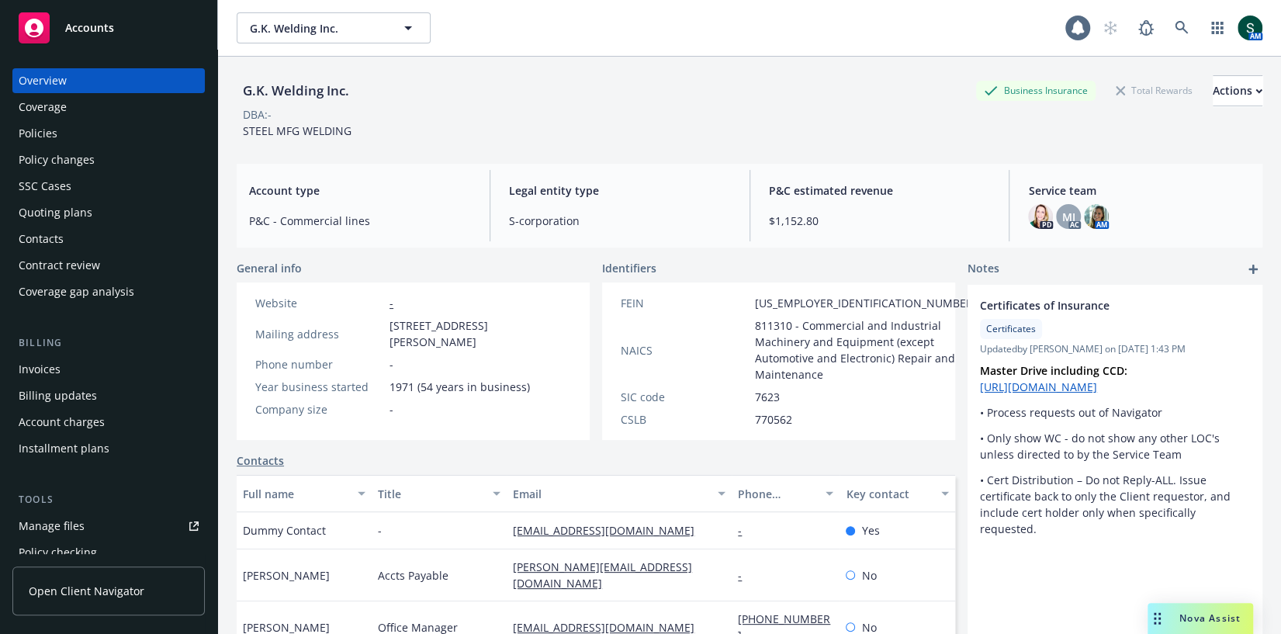
click at [55, 137] on div "Policies" at bounding box center [38, 133] width 39 height 25
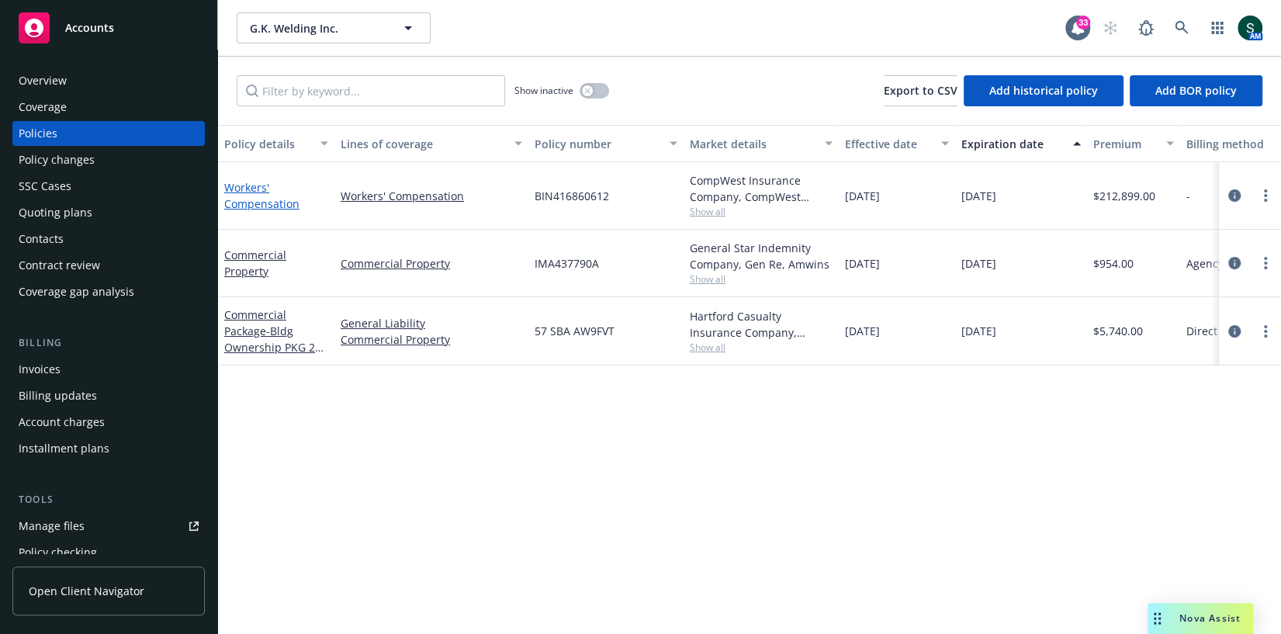
click at [250, 190] on link "Workers' Compensation" at bounding box center [261, 195] width 75 height 31
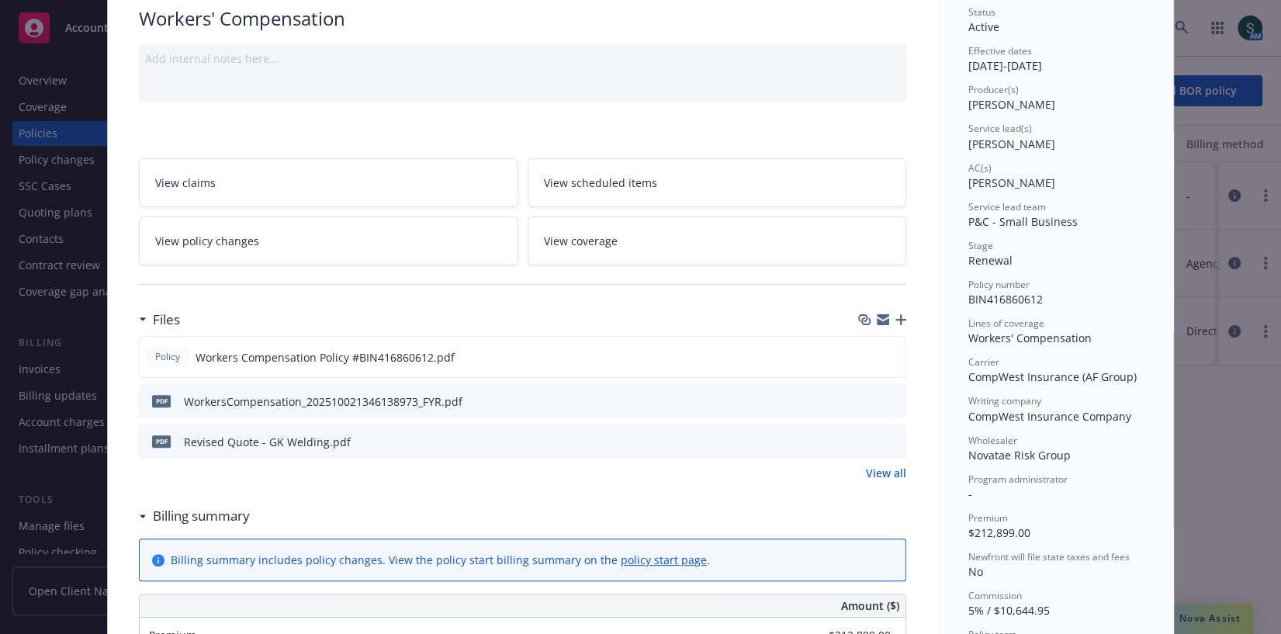
scroll to position [125, 0]
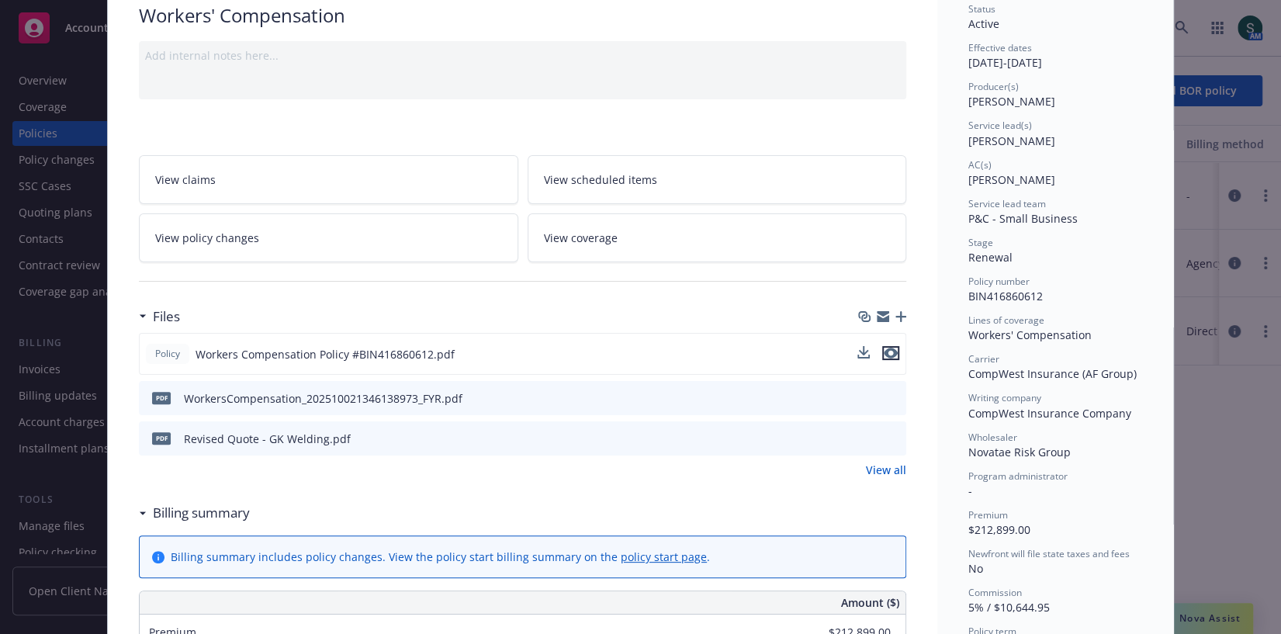
click at [894, 348] on icon "preview file" at bounding box center [891, 353] width 14 height 11
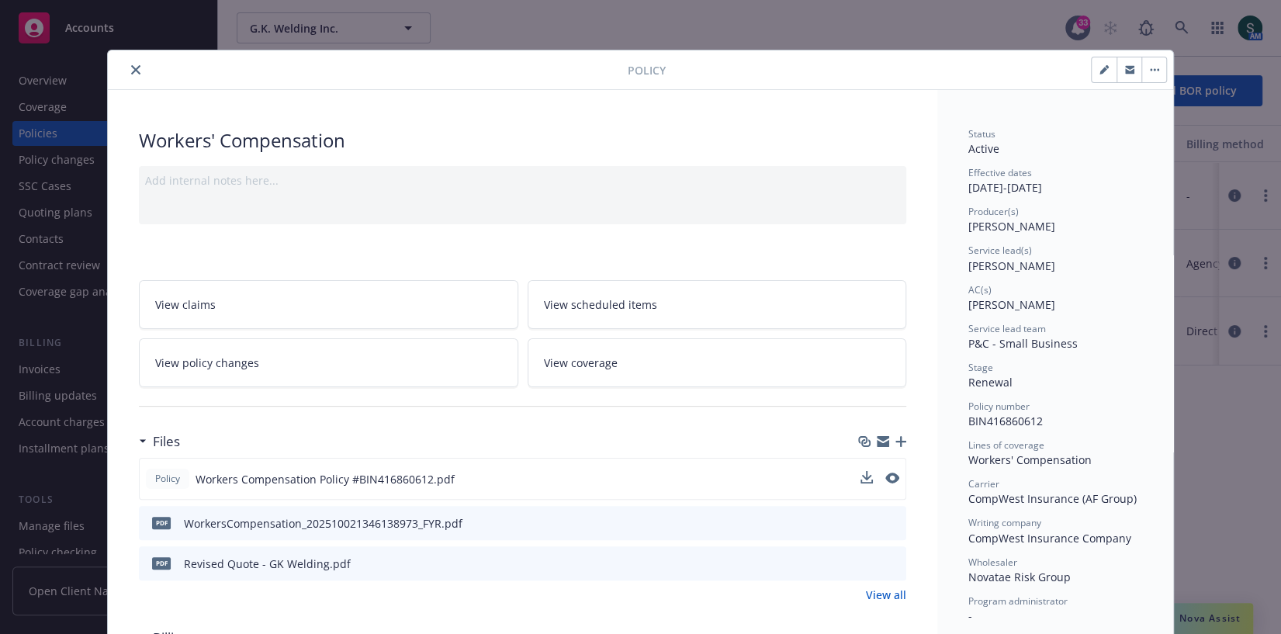
click at [1108, 65] on icon "button" at bounding box center [1107, 67] width 4 height 4
select select "RENEWAL"
select select "12"
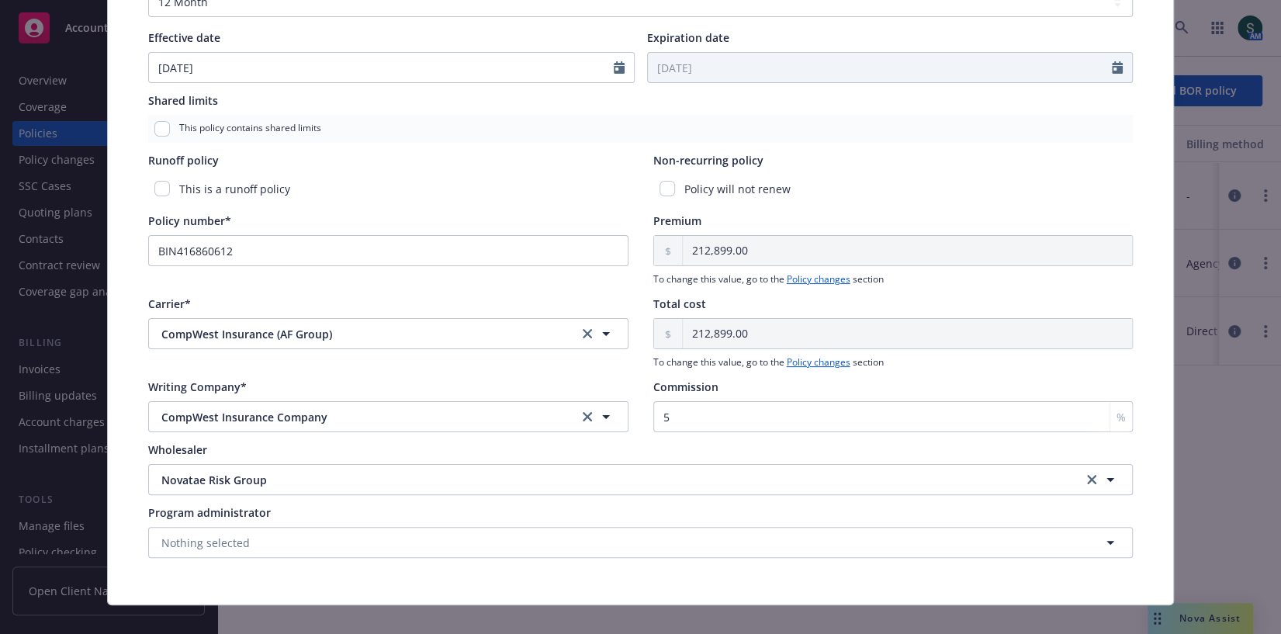
scroll to position [683, 0]
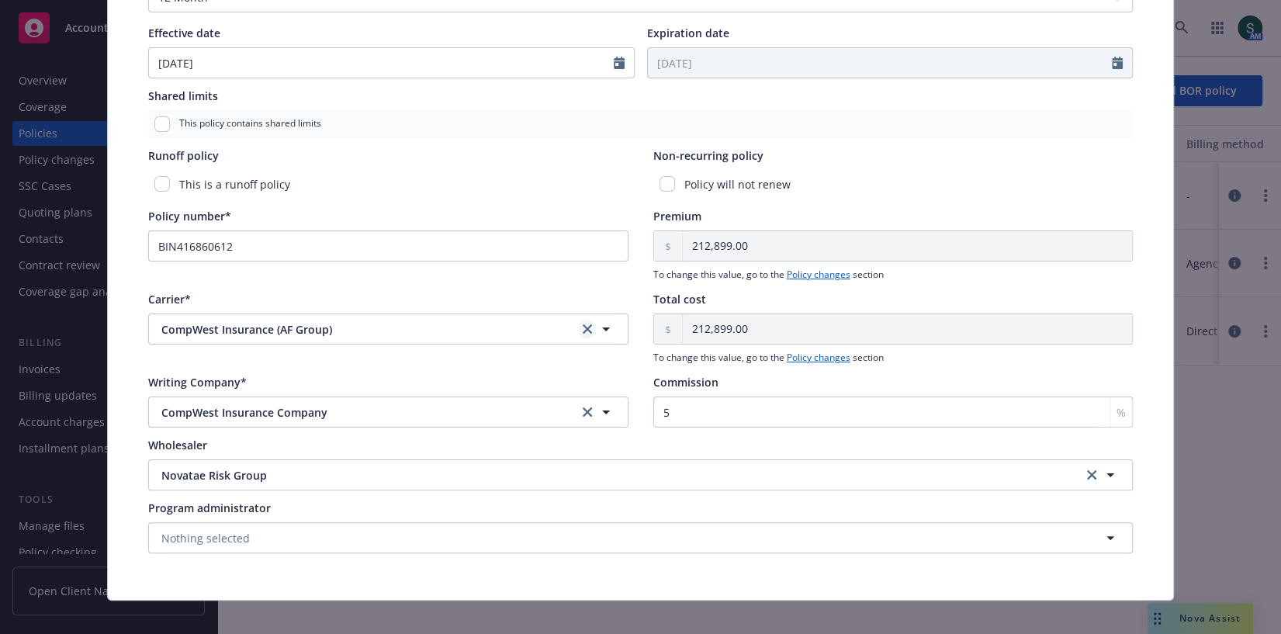
click at [591, 324] on icon "clear selection" at bounding box center [587, 328] width 9 height 9
click at [483, 325] on button "button" at bounding box center [388, 329] width 480 height 31
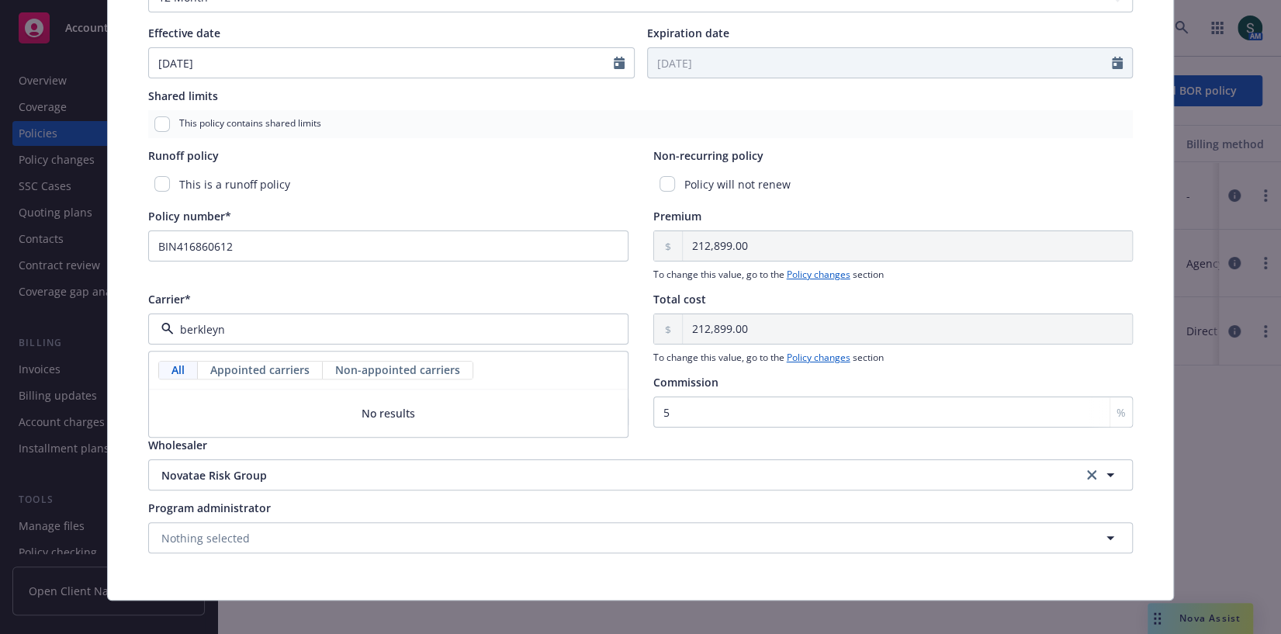
type input "berkley"
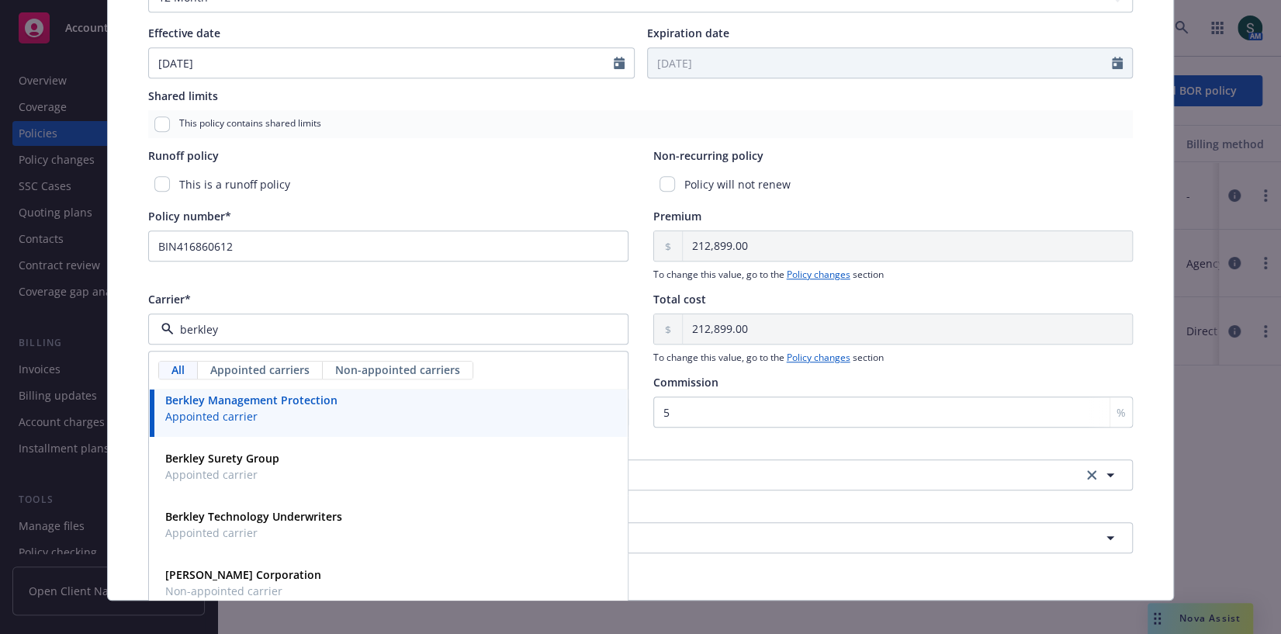
scroll to position [310, 0]
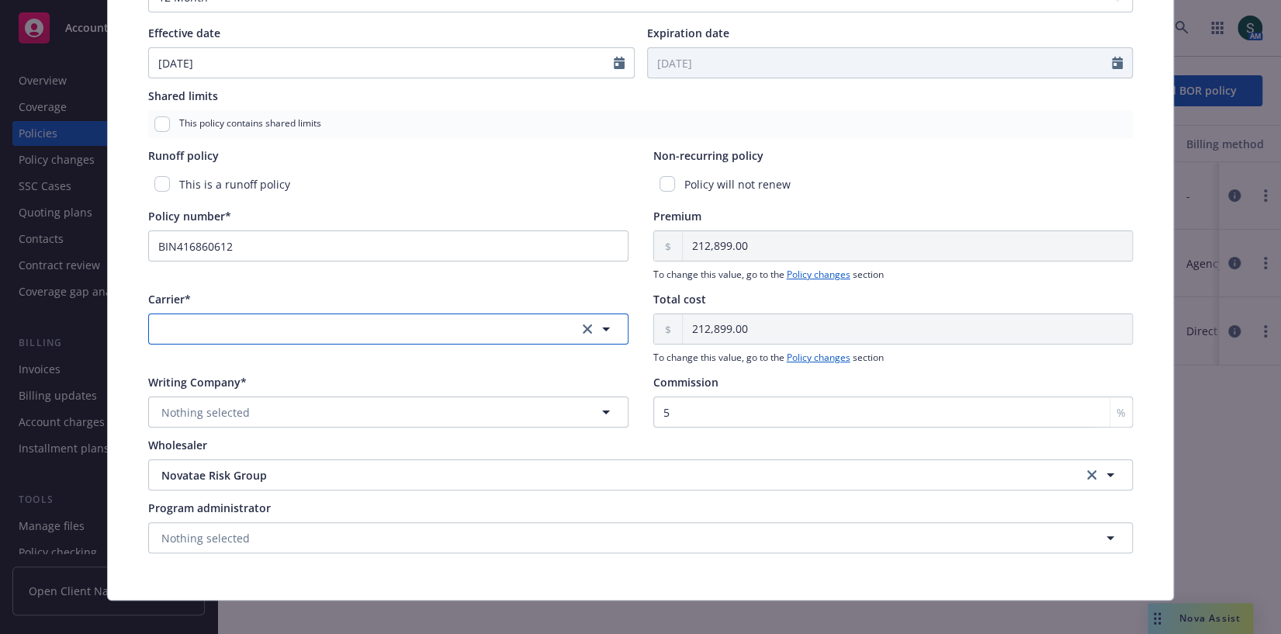
click at [327, 331] on button "button" at bounding box center [388, 329] width 480 height 31
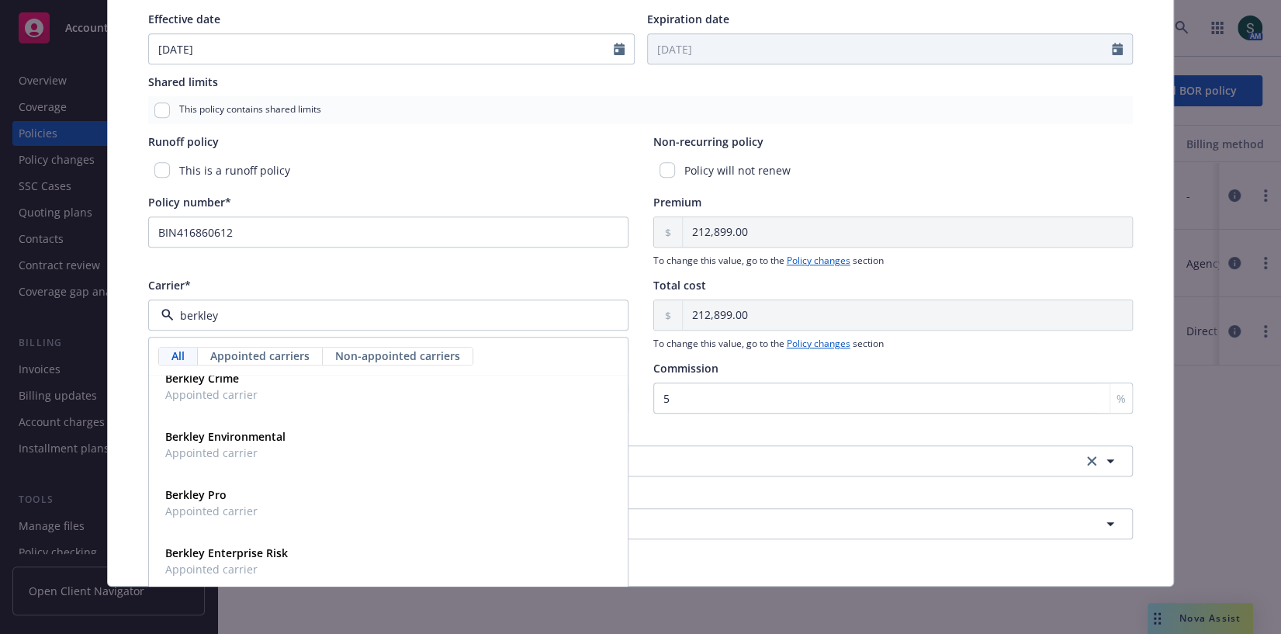
scroll to position [0, 0]
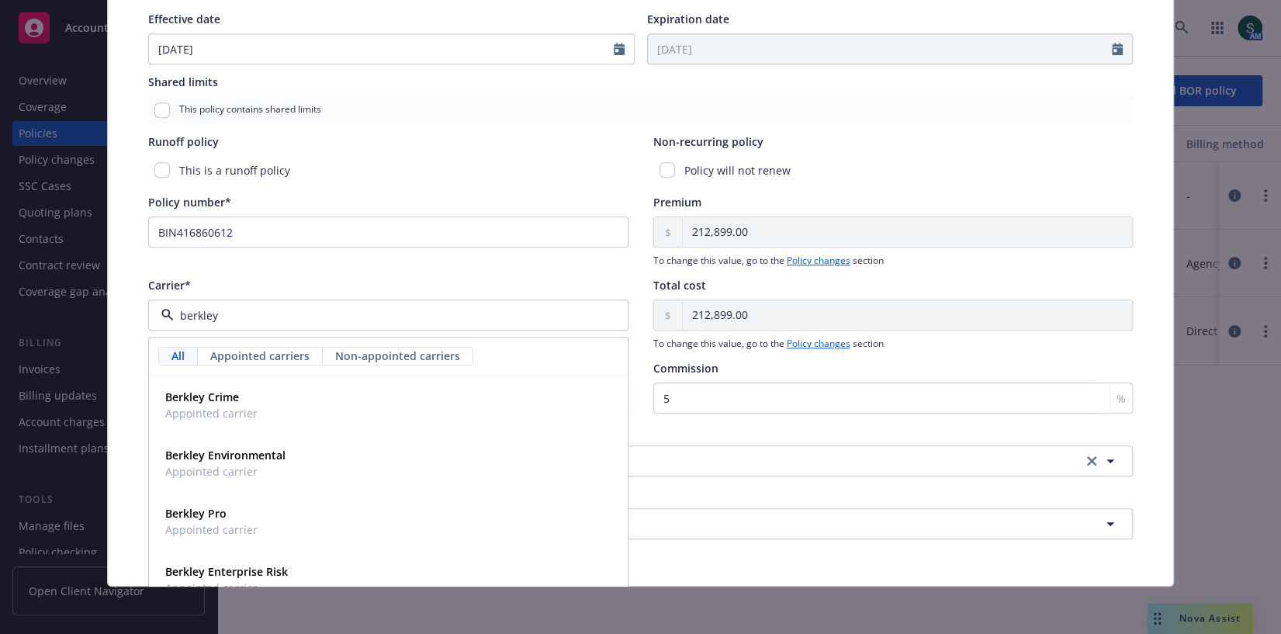
type input "berkley"
click at [336, 289] on div "Carrier*" at bounding box center [388, 285] width 480 height 16
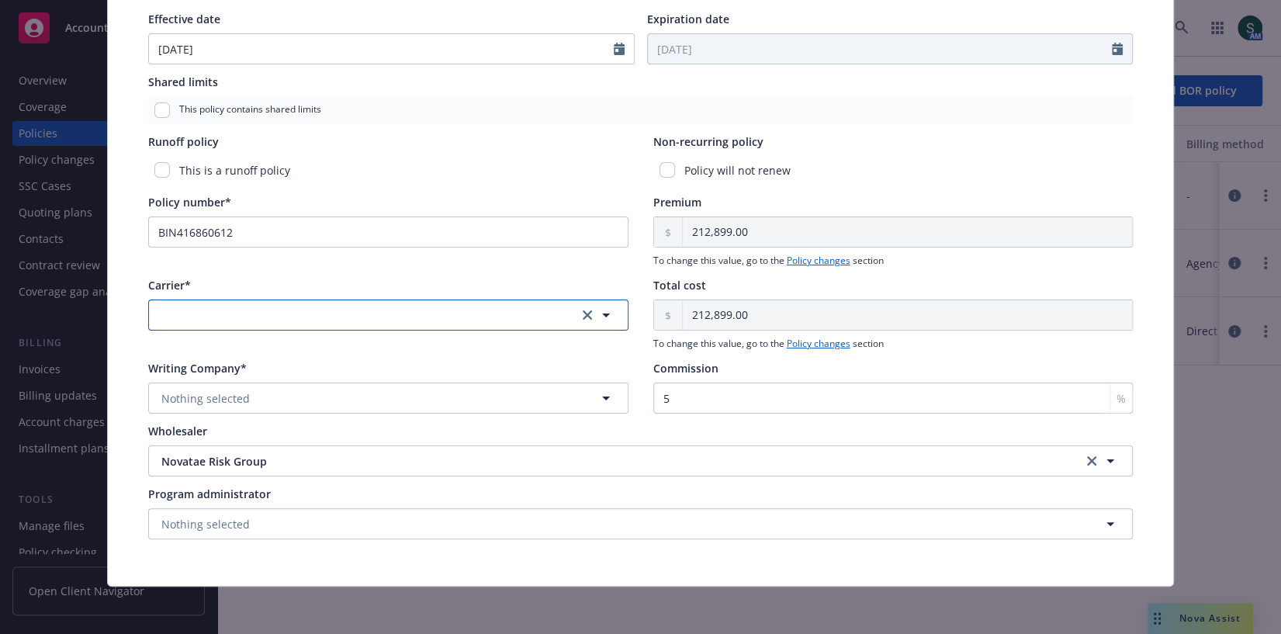
click at [297, 309] on button "button" at bounding box center [388, 315] width 480 height 31
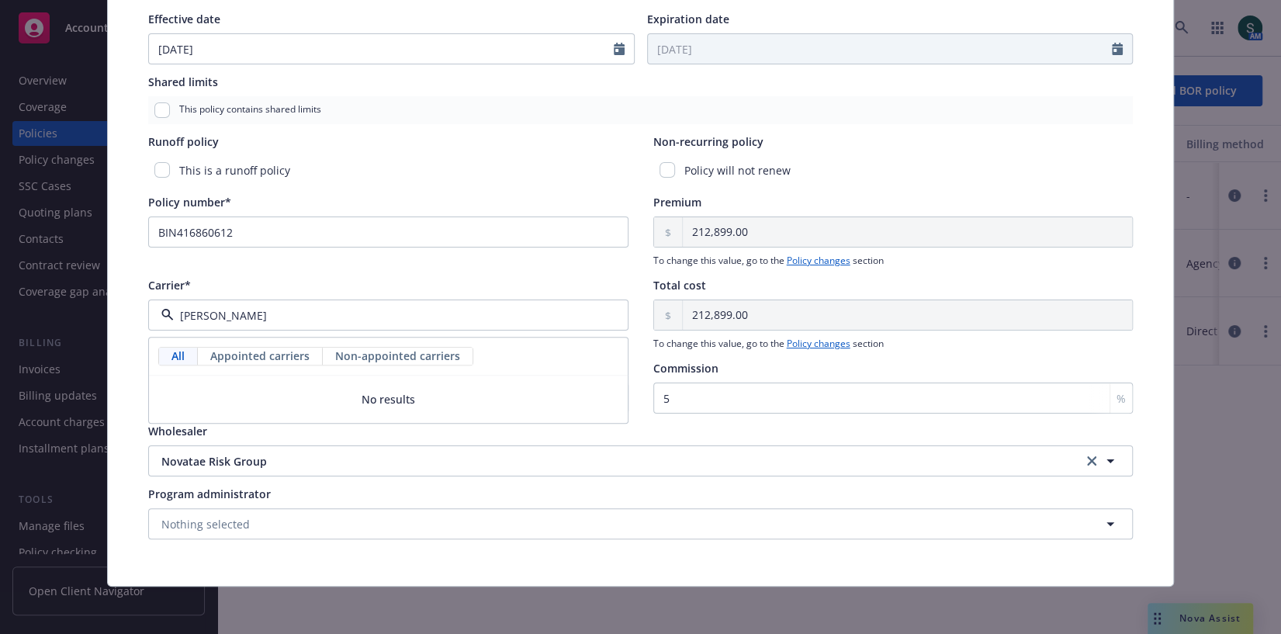
type input "[PERSON_NAME]"
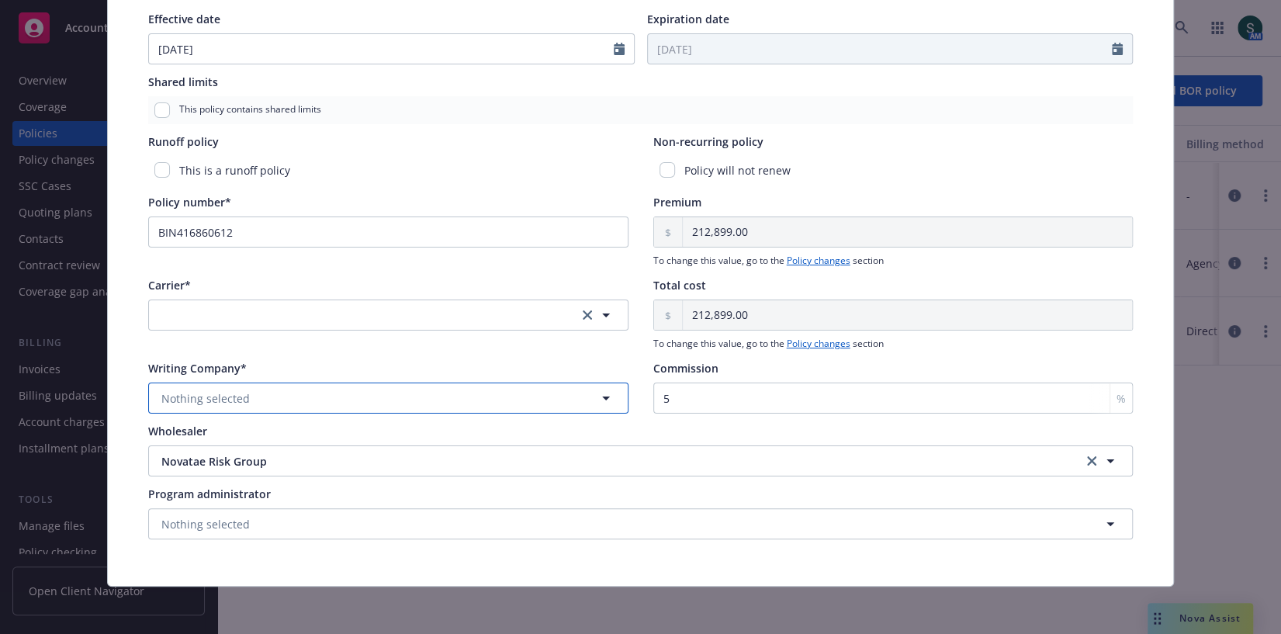
click at [215, 396] on span "Nothing selected" at bounding box center [205, 398] width 88 height 16
type input "carolin"
click at [255, 446] on span "Carolina Casualty Insurance Company" at bounding box center [266, 442] width 202 height 16
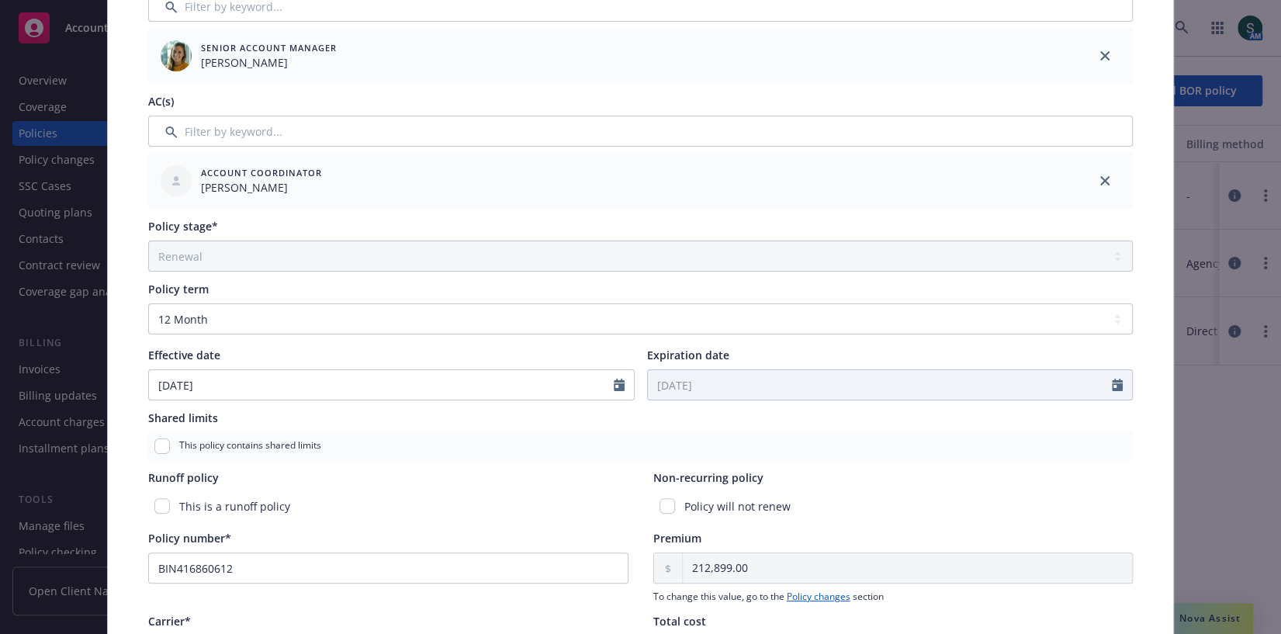
scroll to position [665, 0]
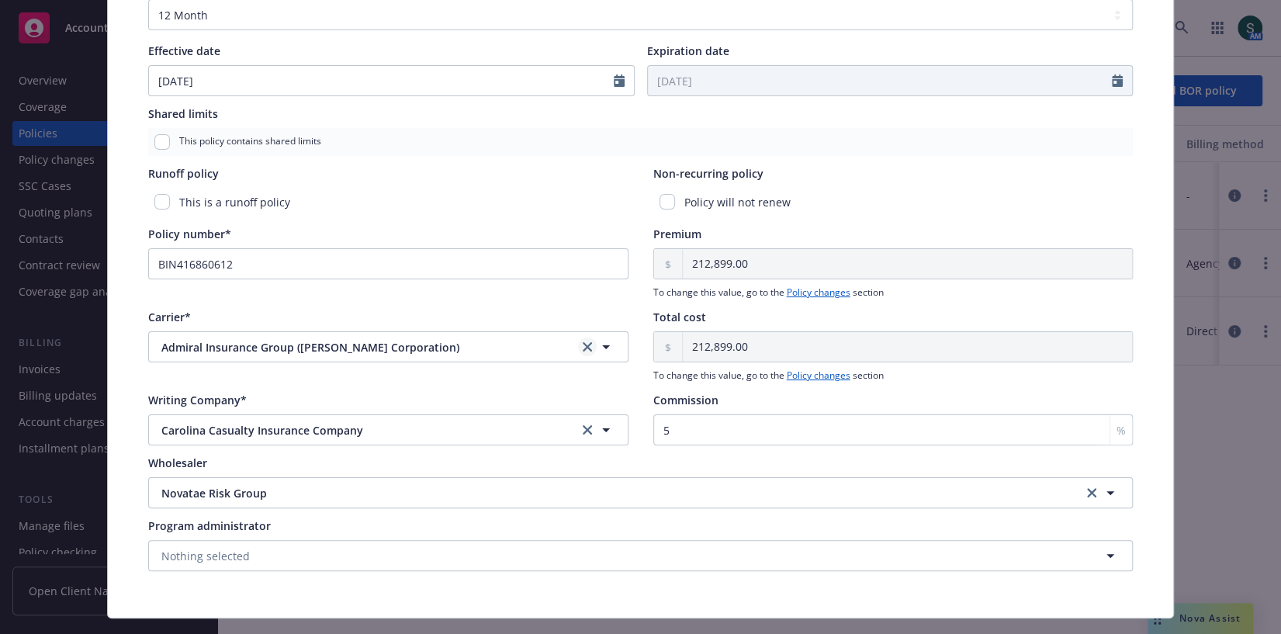
click at [586, 344] on icon "clear selection" at bounding box center [587, 346] width 9 height 9
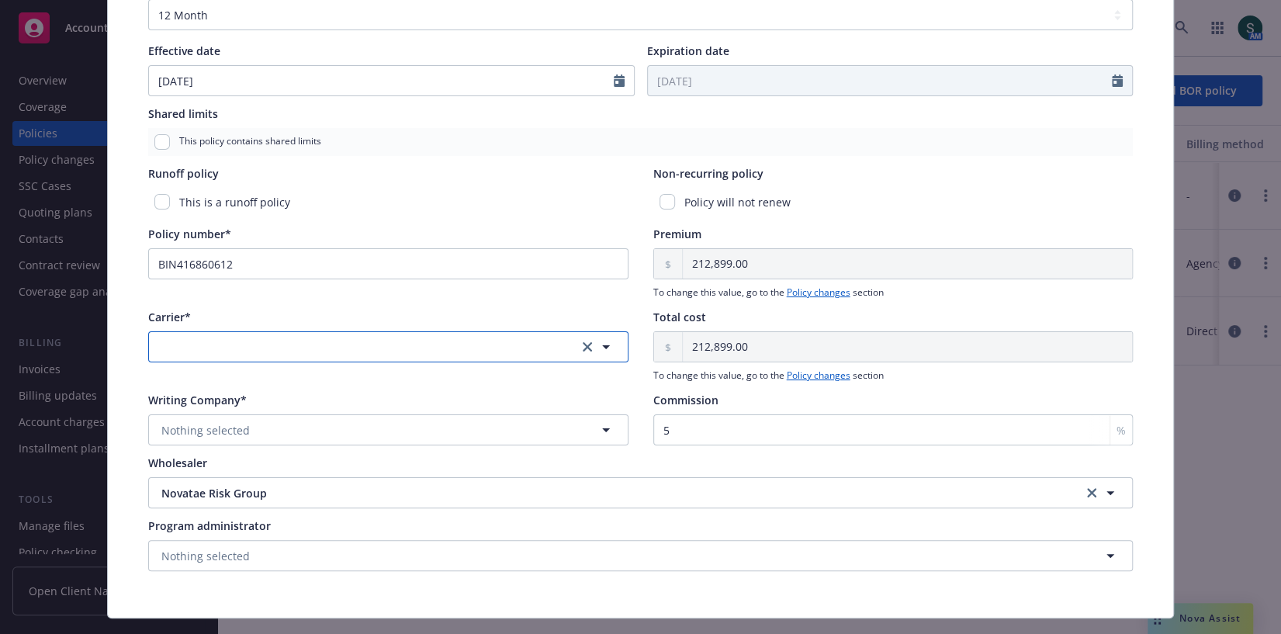
click at [501, 345] on button "button" at bounding box center [388, 346] width 480 height 31
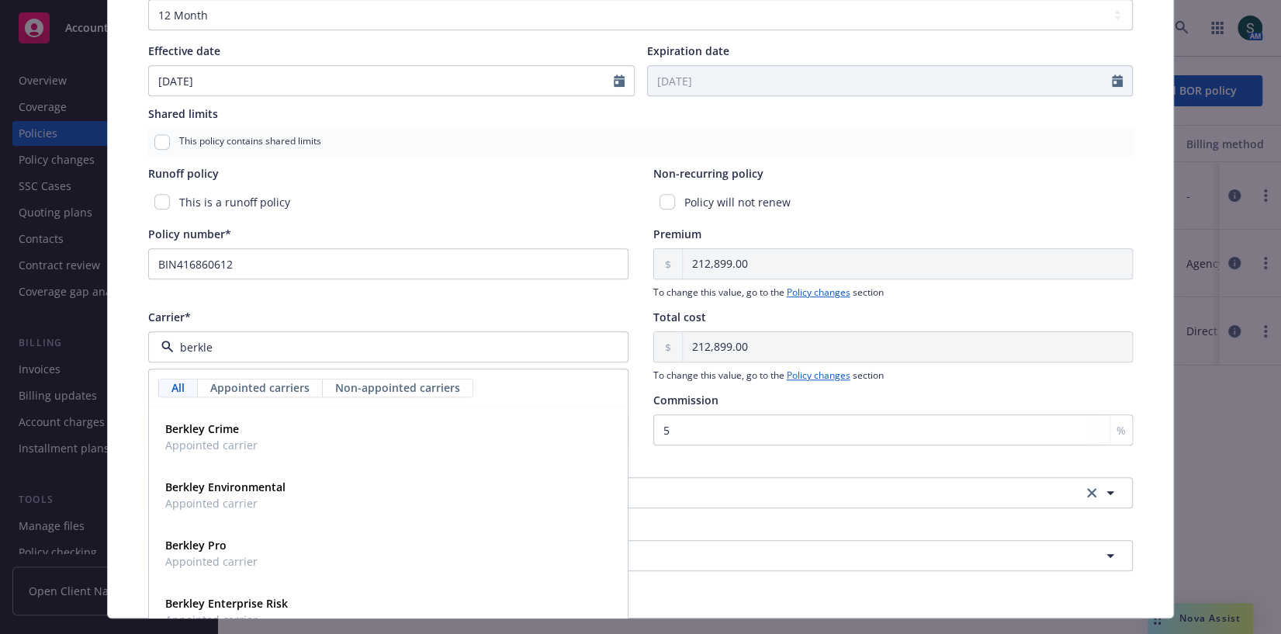
type input "berkley"
click at [314, 544] on div "Berkley Pro Appointed carrier" at bounding box center [388, 553] width 459 height 39
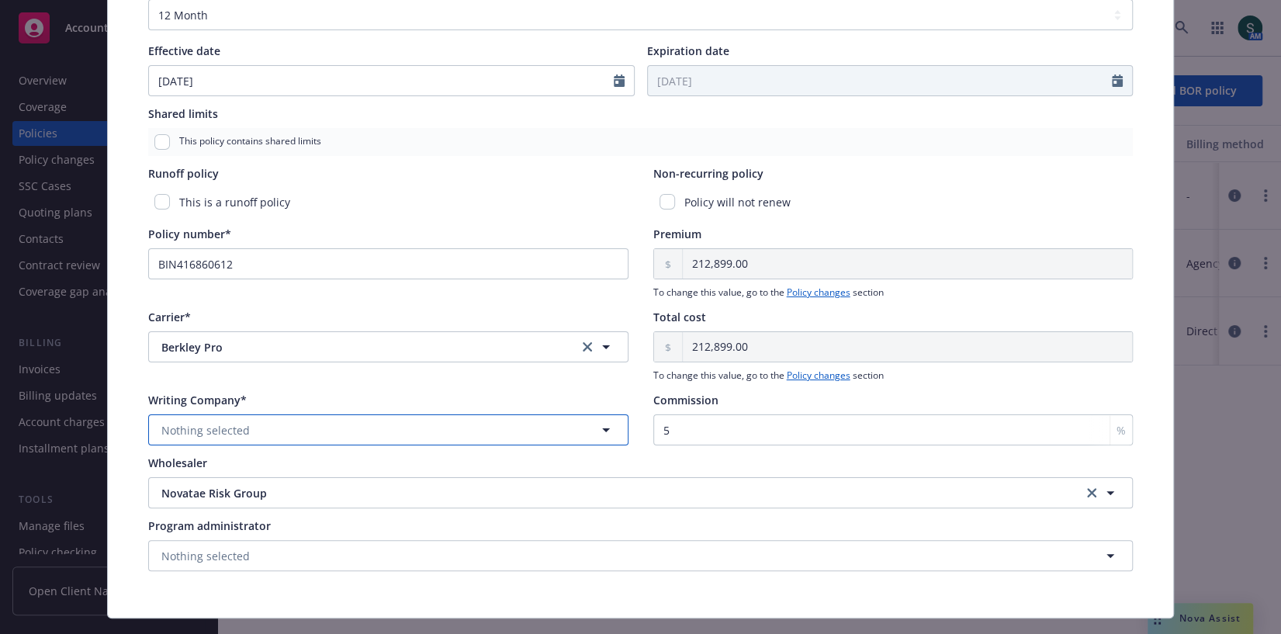
click at [317, 429] on button "Nothing selected" at bounding box center [388, 429] width 480 height 31
type input "c"
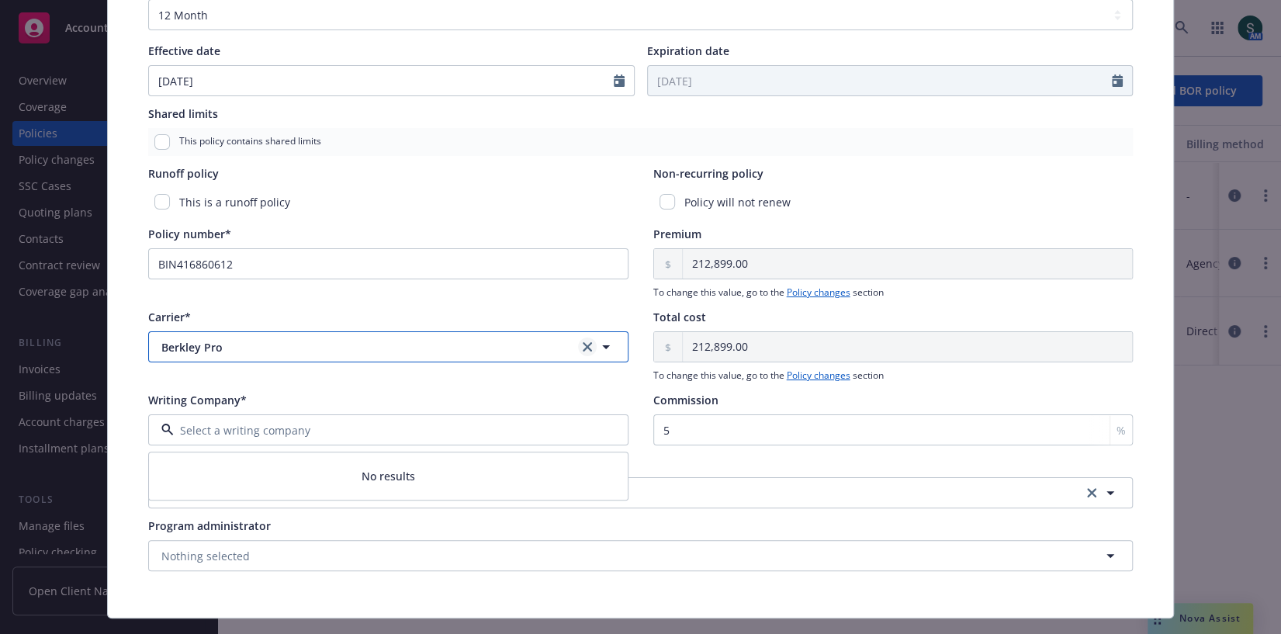
click at [590, 339] on div "button" at bounding box center [596, 347] width 37 height 19
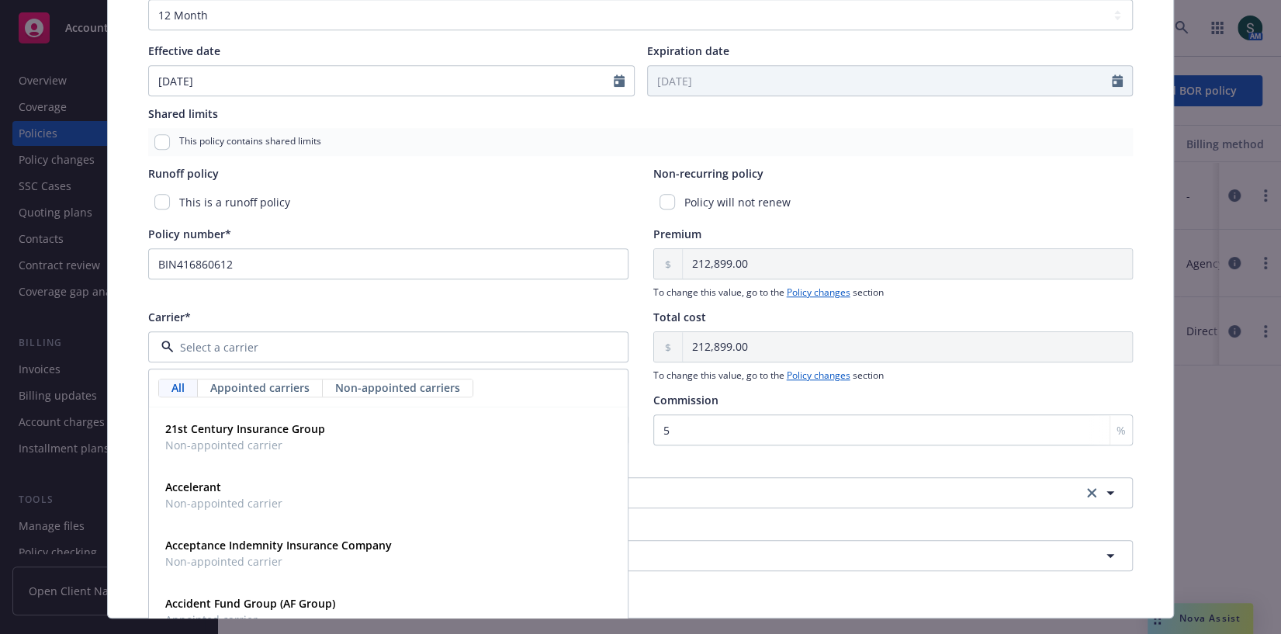
click at [114, 362] on div "Policy type* Workers' Compensation Display name Producer(s)* SVP [PERSON_NAME] …" at bounding box center [641, 24] width 1066 height 1188
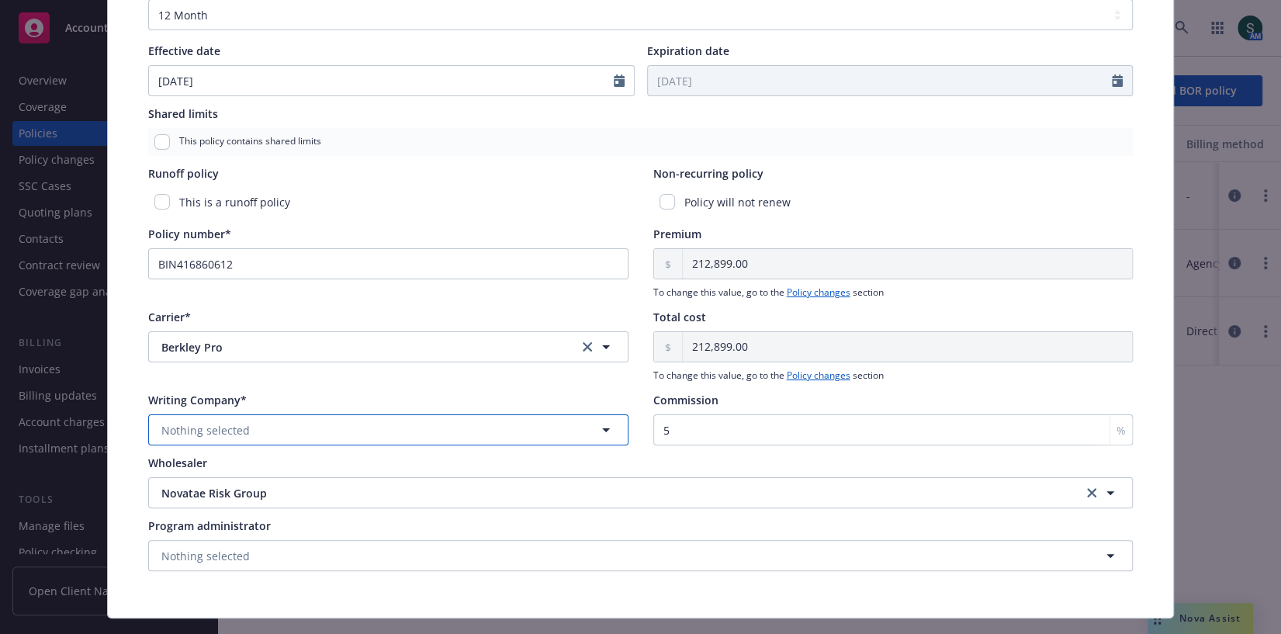
click at [236, 439] on button "Nothing selected" at bounding box center [388, 429] width 480 height 31
type input "carolina"
click at [134, 266] on div "Policy type* Workers' Compensation Display name Producer(s)* SVP [PERSON_NAME] …" at bounding box center [641, 24] width 1066 height 1188
